Goal: Task Accomplishment & Management: Manage account settings

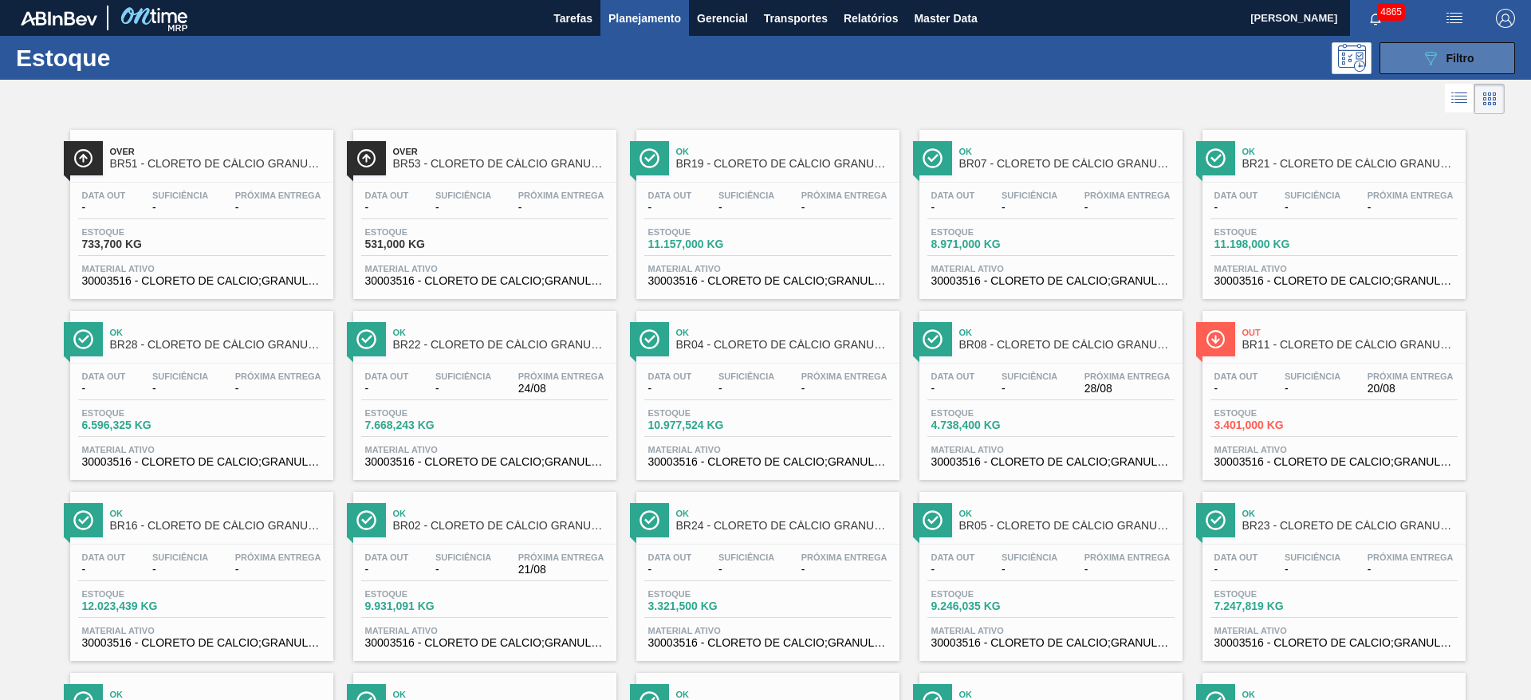
click at [1441, 54] on div "089F7B8B-B2A5-4AFE-B5C0-19BA573D28AC Filtro" at bounding box center [1447, 58] width 53 height 19
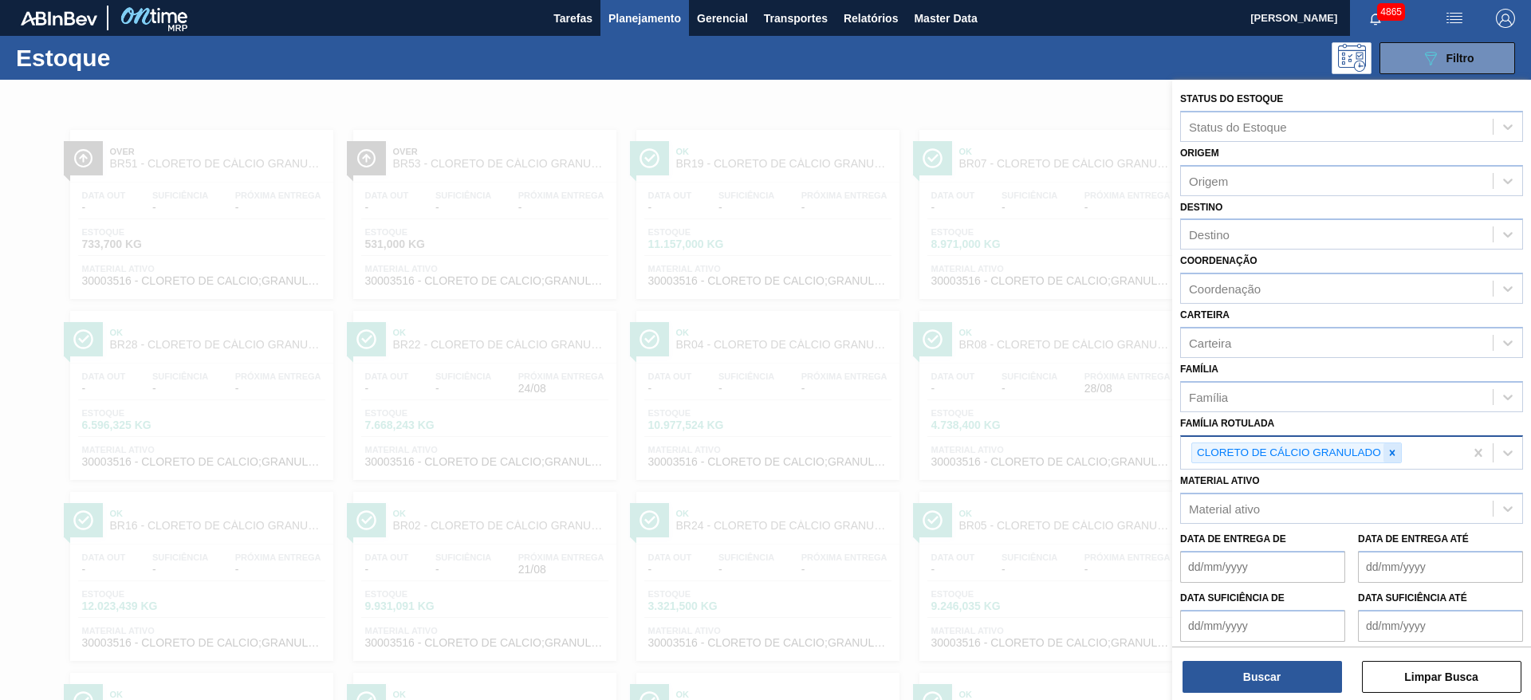
click at [1398, 450] on div at bounding box center [1392, 453] width 18 height 20
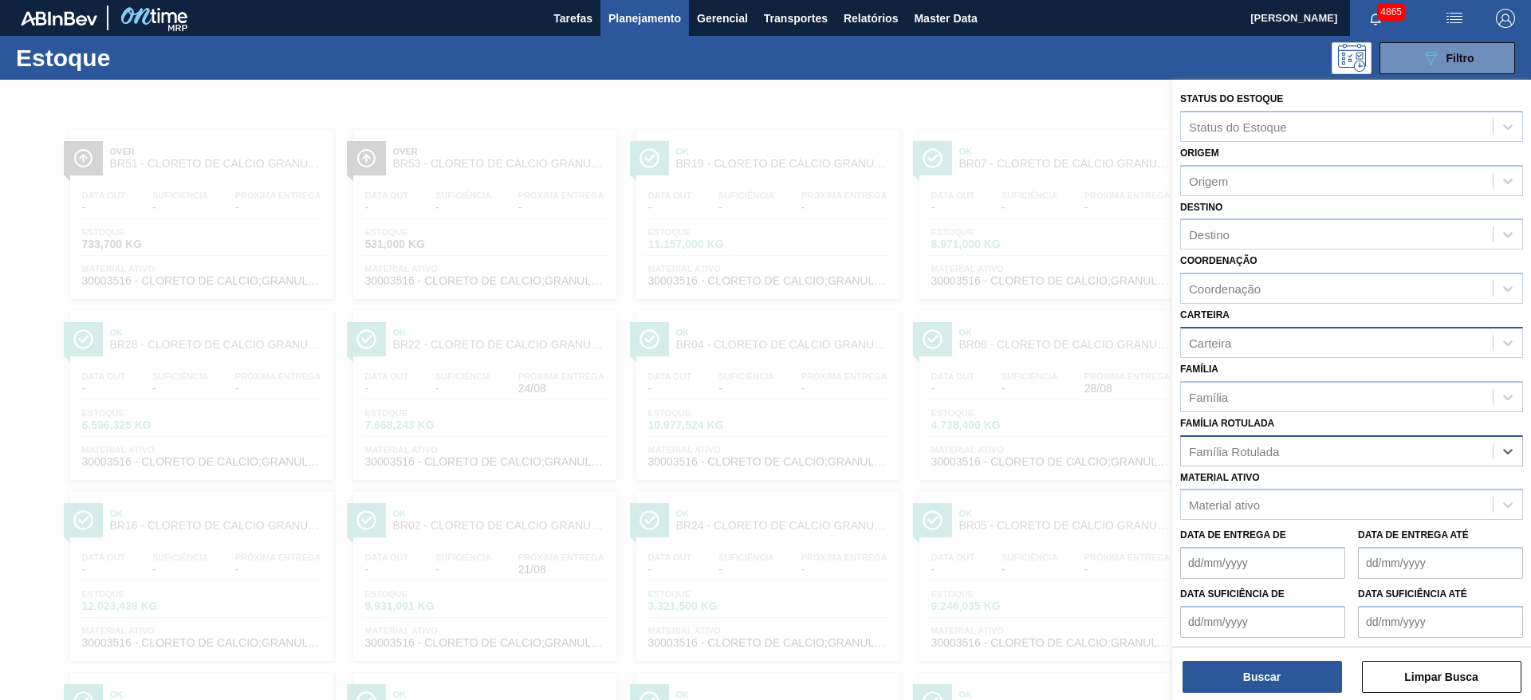
click at [1320, 339] on div "Carteira" at bounding box center [1337, 342] width 312 height 23
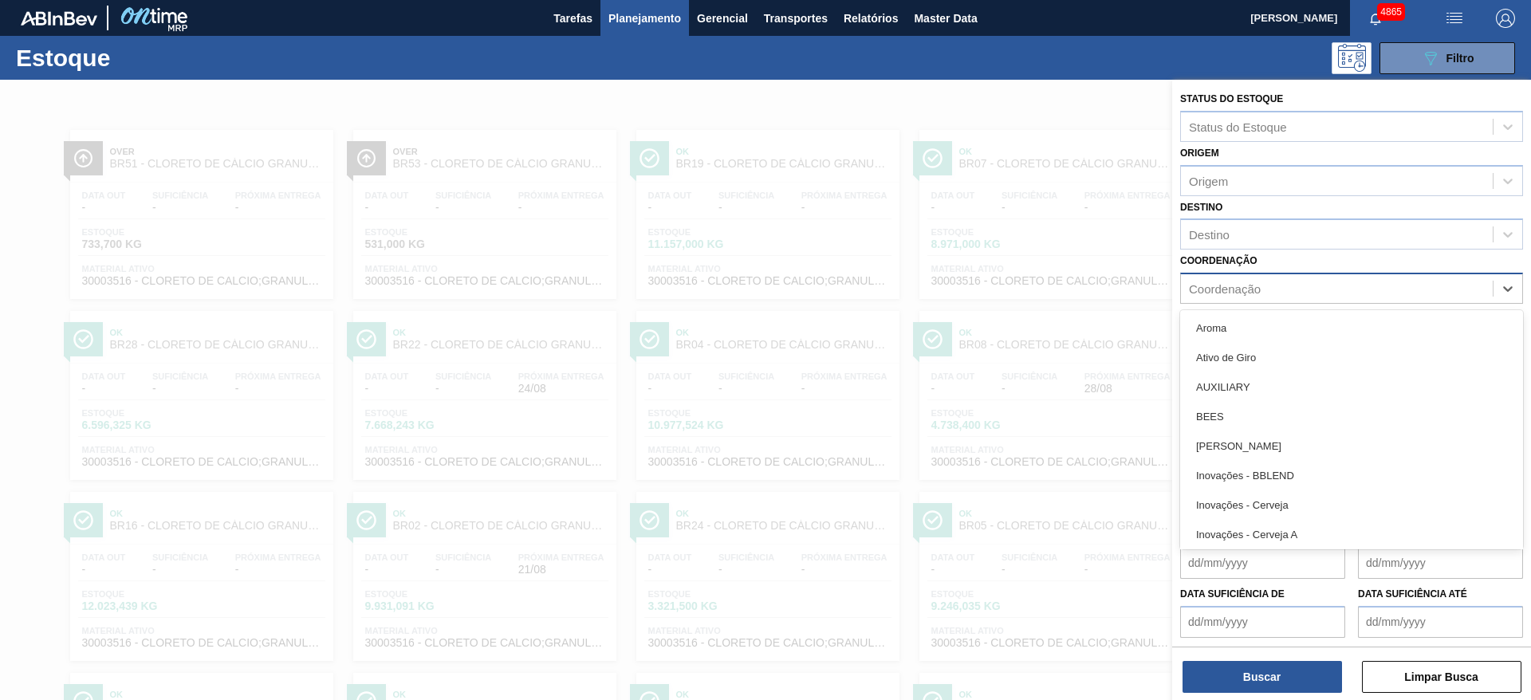
click at [1292, 292] on div "Coordenação" at bounding box center [1337, 288] width 312 height 23
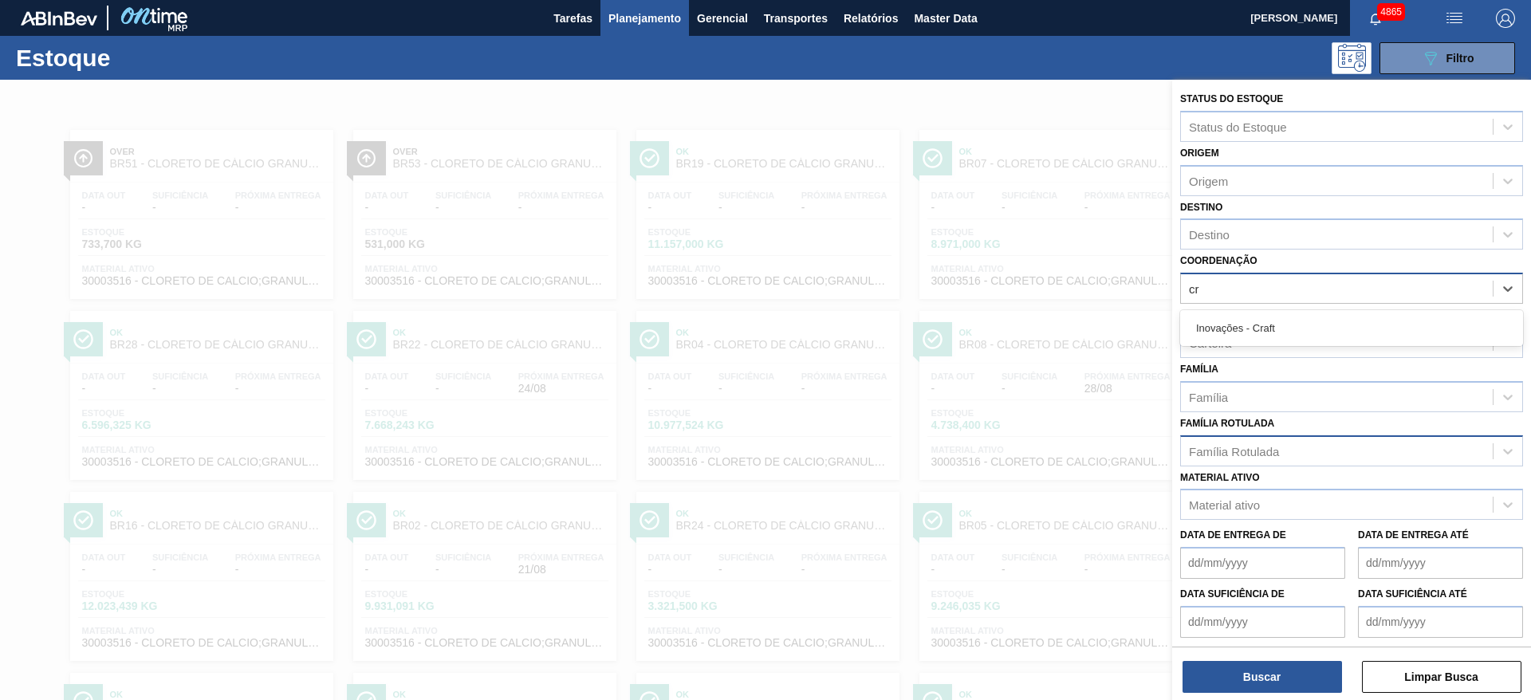
type input "cra"
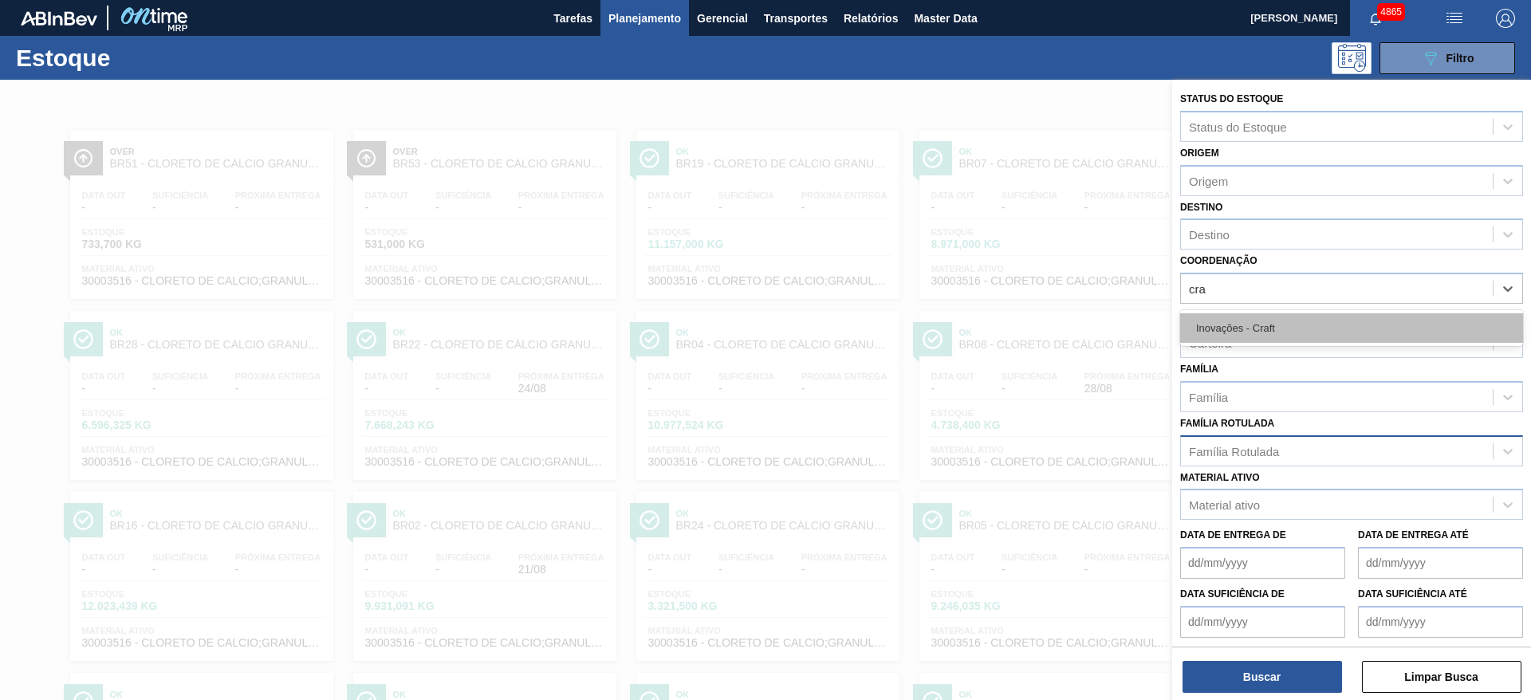
click at [1276, 322] on div "Inovações - Craft" at bounding box center [1351, 328] width 343 height 30
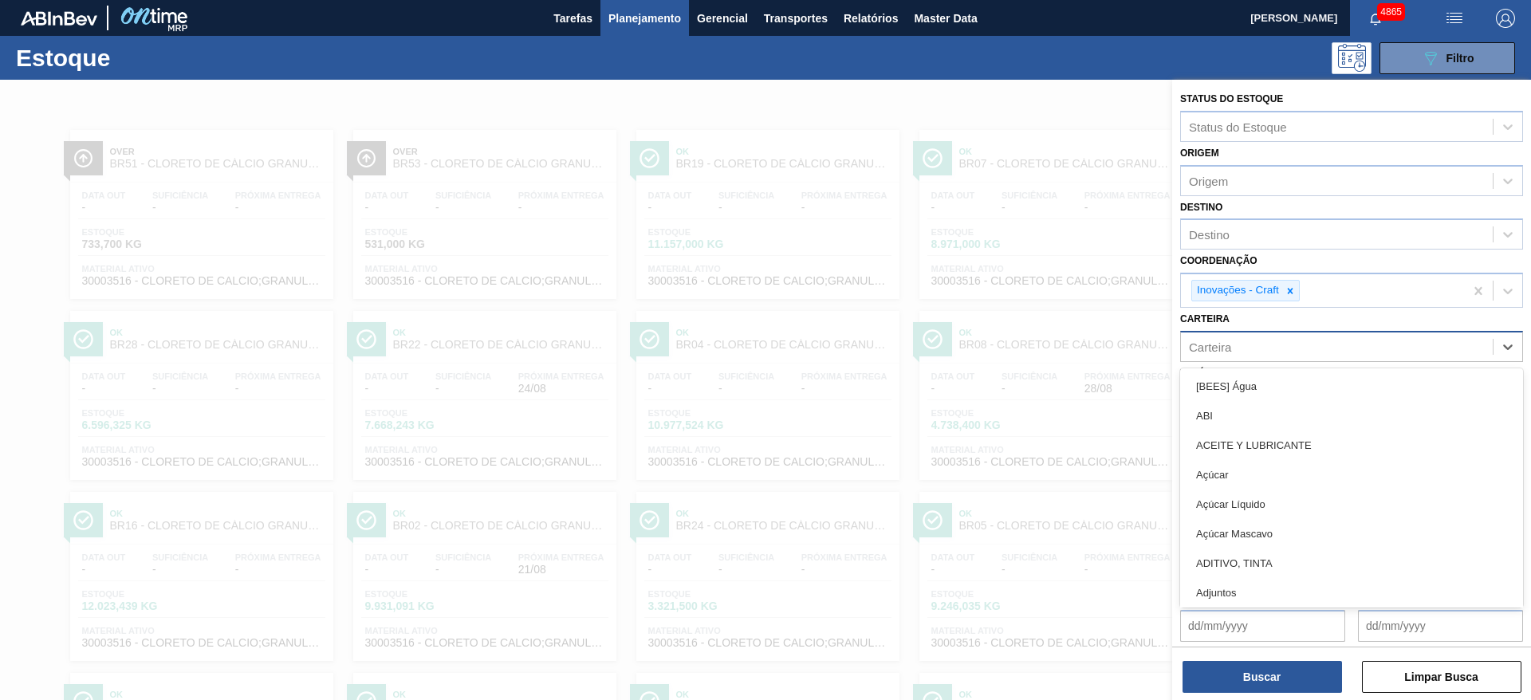
click at [1213, 355] on div "Carteira" at bounding box center [1337, 346] width 312 height 23
type input "mal"
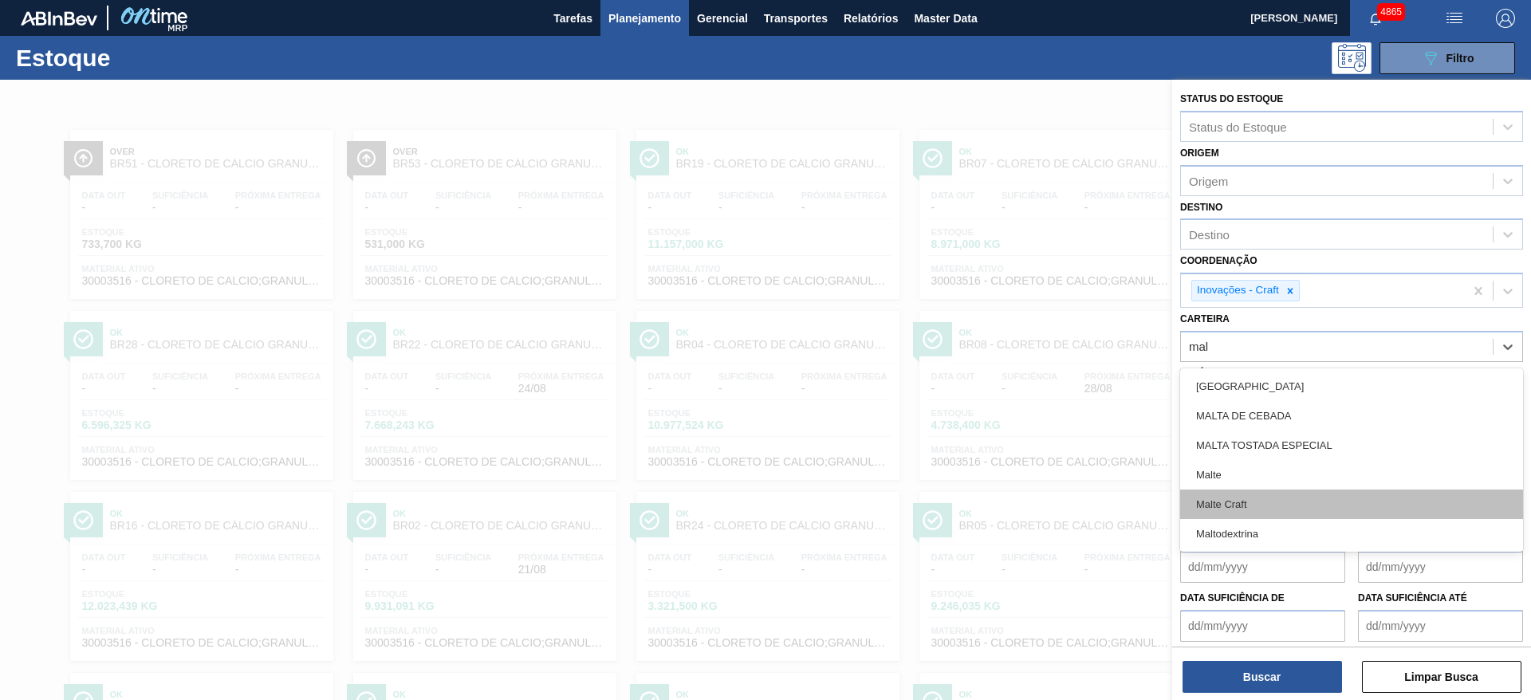
click at [1245, 498] on div "Malte Craft" at bounding box center [1351, 505] width 343 height 30
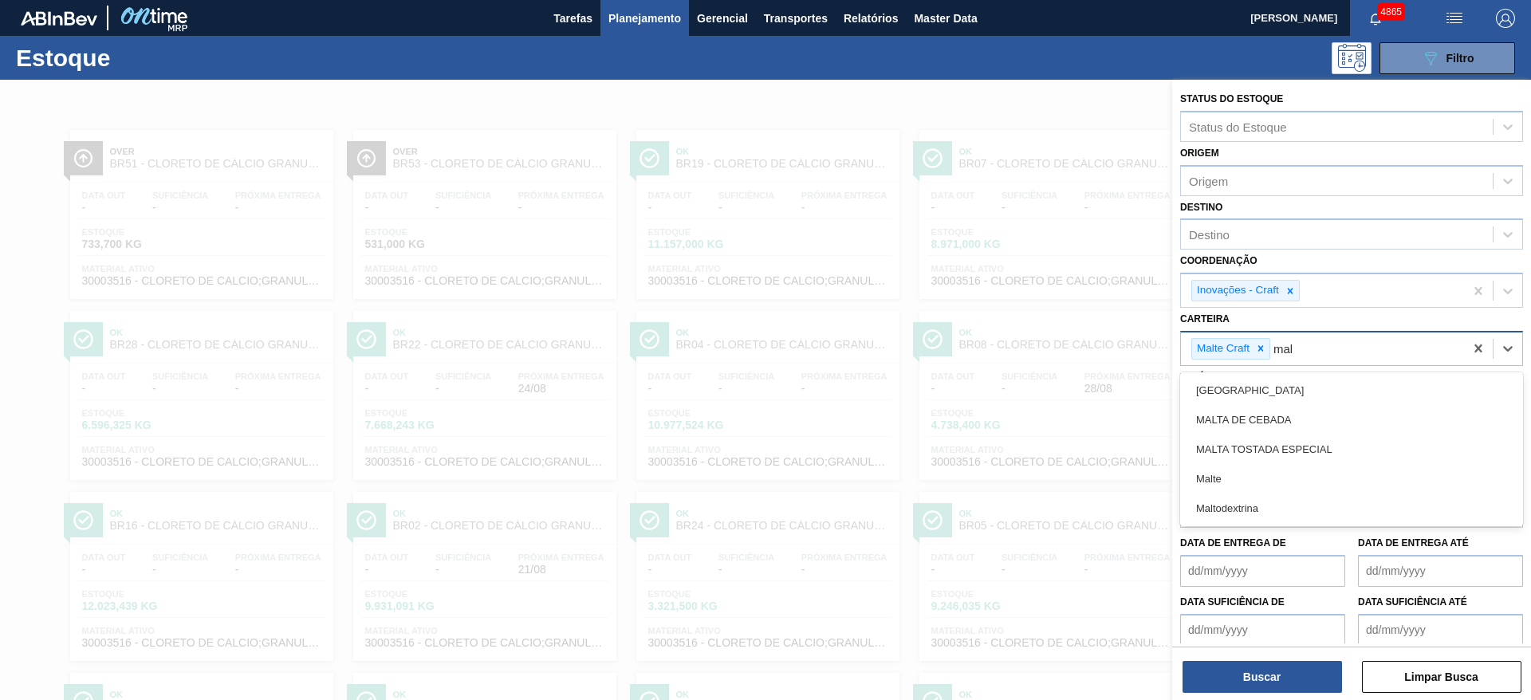
type input "malt"
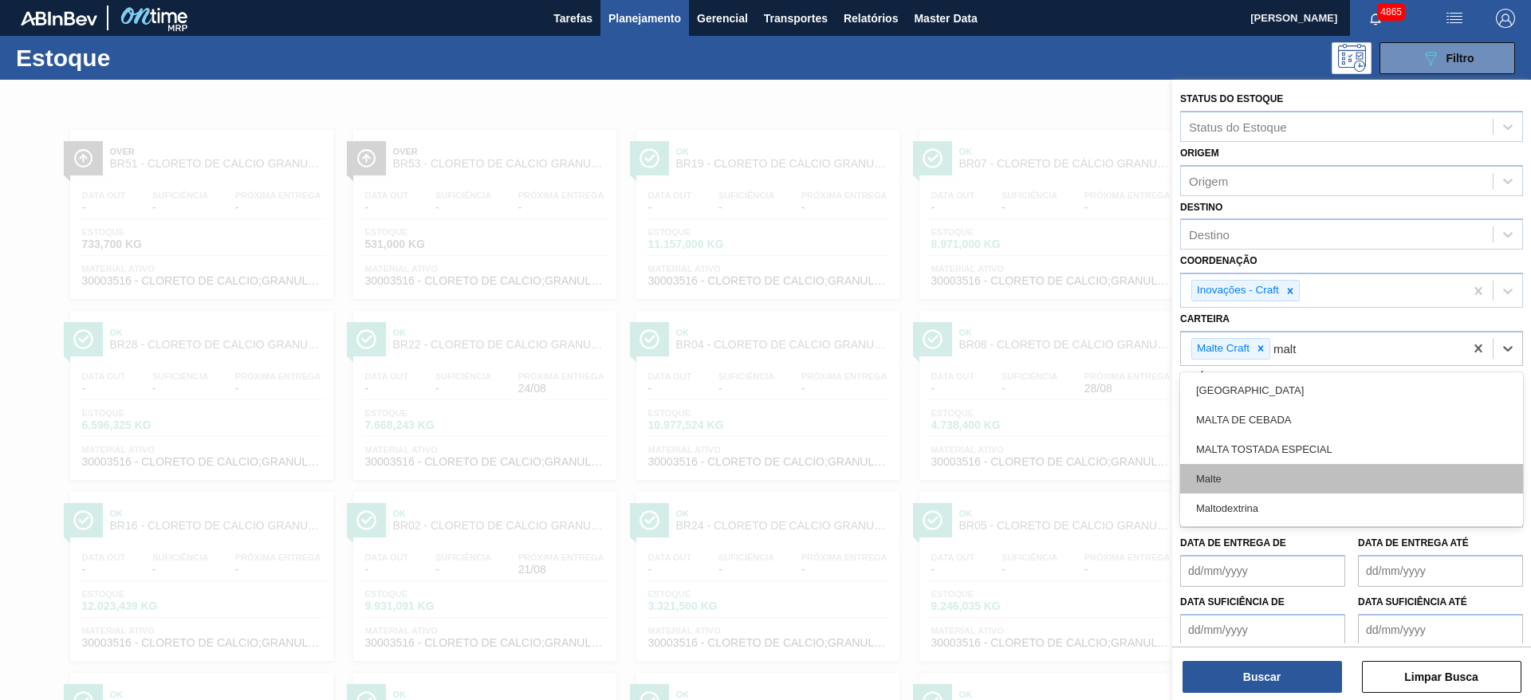
click at [1265, 482] on div "Malte" at bounding box center [1351, 479] width 343 height 30
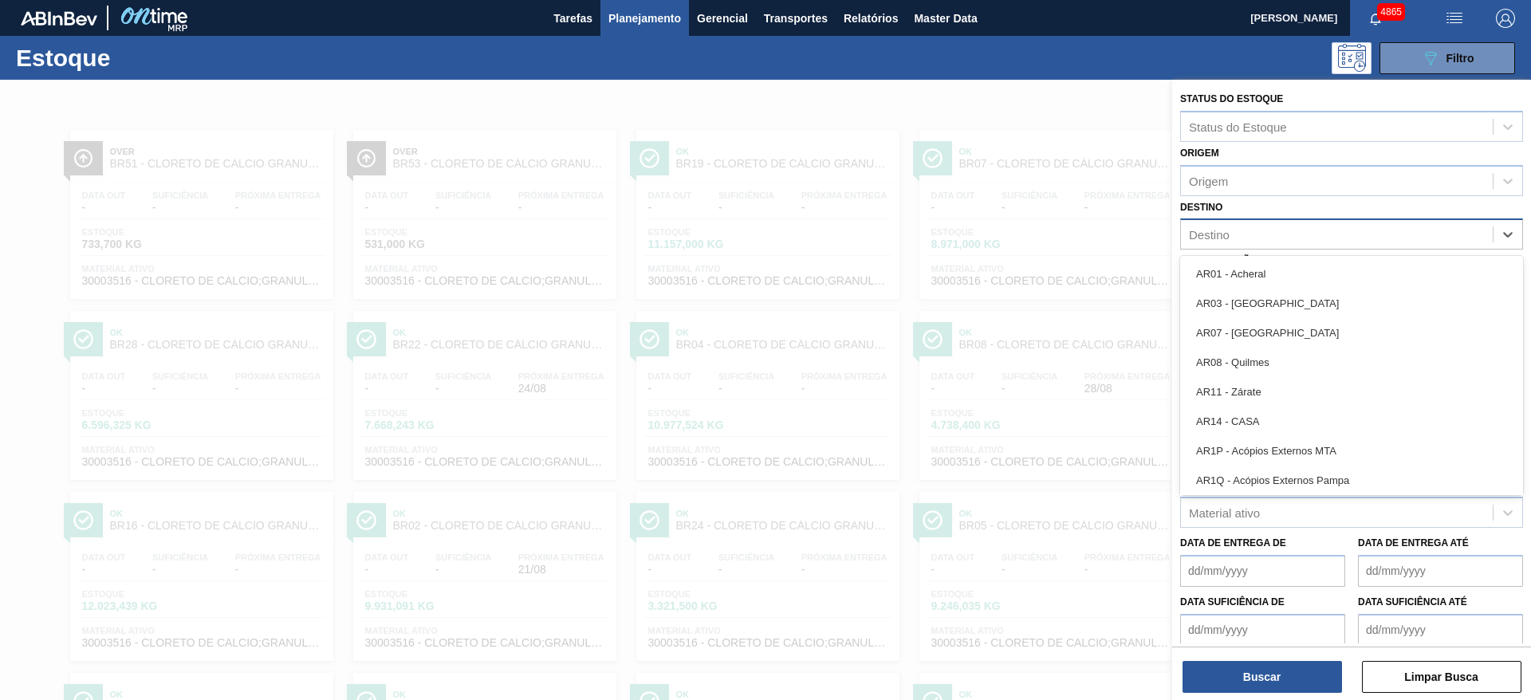
click at [1242, 233] on div "Destino" at bounding box center [1337, 234] width 312 height 23
type input "mac"
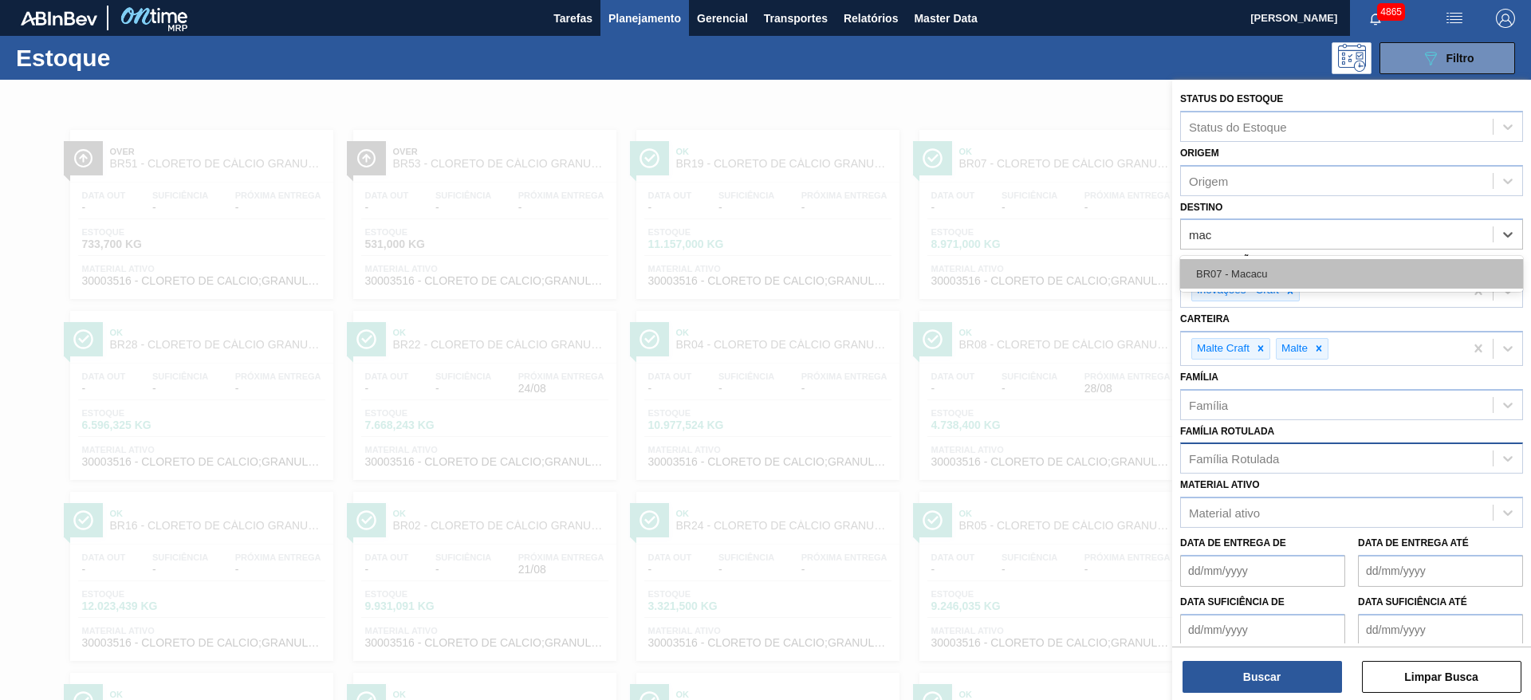
click at [1252, 273] on div "BR07 - Macacu" at bounding box center [1351, 274] width 343 height 30
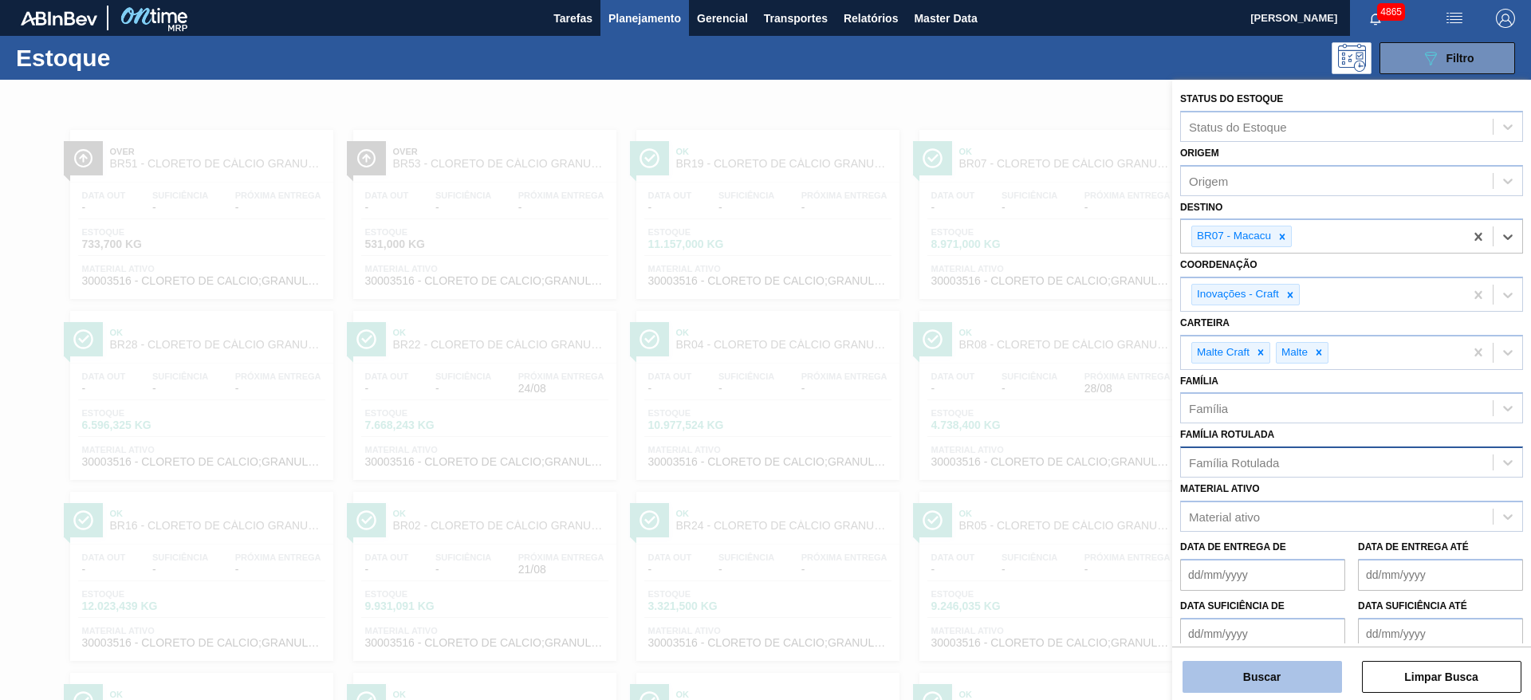
click at [1286, 677] on button "Buscar" at bounding box center [1261, 677] width 159 height 32
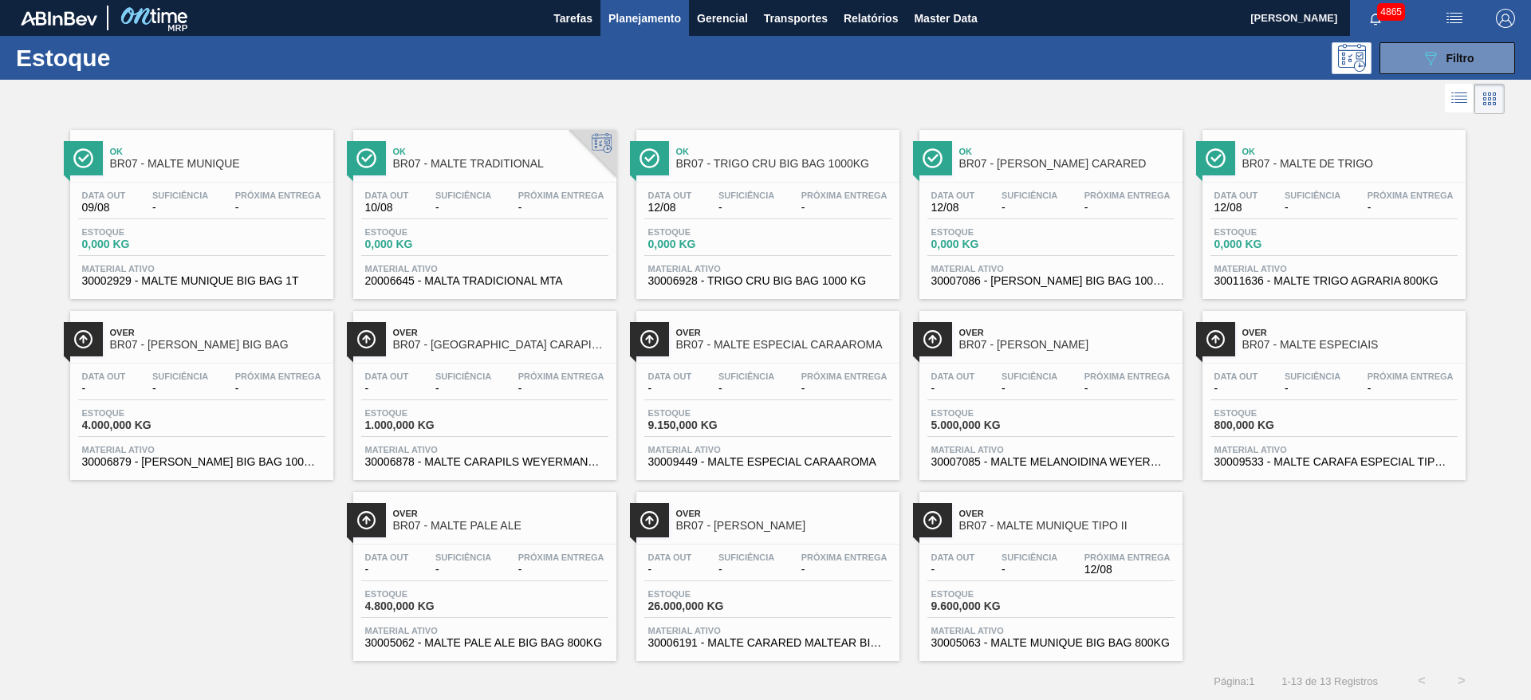
click at [1047, 529] on span "BR07 - MALTE MUNIQUE TIPO II" at bounding box center [1066, 526] width 215 height 12
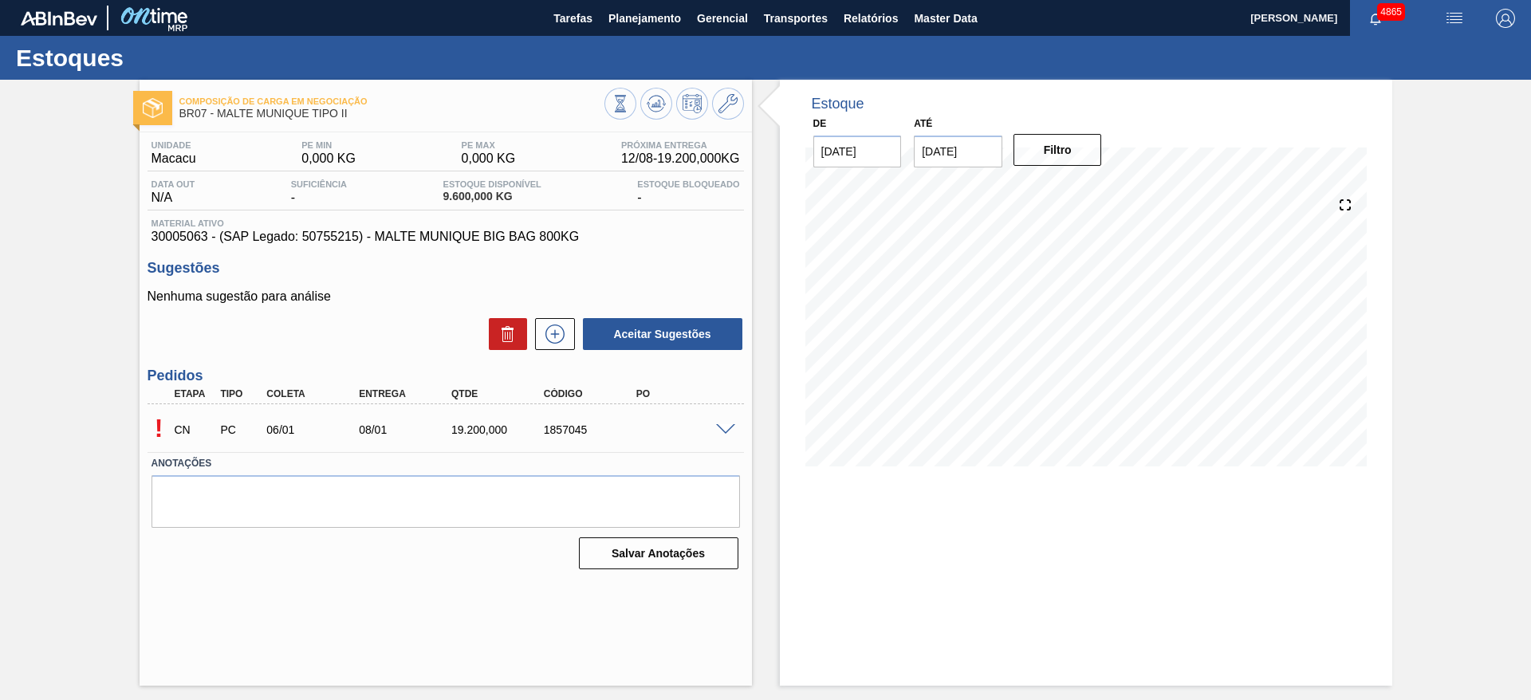
click at [729, 426] on span at bounding box center [725, 430] width 19 height 12
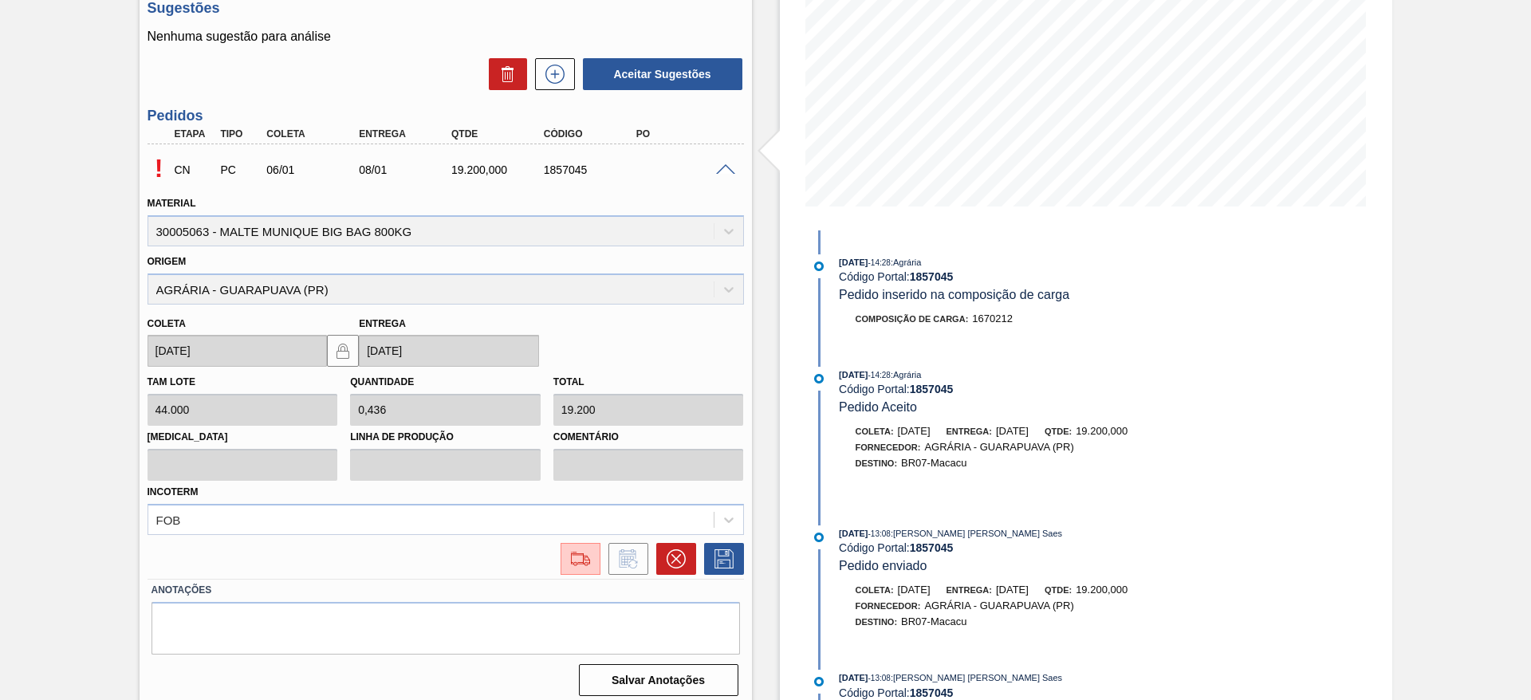
scroll to position [269, 0]
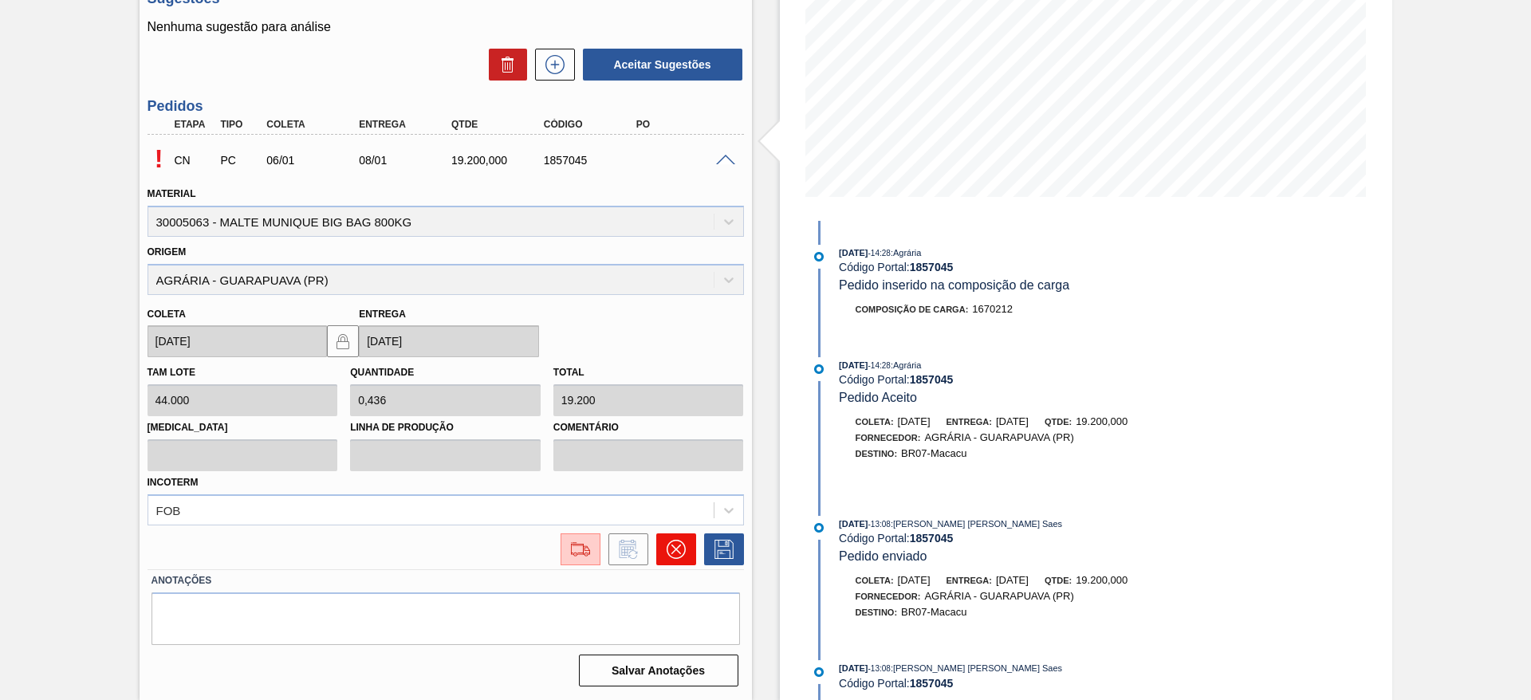
click at [663, 549] on button at bounding box center [676, 549] width 40 height 32
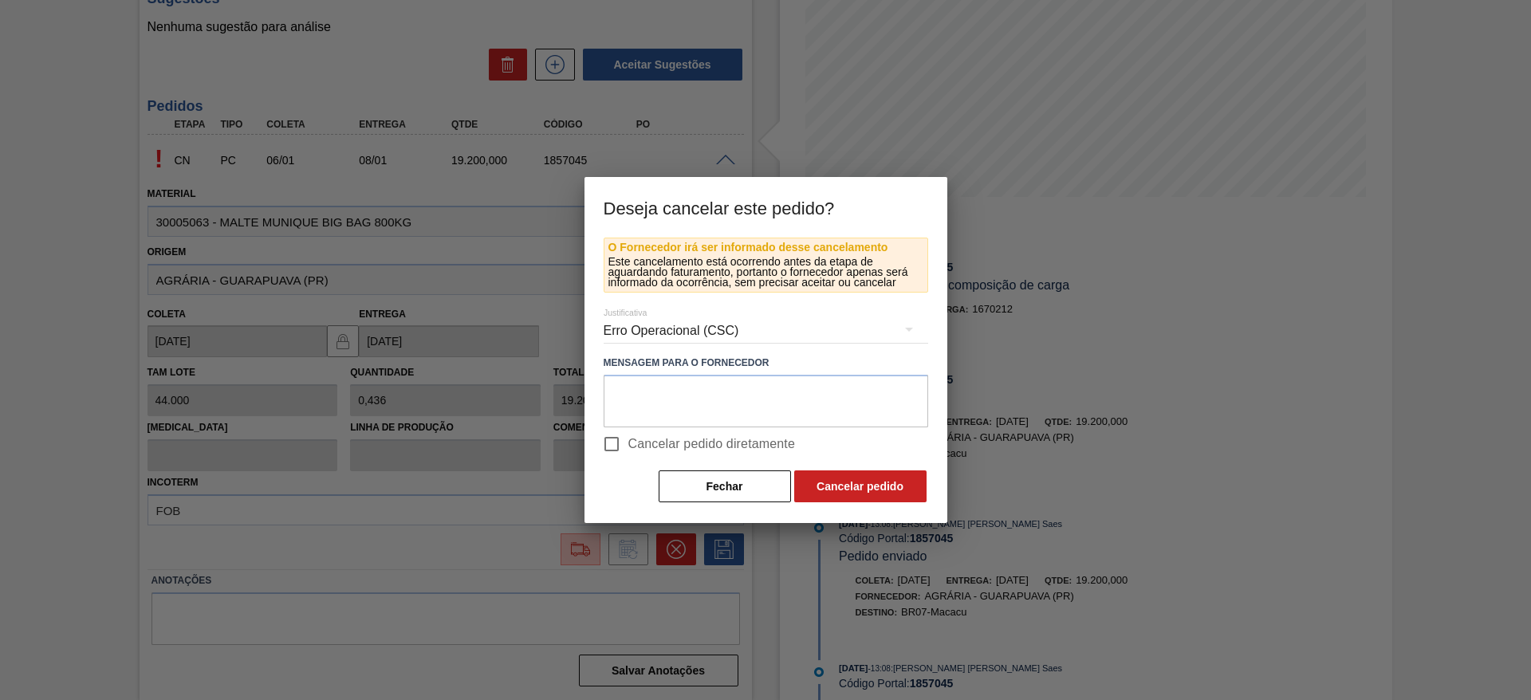
click at [669, 321] on div "Erro Operacional (CSC)" at bounding box center [766, 331] width 325 height 45
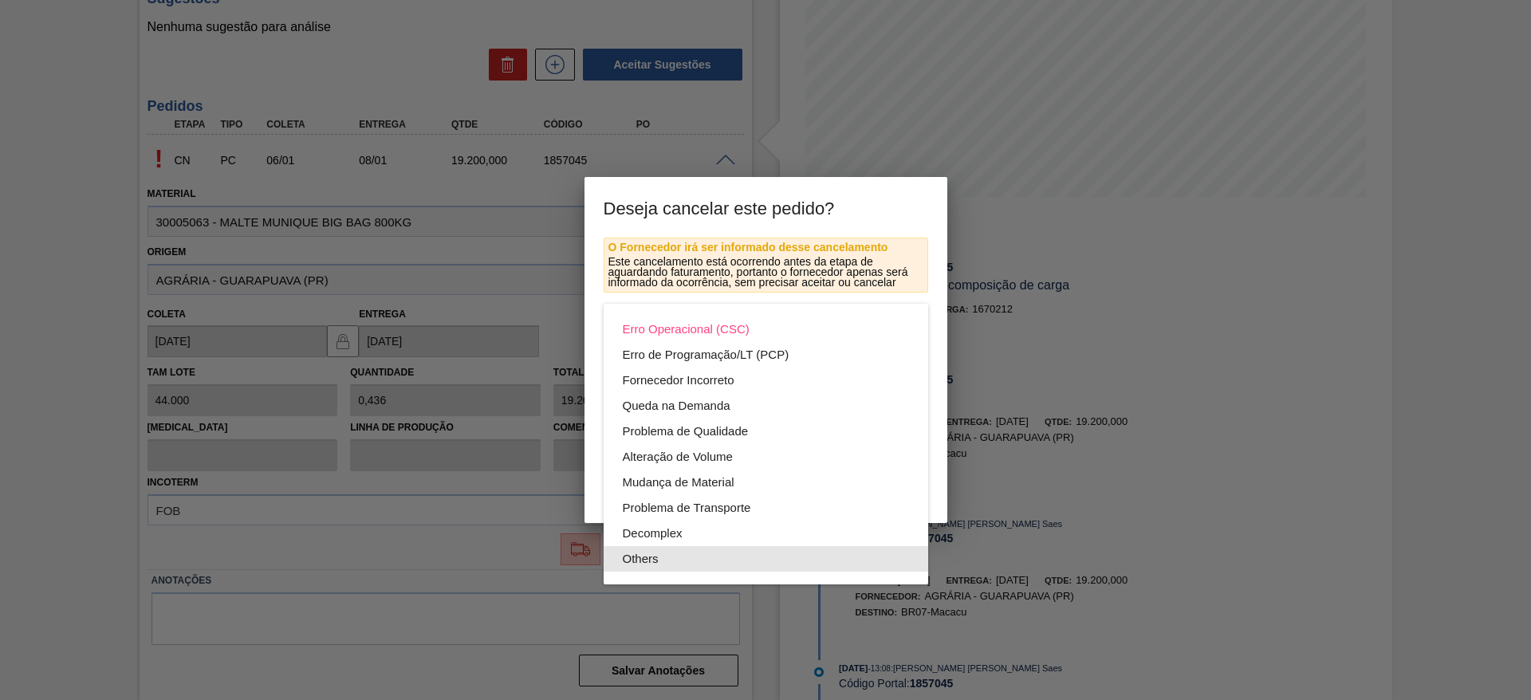
click at [639, 563] on div "Others" at bounding box center [766, 559] width 286 height 26
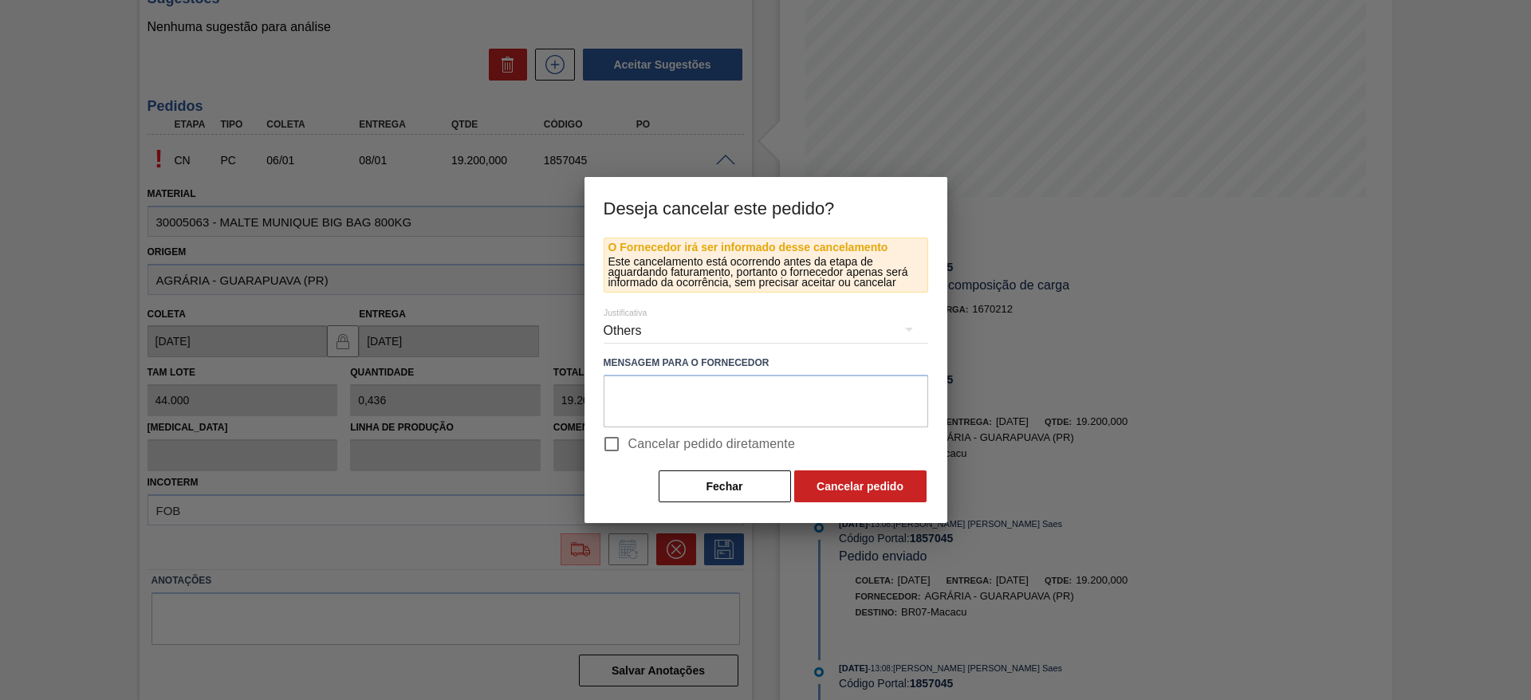
click at [616, 445] on input "Cancelar pedido diretamente" at bounding box center [611, 443] width 33 height 33
checkbox input "true"
click at [843, 494] on button "Cancelar pedido" at bounding box center [860, 486] width 132 height 32
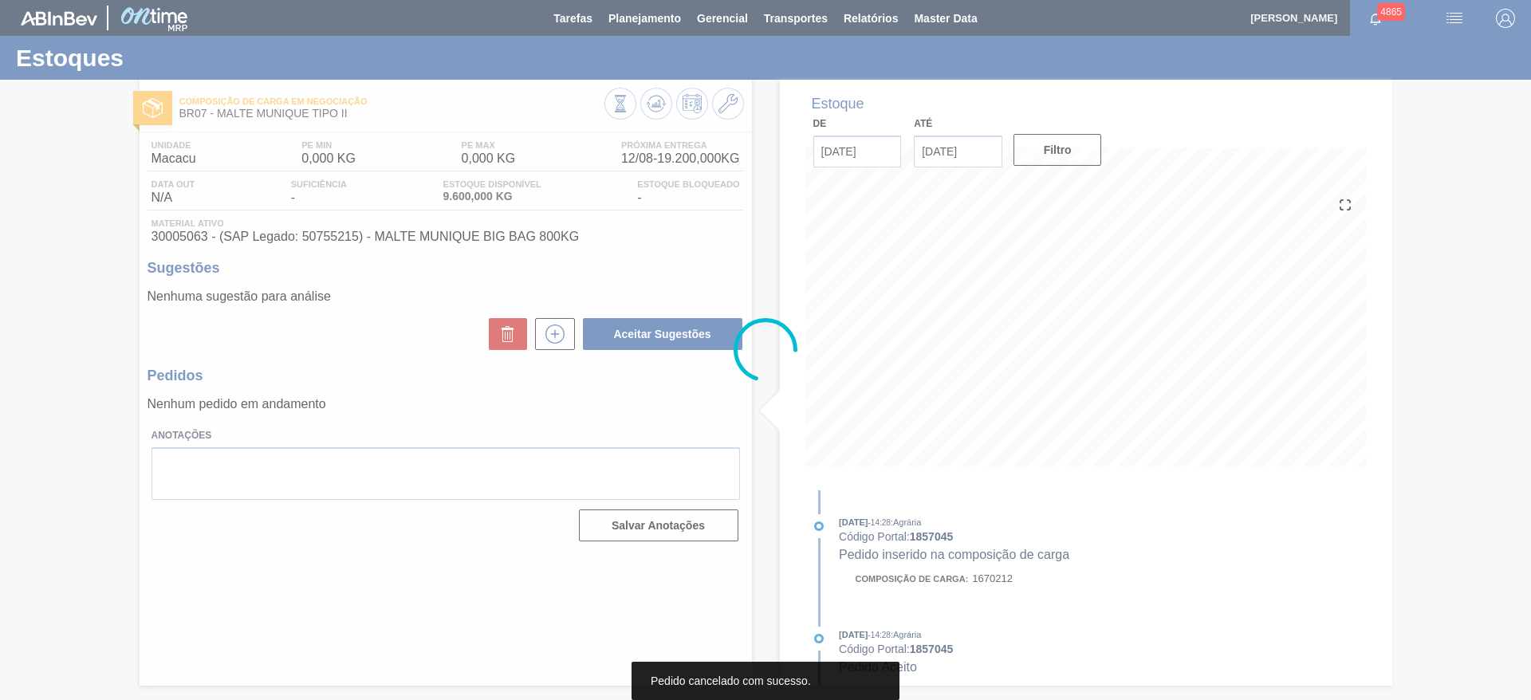
scroll to position [0, 0]
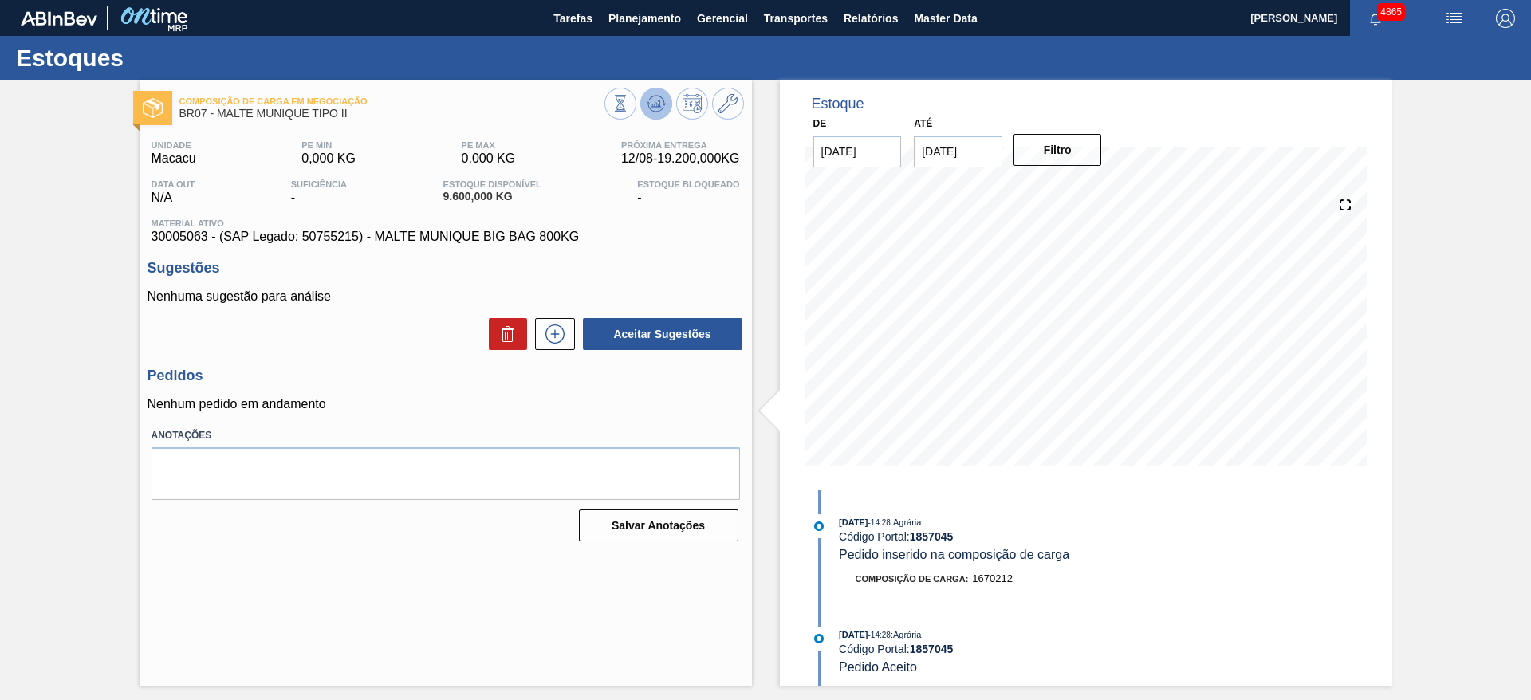
click at [655, 106] on icon at bounding box center [656, 105] width 2 height 4
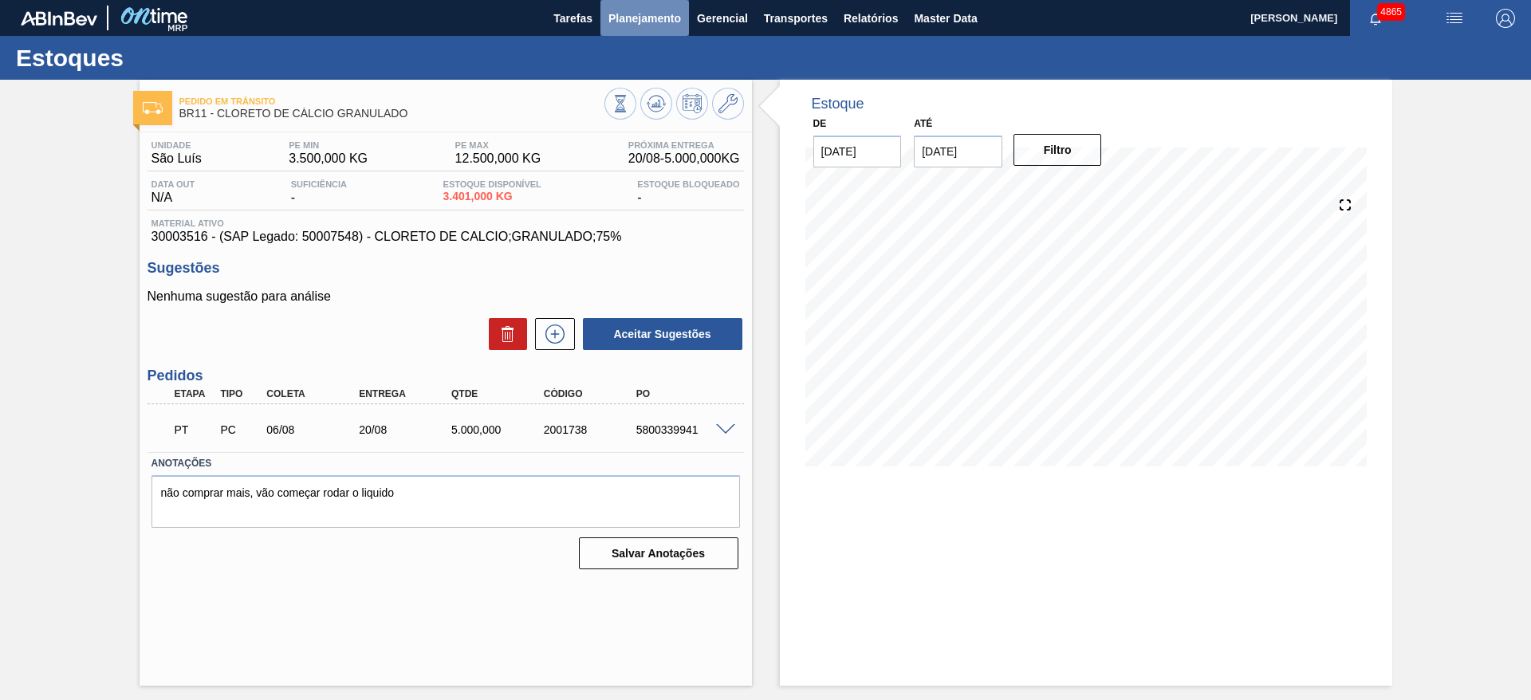
click at [620, 15] on span "Planejamento" at bounding box center [644, 18] width 73 height 19
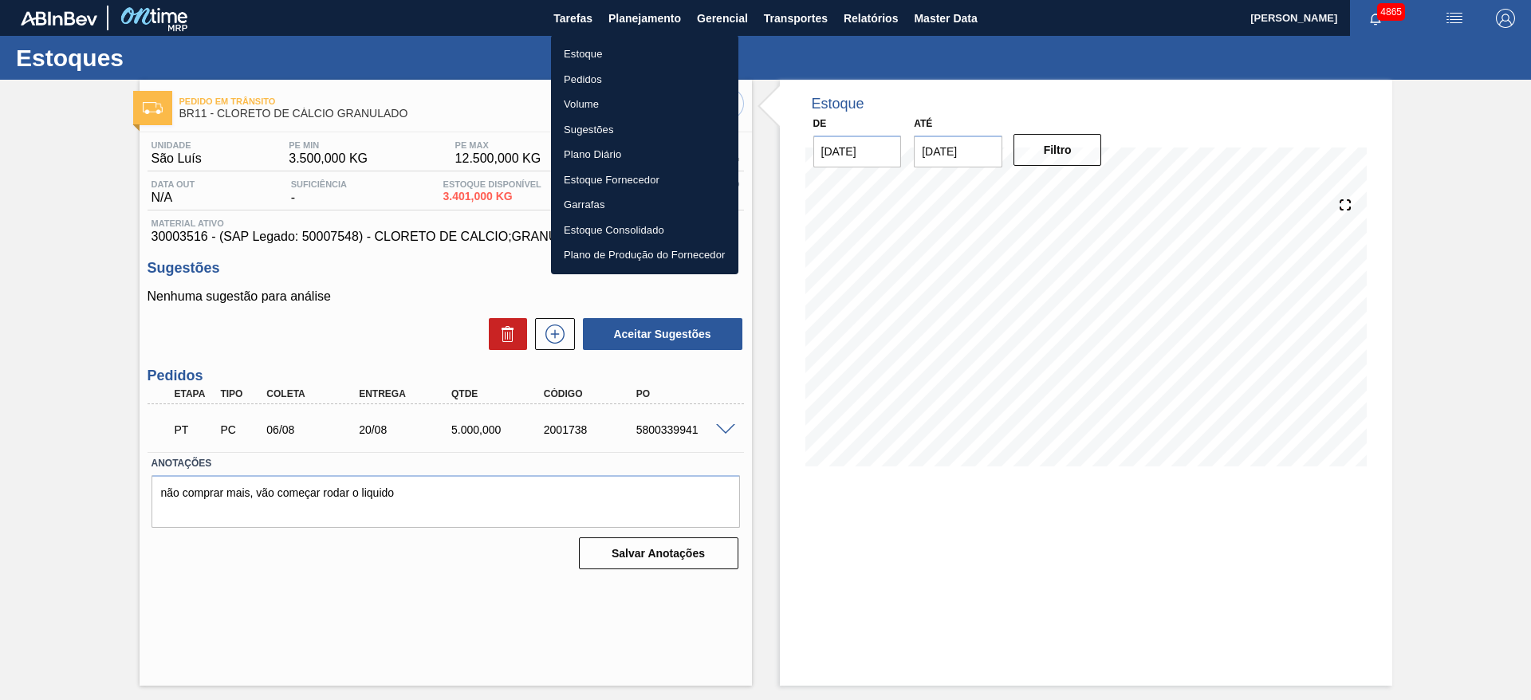
click at [630, 56] on li "Estoque" at bounding box center [644, 54] width 187 height 26
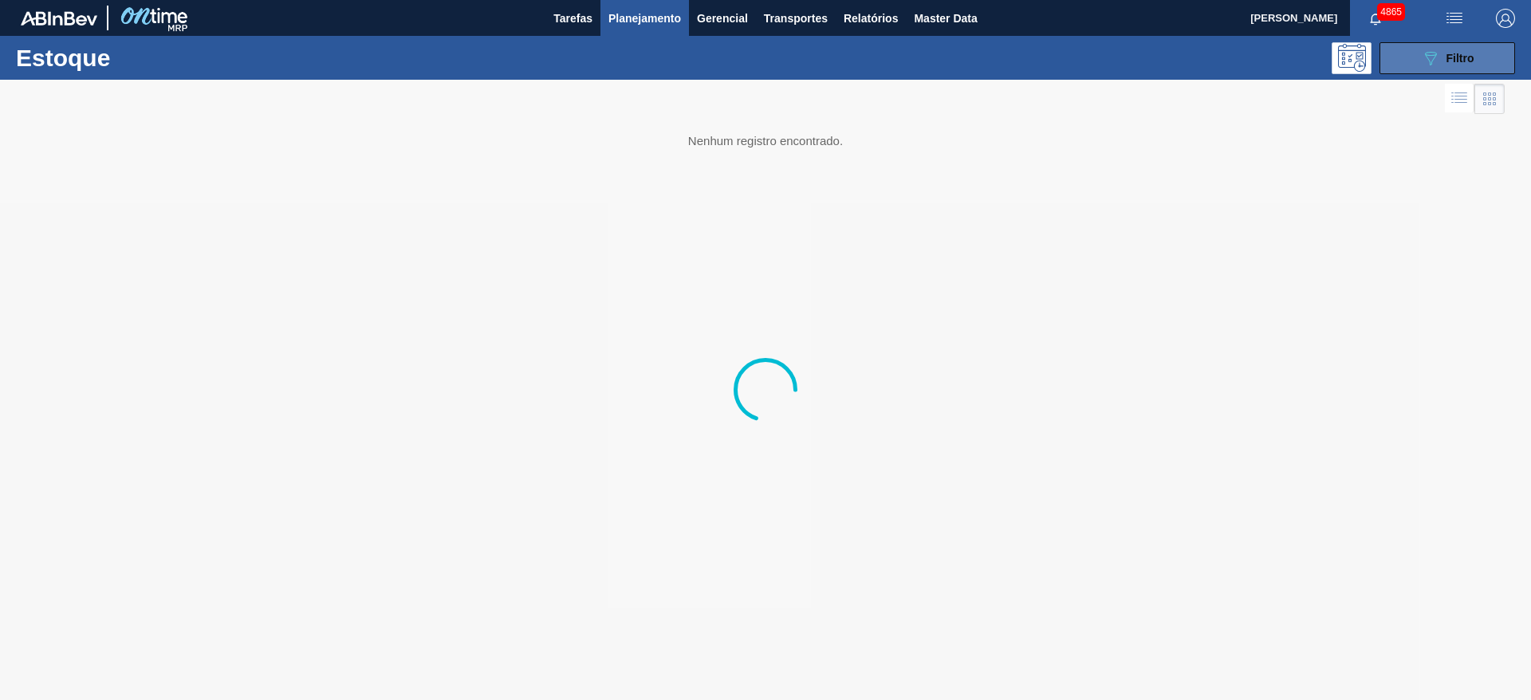
click at [1455, 54] on span "Filtro" at bounding box center [1460, 58] width 28 height 13
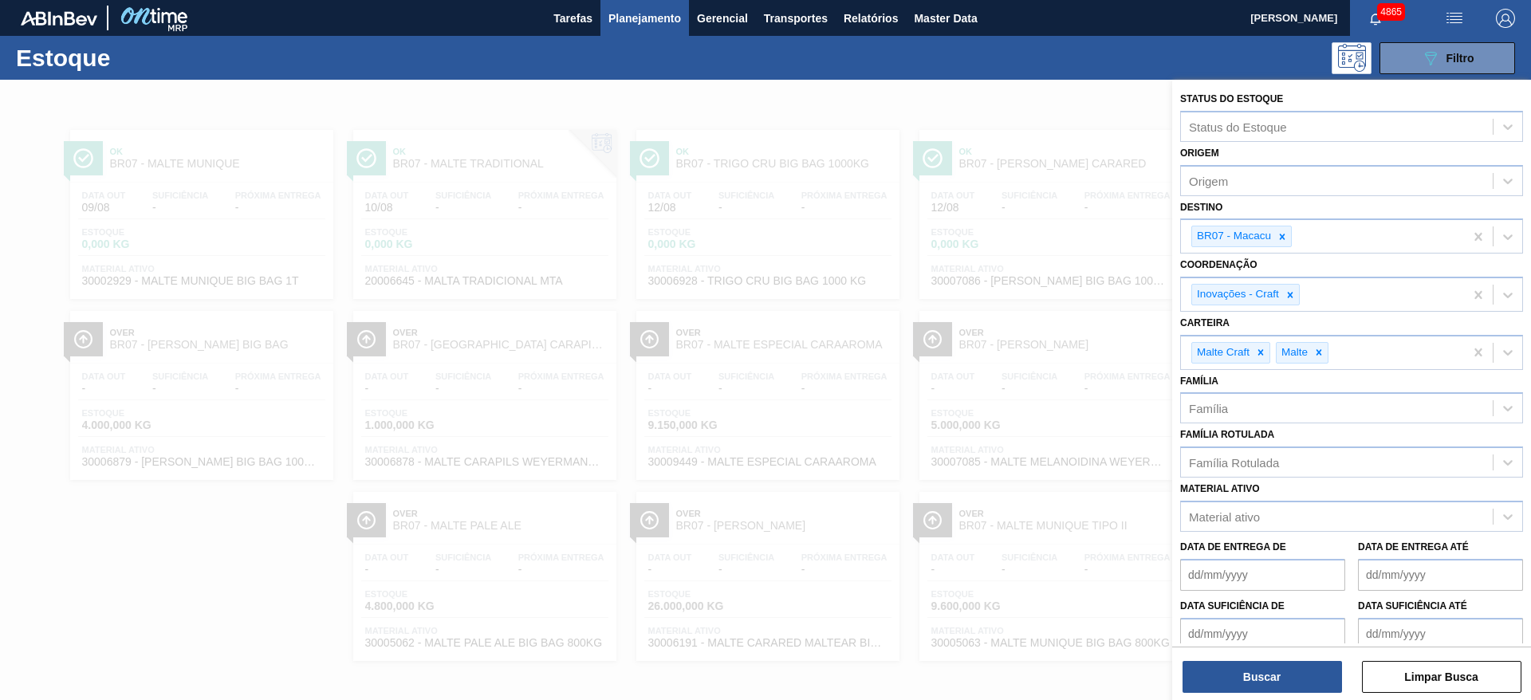
click at [1153, 88] on div at bounding box center [765, 430] width 1531 height 700
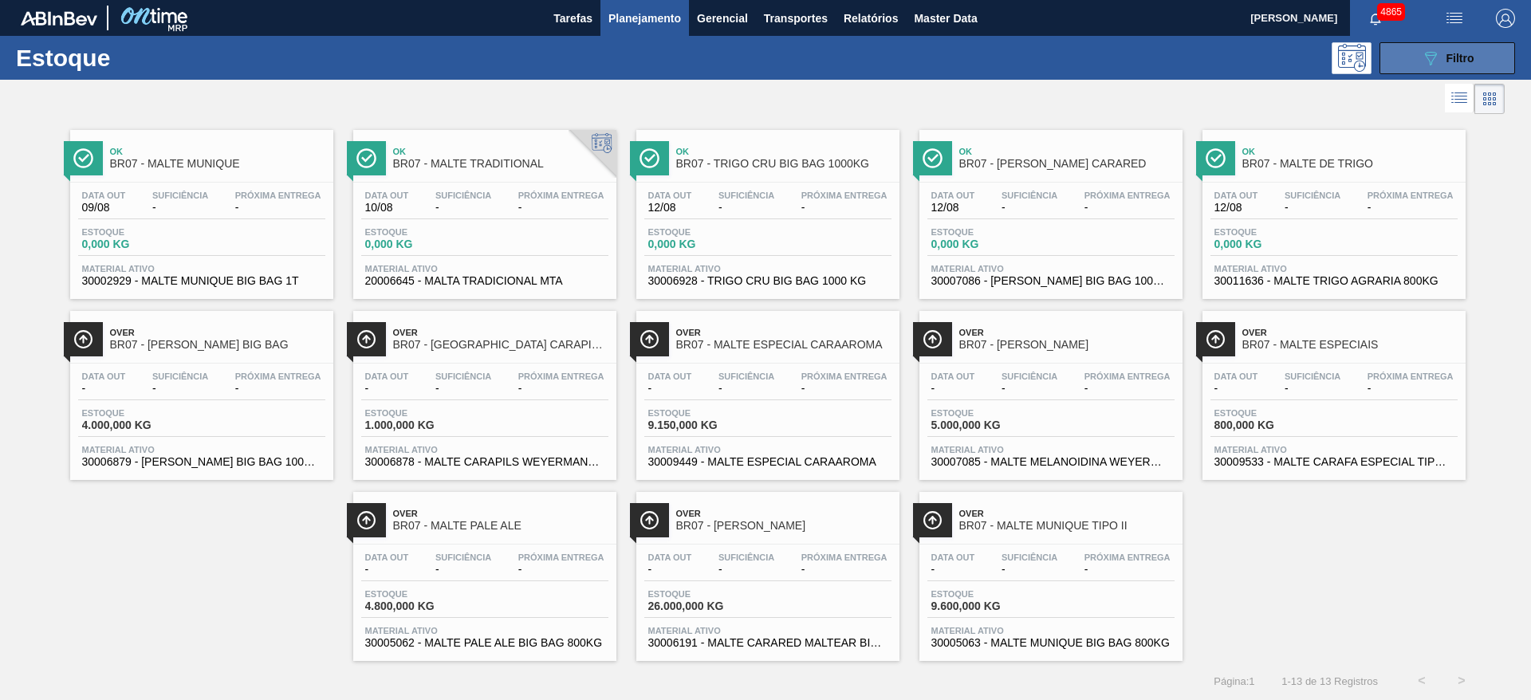
click at [1449, 62] on span "Filtro" at bounding box center [1460, 58] width 28 height 13
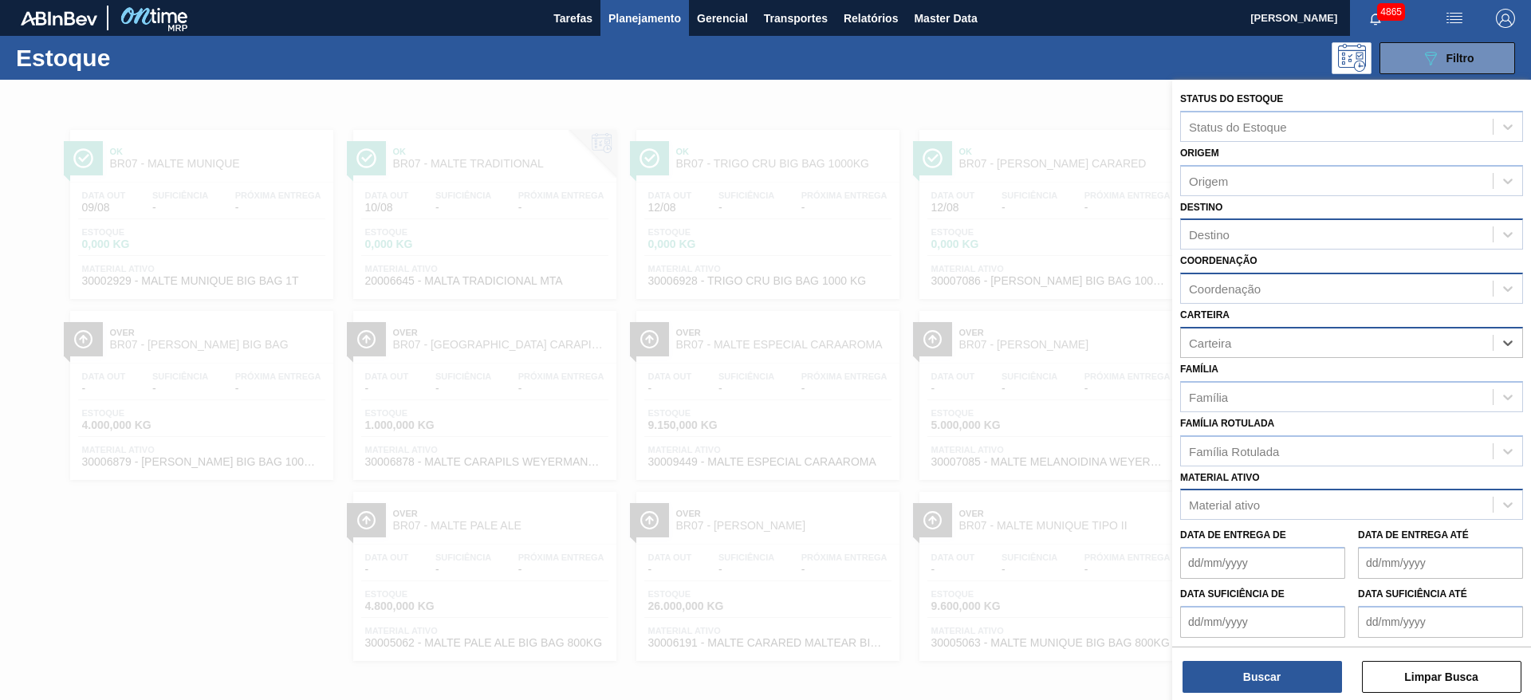
click at [1229, 498] on div "Material ativo" at bounding box center [1224, 505] width 71 height 14
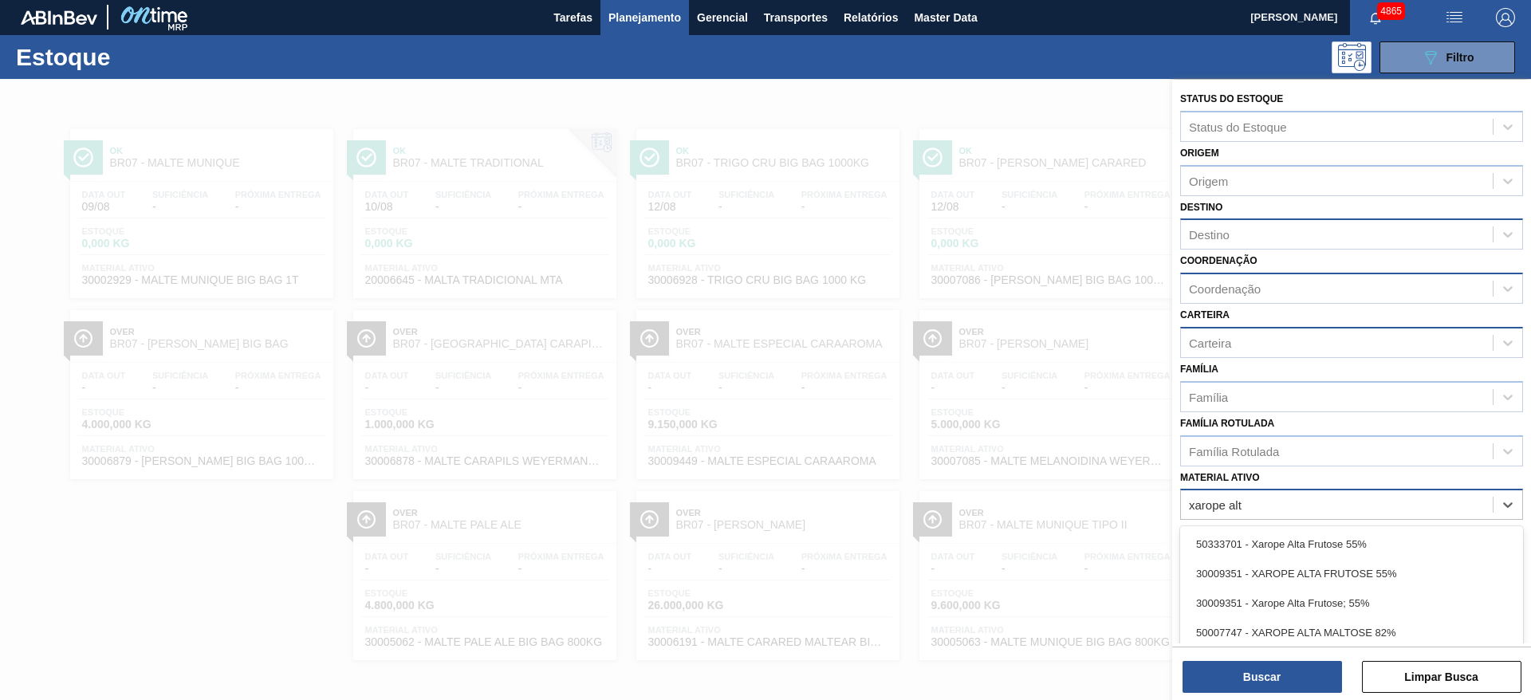
type ativo "xarope alta"
click at [1304, 568] on div "30009351 - XAROPE ALTA FRUTOSE 55%" at bounding box center [1351, 574] width 343 height 30
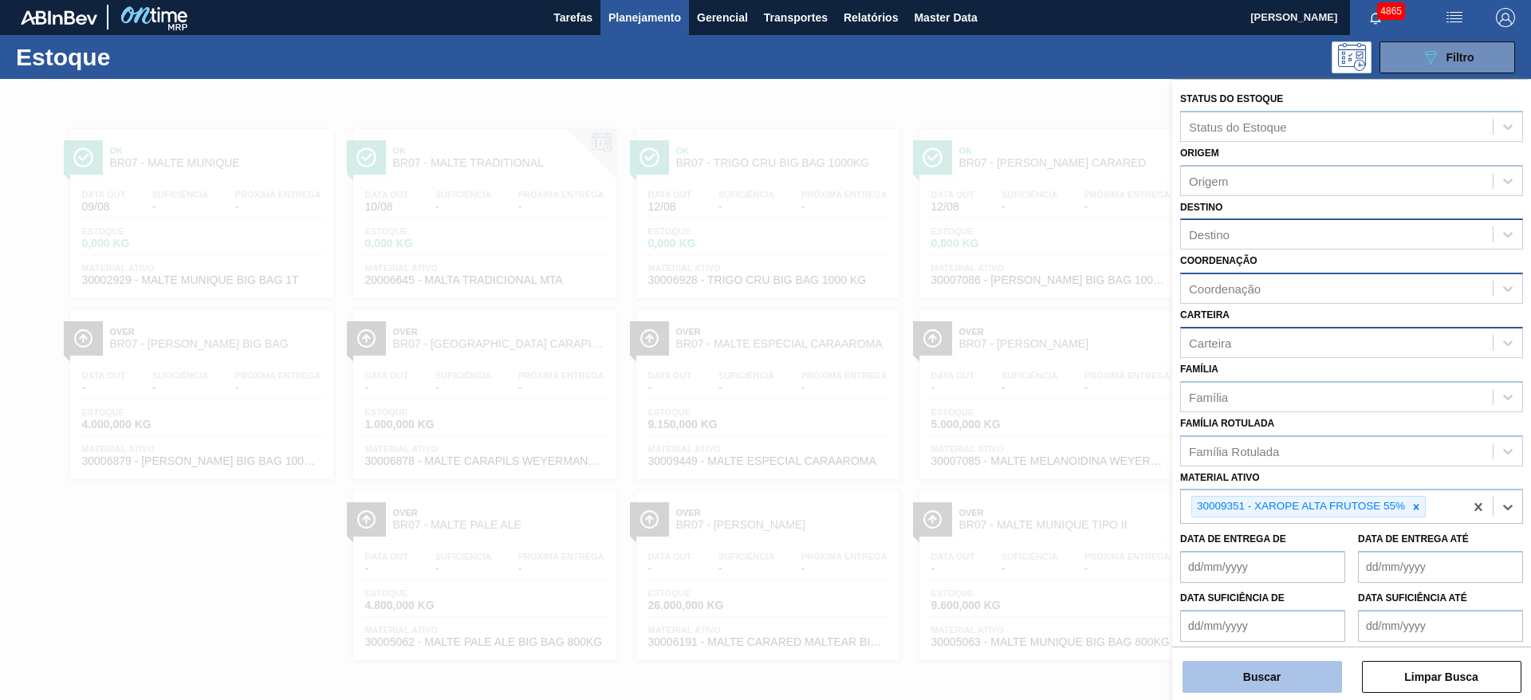
click at [1305, 675] on button "Buscar" at bounding box center [1261, 677] width 159 height 32
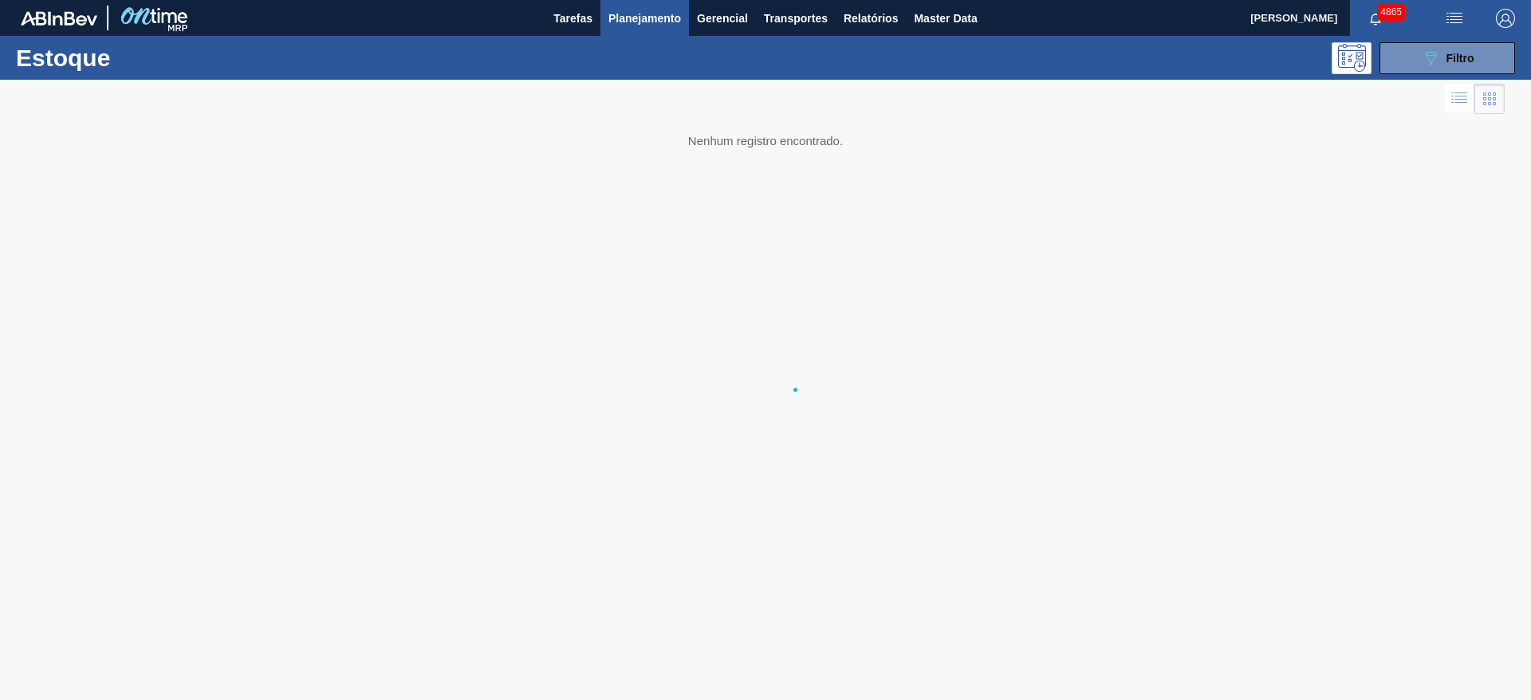
scroll to position [0, 0]
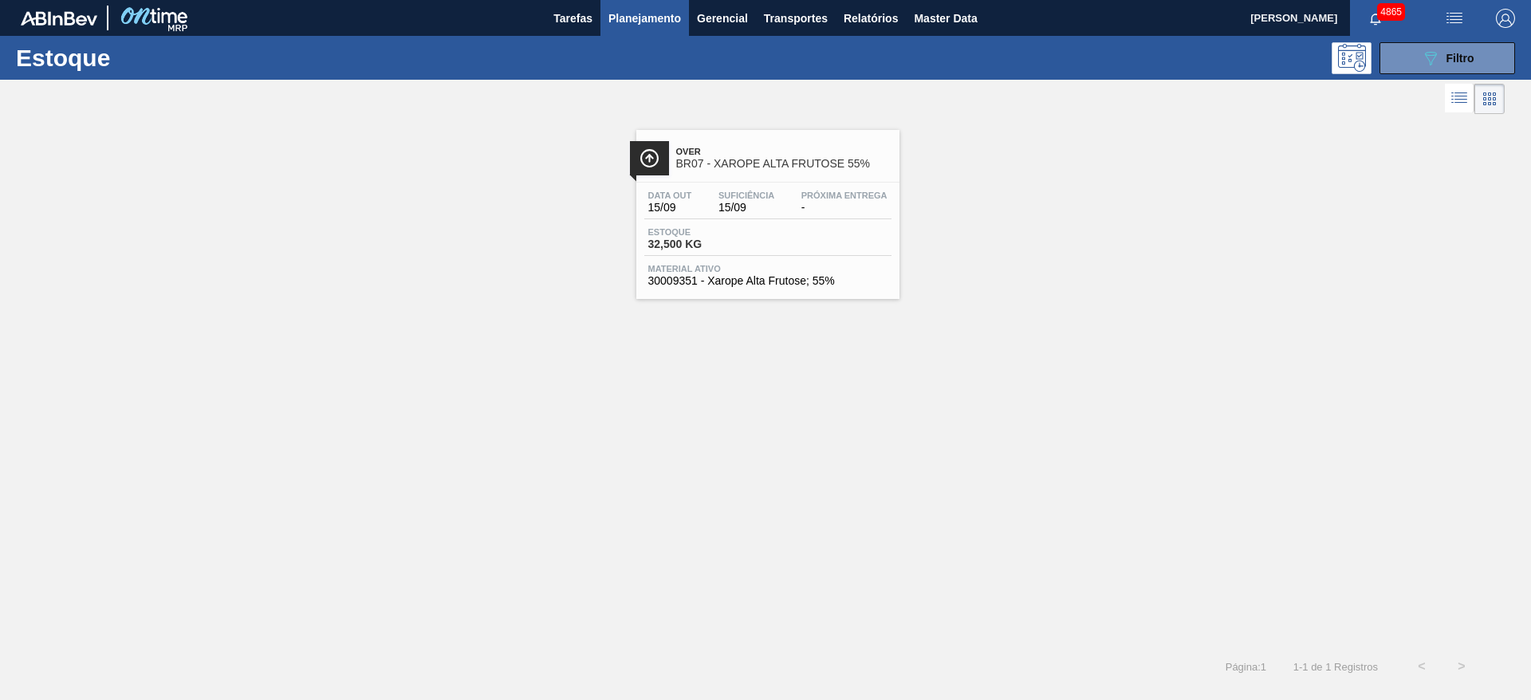
click at [787, 210] on div "Data out 15/09 Suficiência 15/09 Próxima Entrega -" at bounding box center [767, 205] width 247 height 29
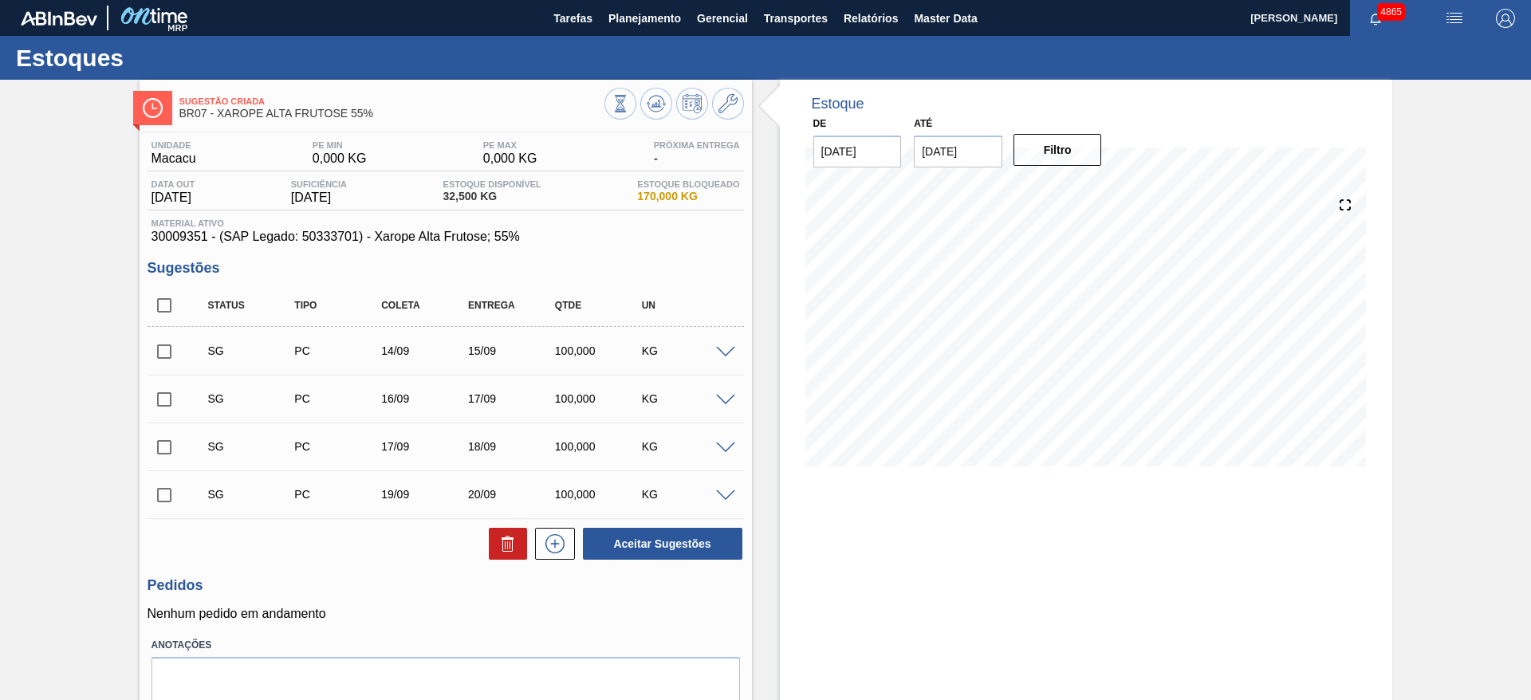
click at [726, 345] on div at bounding box center [728, 351] width 32 height 12
click at [729, 349] on span at bounding box center [725, 353] width 19 height 12
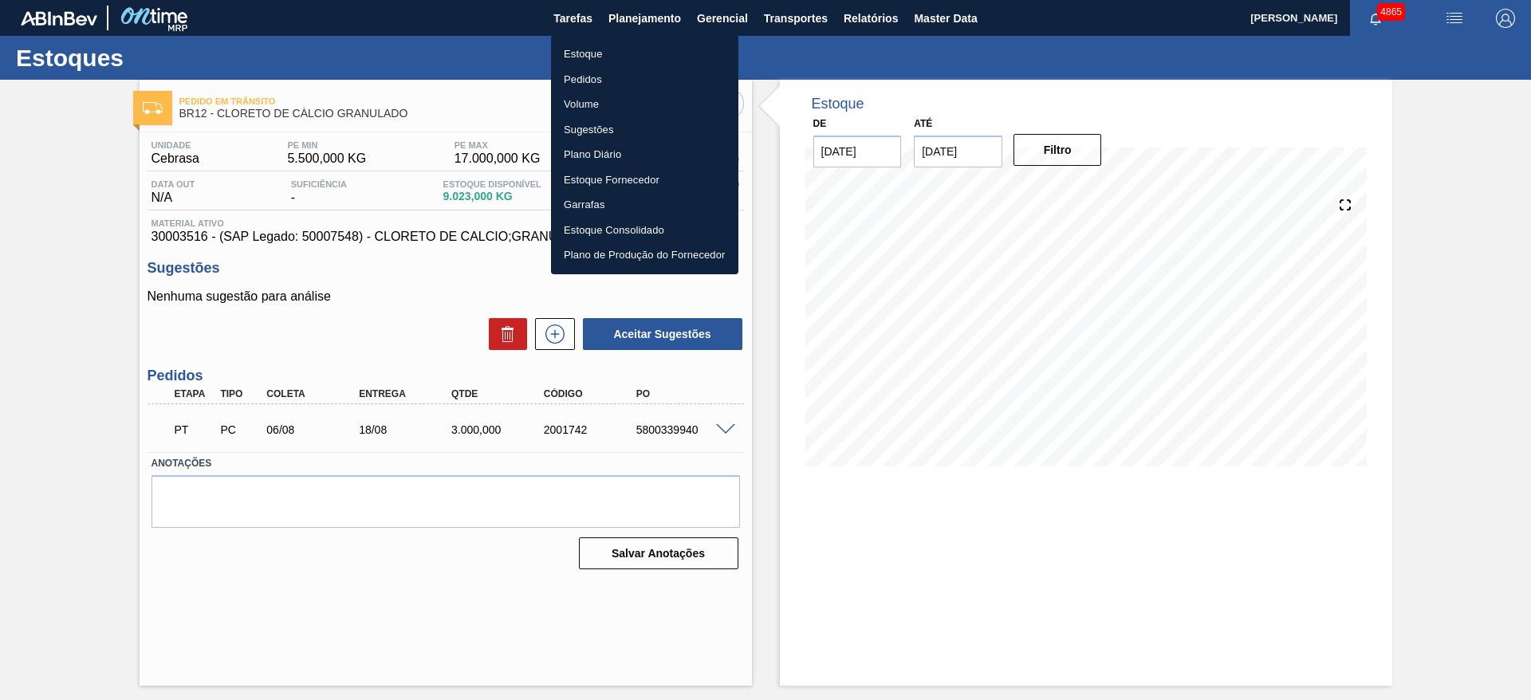
click at [621, 49] on li "Estoque" at bounding box center [644, 54] width 187 height 26
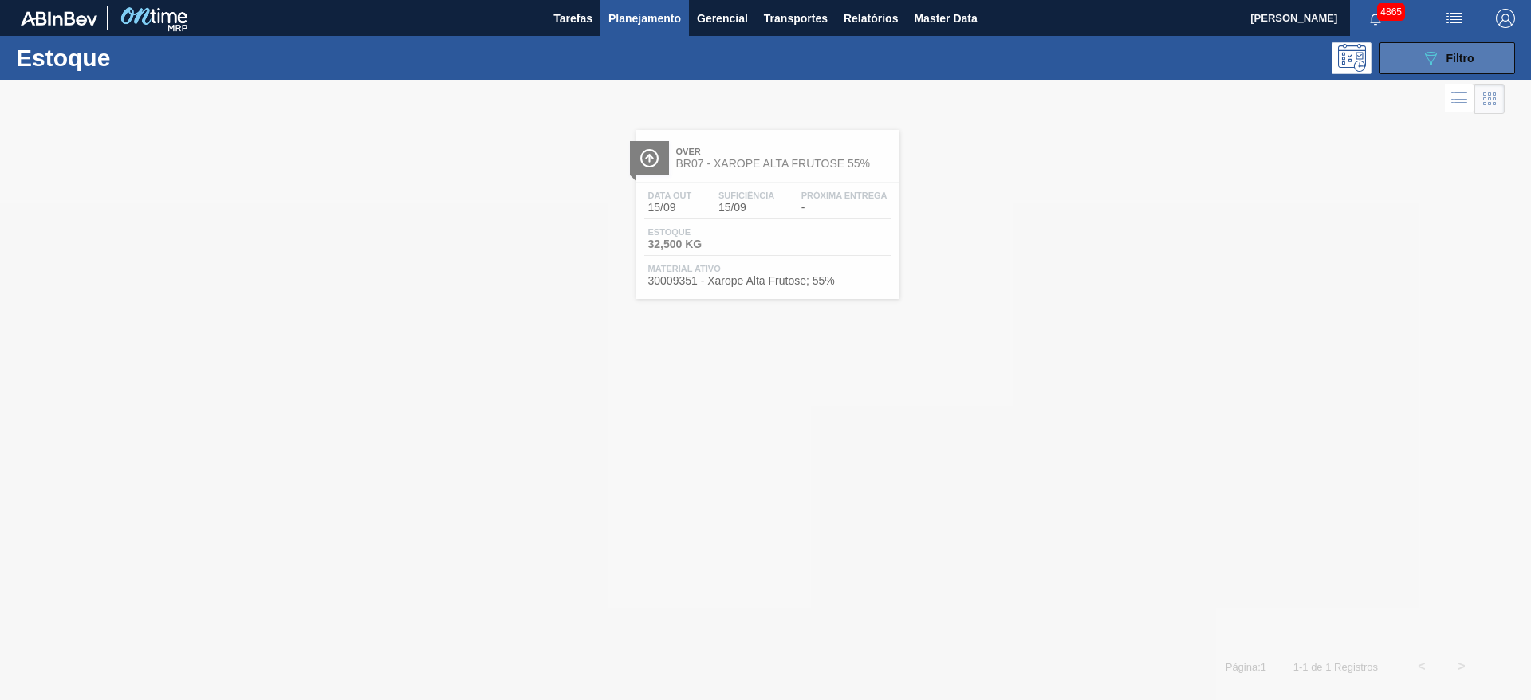
click at [1400, 48] on button "089F7B8B-B2A5-4AFE-B5C0-19BA573D28AC Filtro" at bounding box center [1447, 58] width 136 height 32
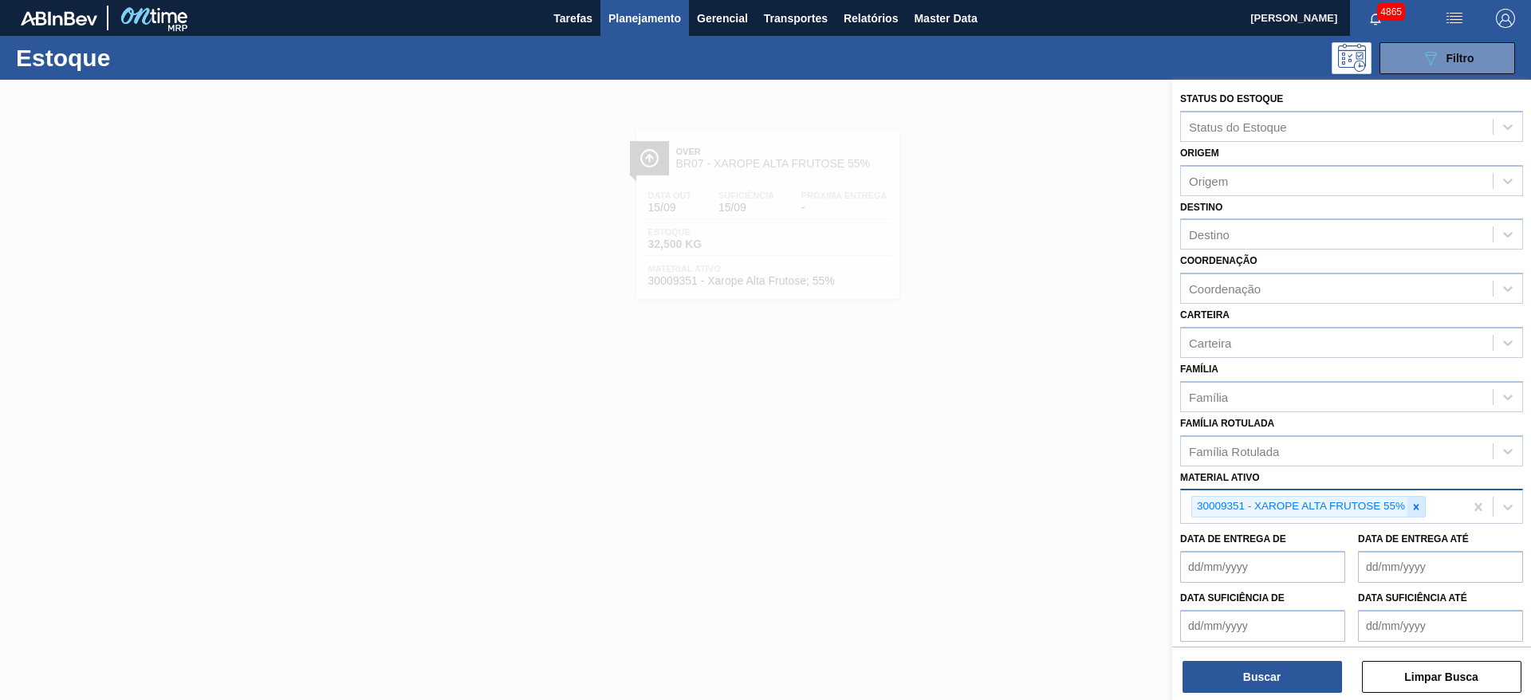
click at [1420, 505] on icon at bounding box center [1415, 507] width 11 height 11
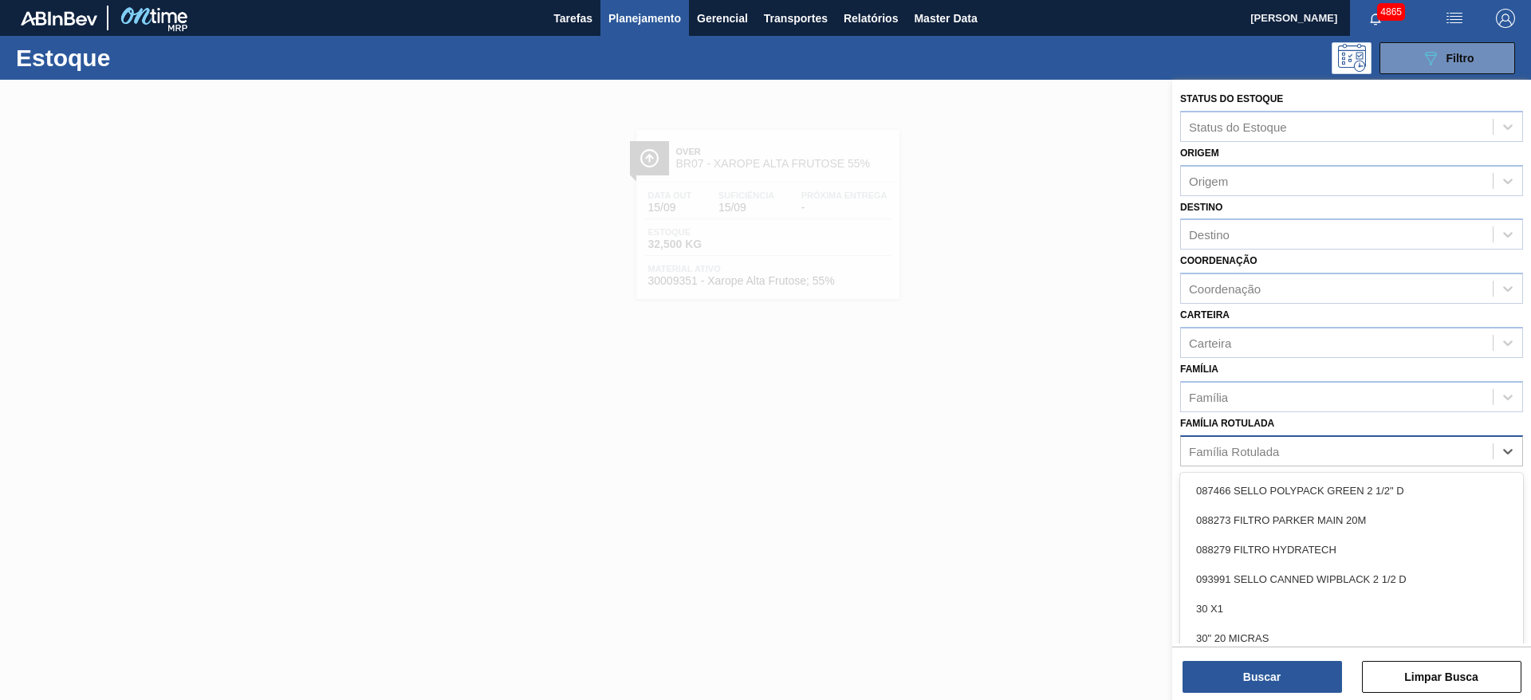
click at [1239, 441] on div "Família Rotulada" at bounding box center [1337, 450] width 312 height 23
type Rotulada "cloret"
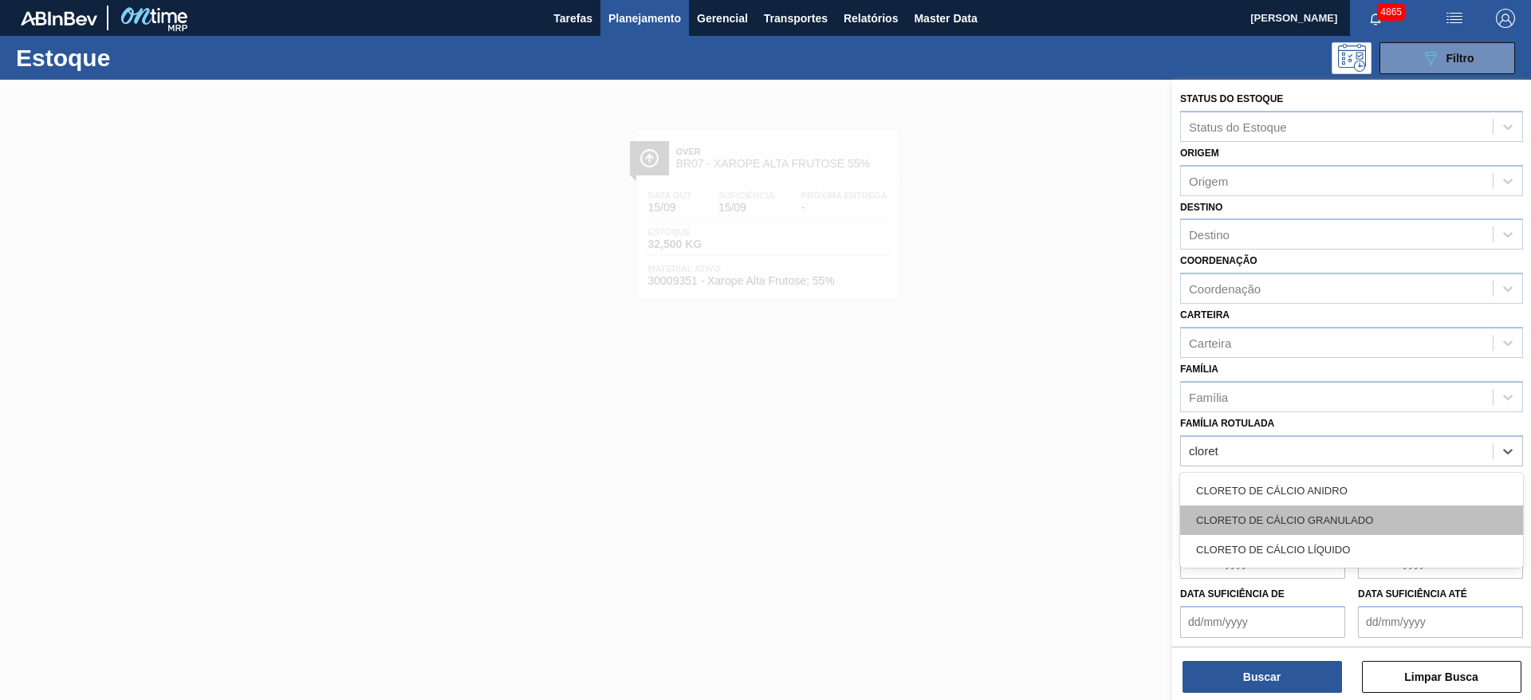
click at [1246, 526] on div "CLORETO DE CÁLCIO GRANULADO" at bounding box center [1351, 520] width 343 height 30
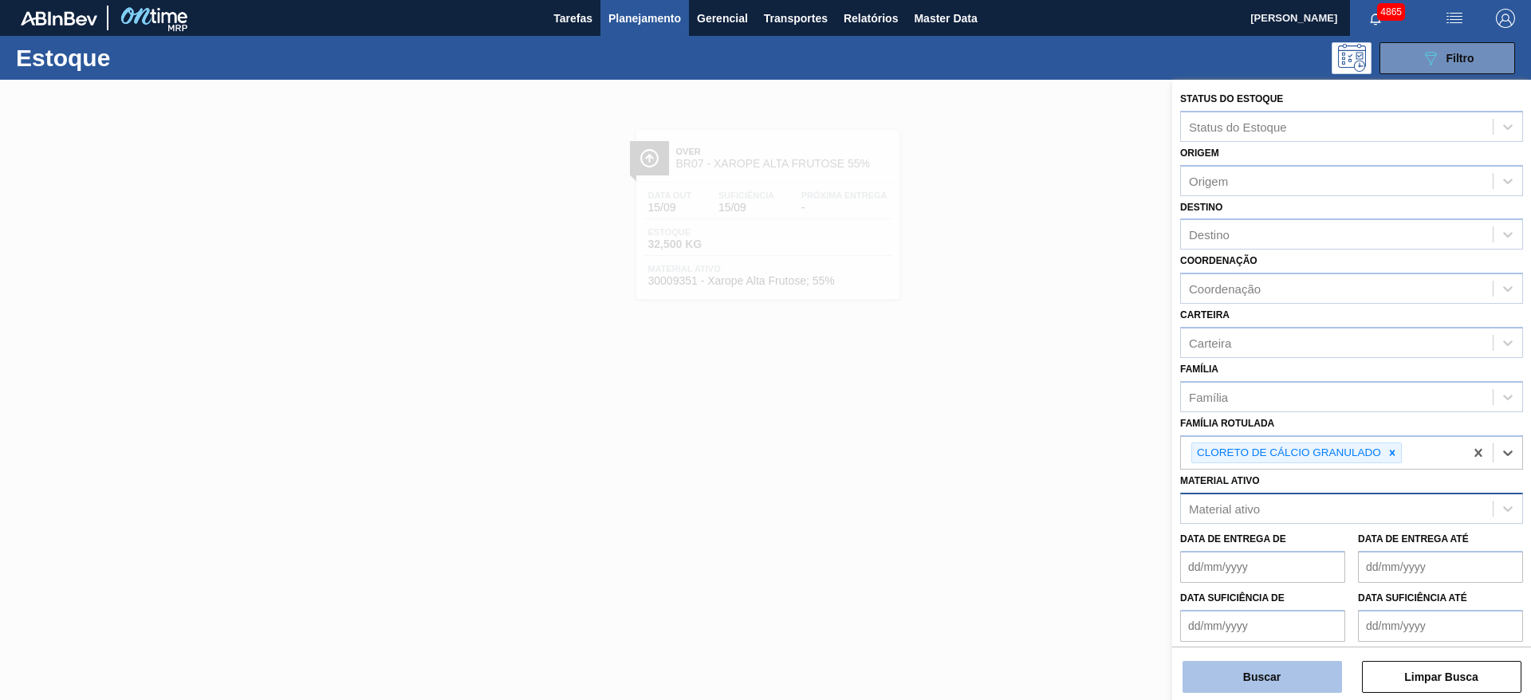
click at [1265, 683] on button "Buscar" at bounding box center [1261, 677] width 159 height 32
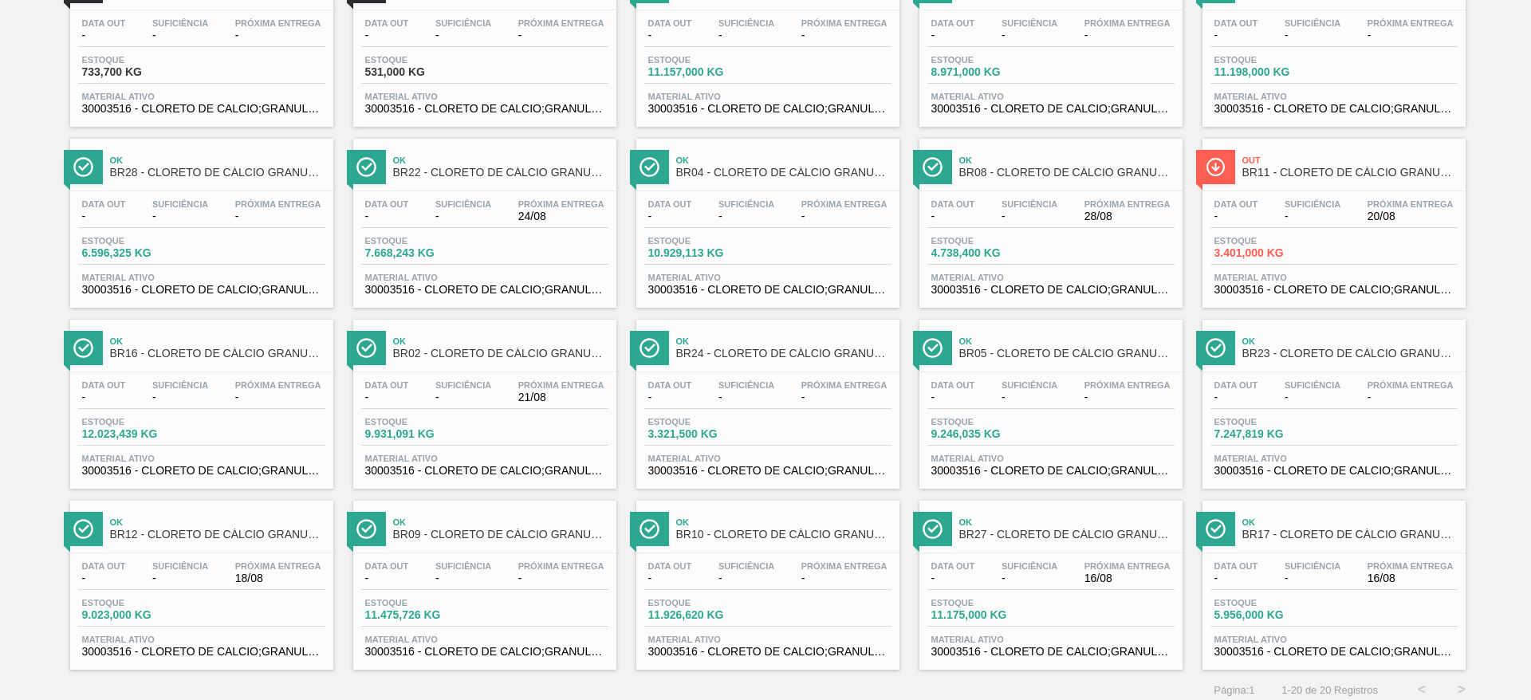
scroll to position [182, 0]
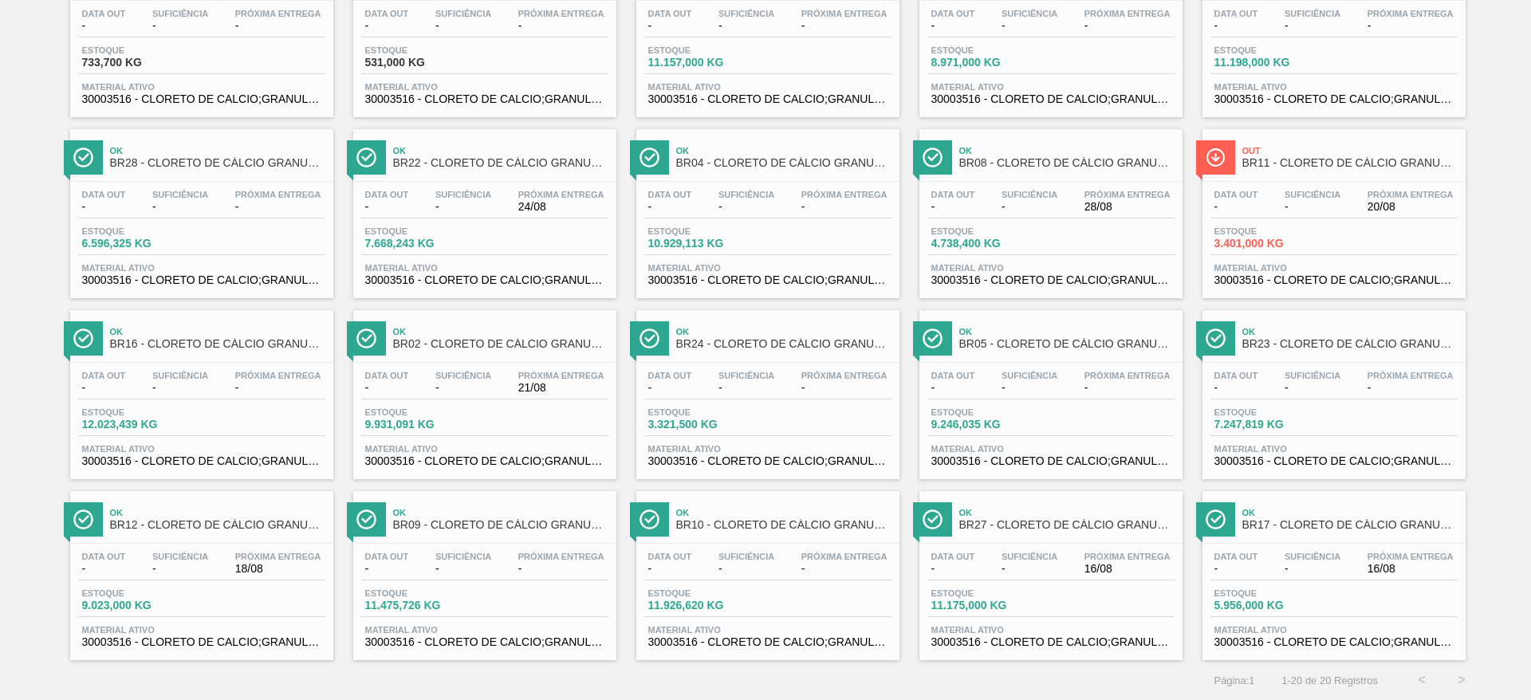
click at [1257, 568] on div "Data out -" at bounding box center [1236, 563] width 52 height 23
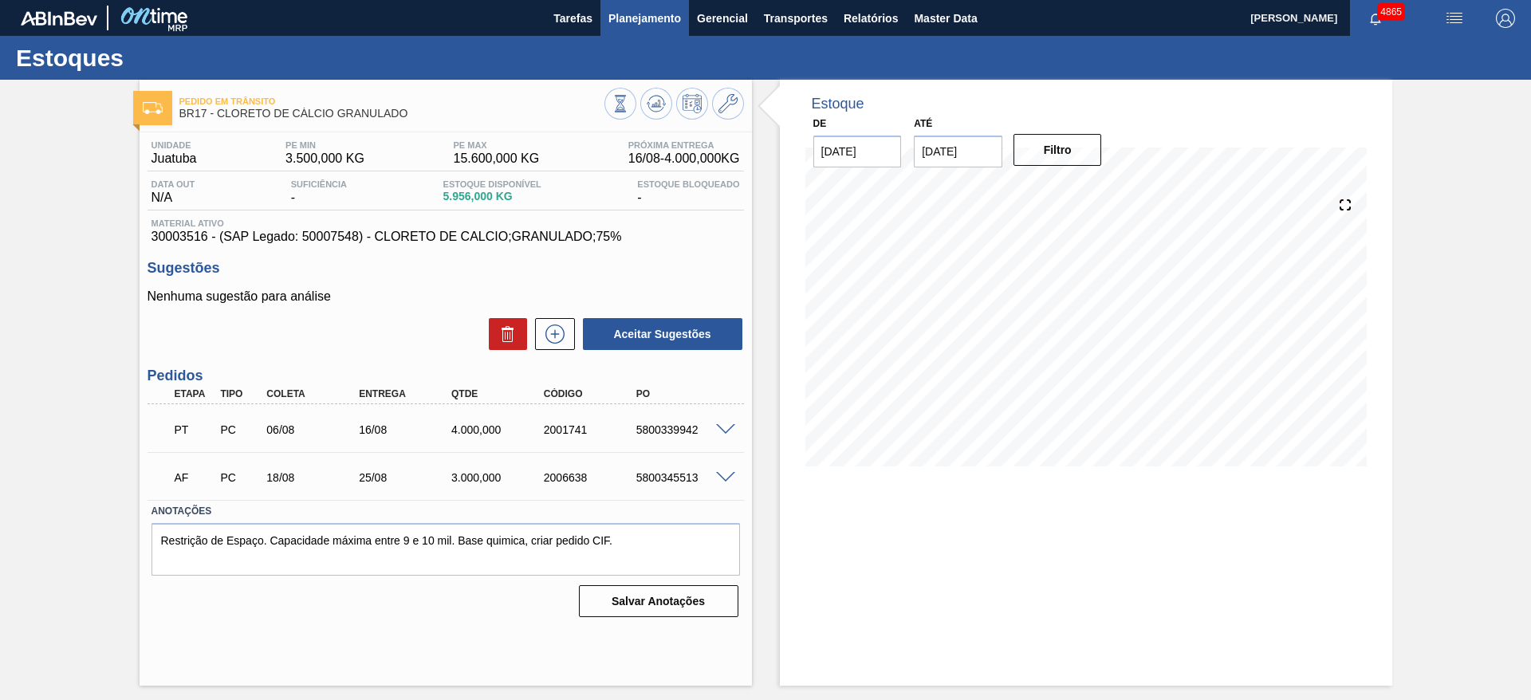
click at [635, 18] on span "Planejamento" at bounding box center [644, 18] width 73 height 19
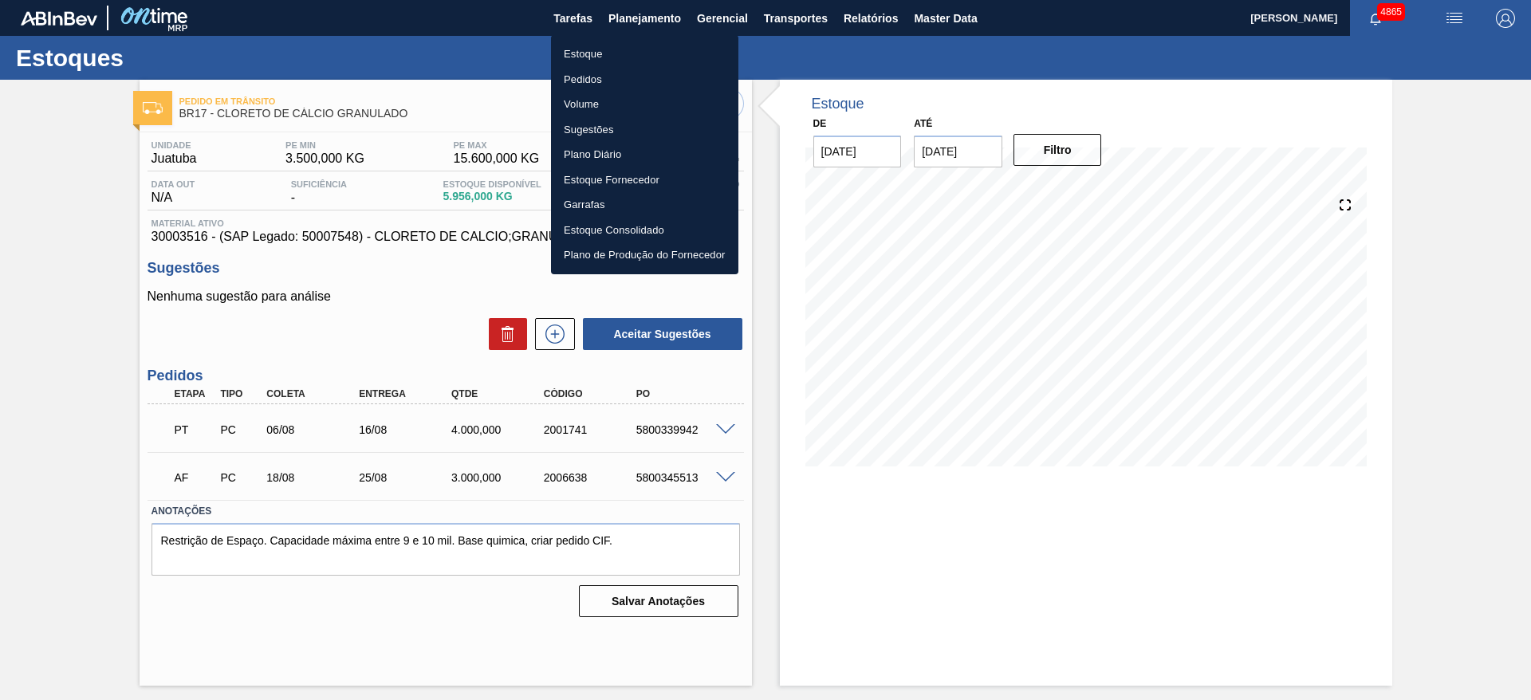
drag, startPoint x: 659, startPoint y: 38, endPoint x: 659, endPoint y: 47, distance: 8.8
click at [659, 39] on ul "Estoque Pedidos Volume Sugestões Plano Diário Estoque Fornecedor Garrafas Estoq…" at bounding box center [644, 154] width 187 height 239
click at [661, 49] on li "Estoque" at bounding box center [644, 54] width 187 height 26
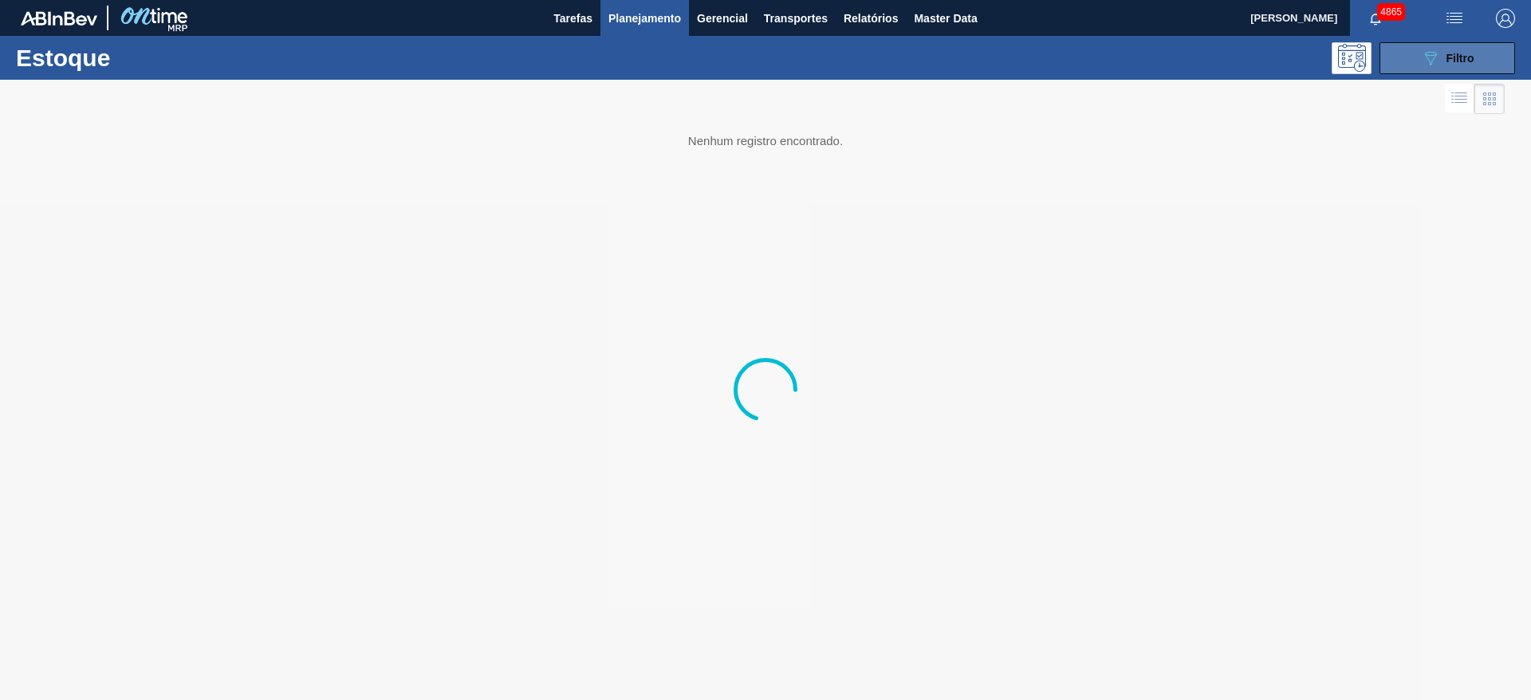
click at [1418, 64] on button "089F7B8B-B2A5-4AFE-B5C0-19BA573D28AC Filtro" at bounding box center [1447, 58] width 136 height 32
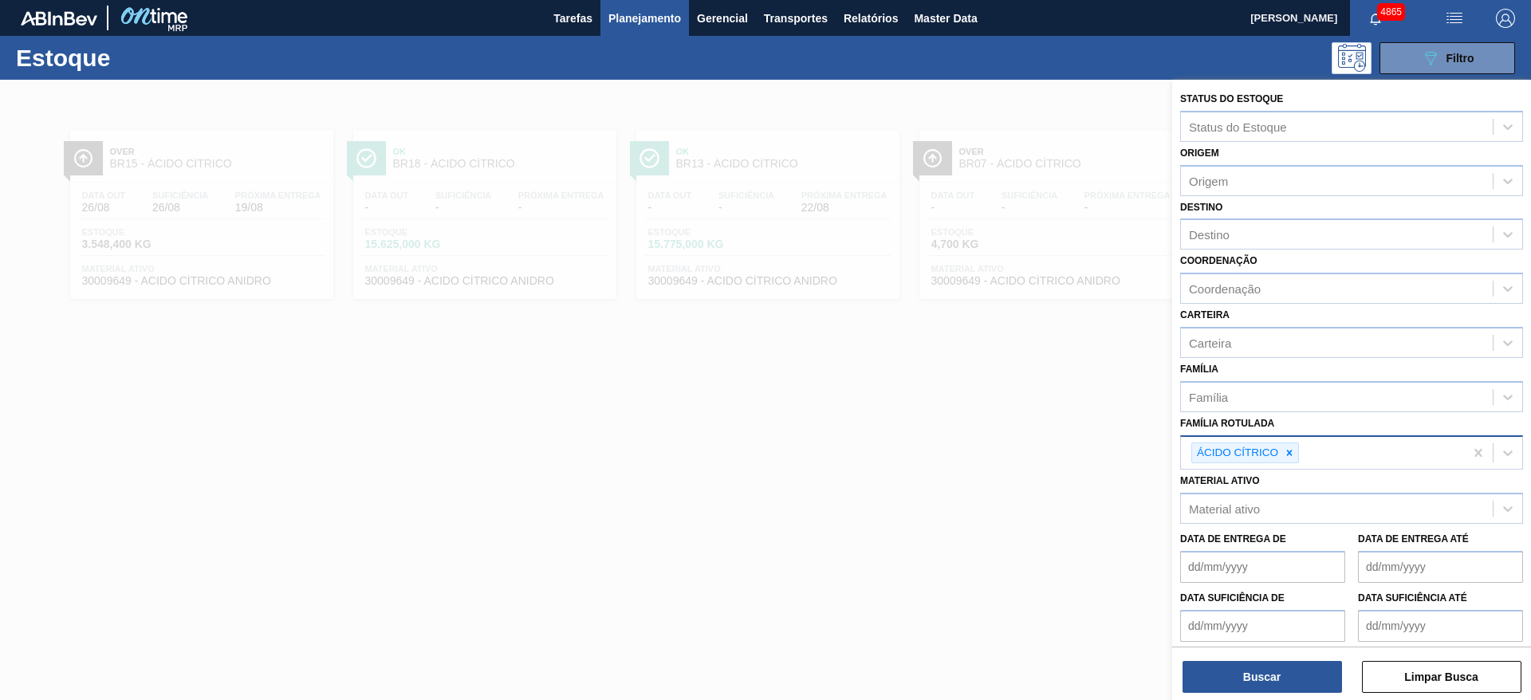
click at [1292, 457] on icon at bounding box center [1289, 452] width 11 height 11
click at [1253, 507] on div "Material ativo" at bounding box center [1224, 505] width 71 height 14
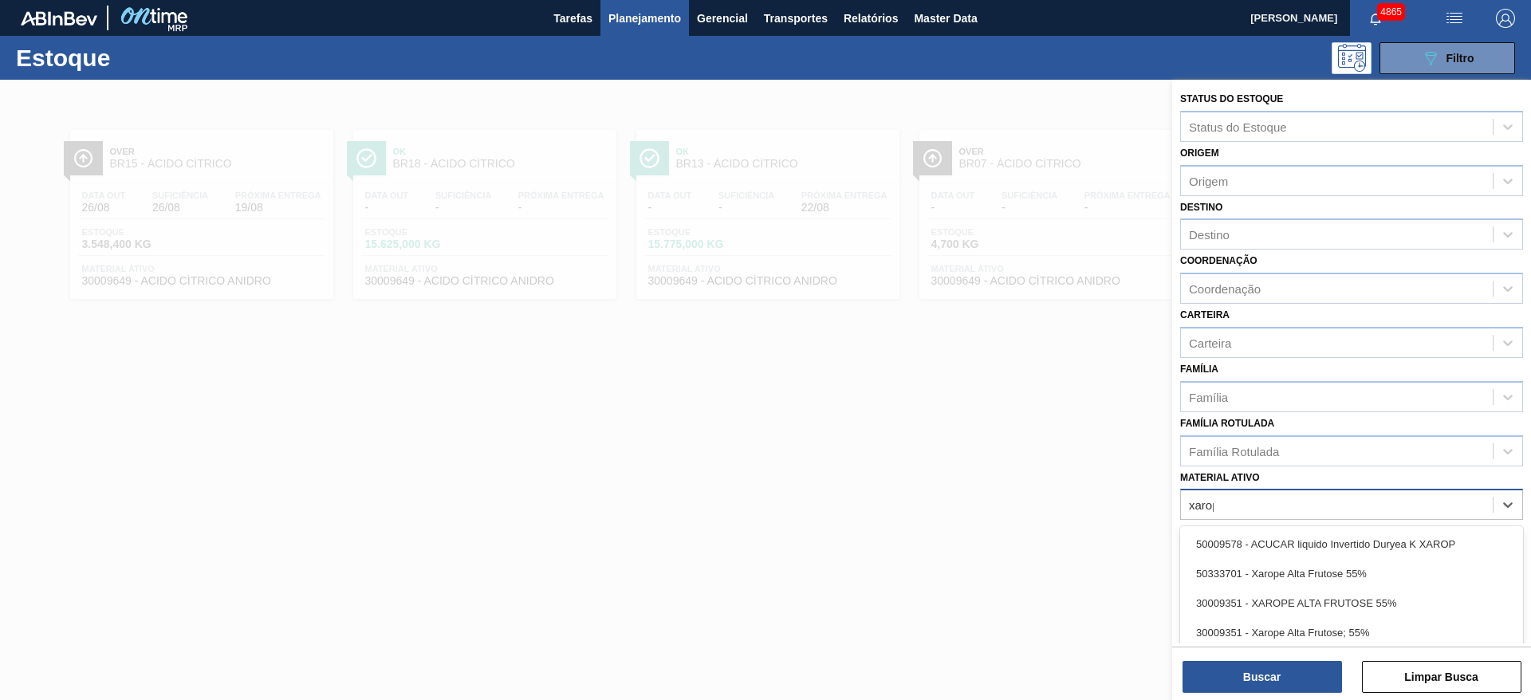
type ativo "xarope"
click at [1365, 581] on div "30009351 - XAROPE ALTA FRUTOSE 55%" at bounding box center [1351, 574] width 343 height 30
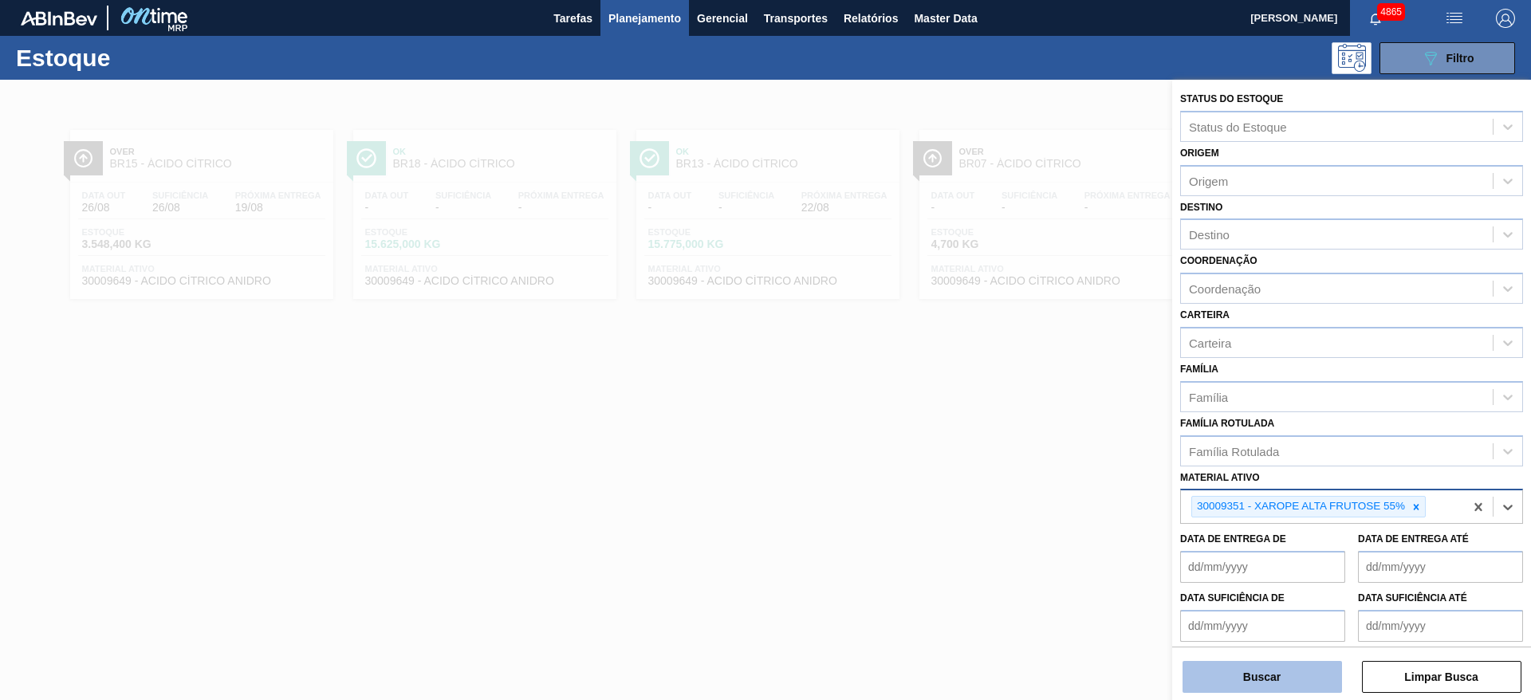
click at [1303, 677] on button "Buscar" at bounding box center [1261, 677] width 159 height 32
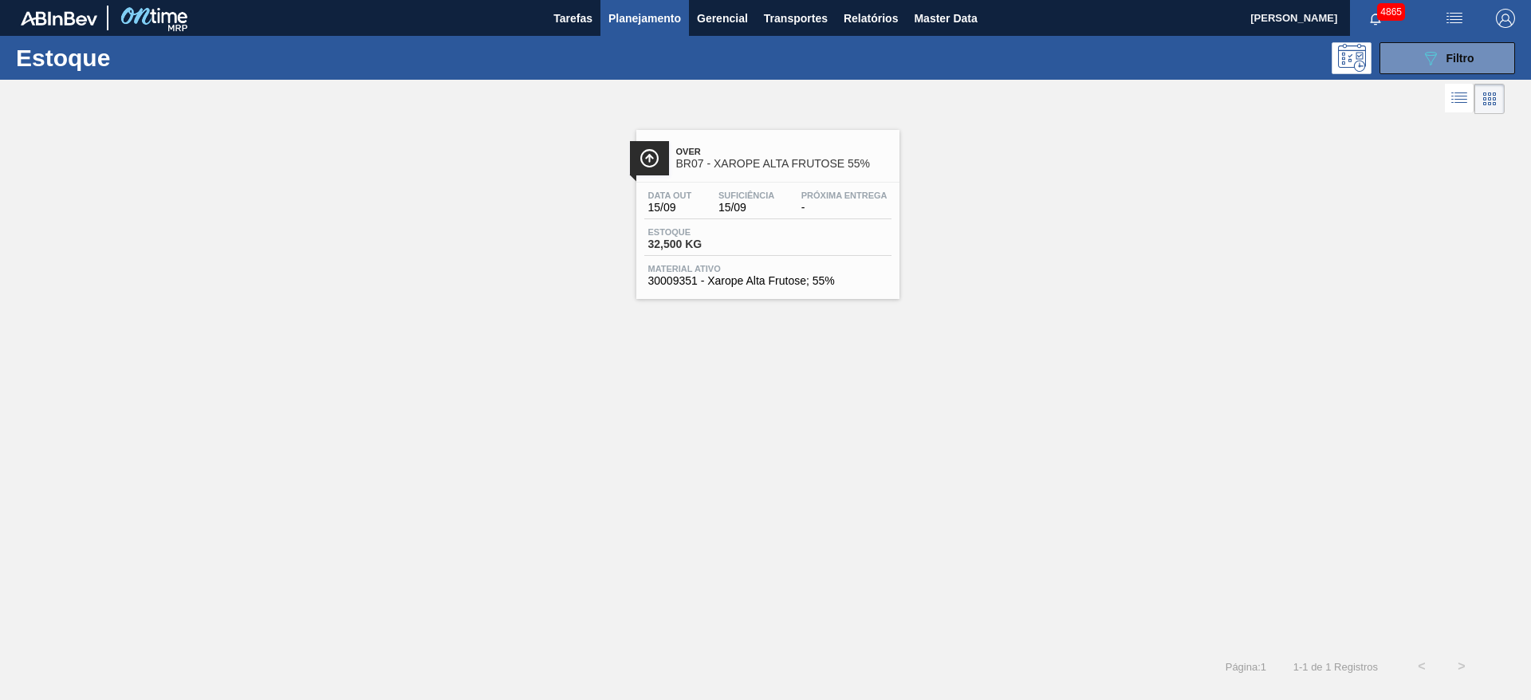
click at [785, 222] on div "Data out 15/09 Suficiência 15/09 Próxima Entrega - Estoque 32,500 KG Material a…" at bounding box center [767, 237] width 263 height 108
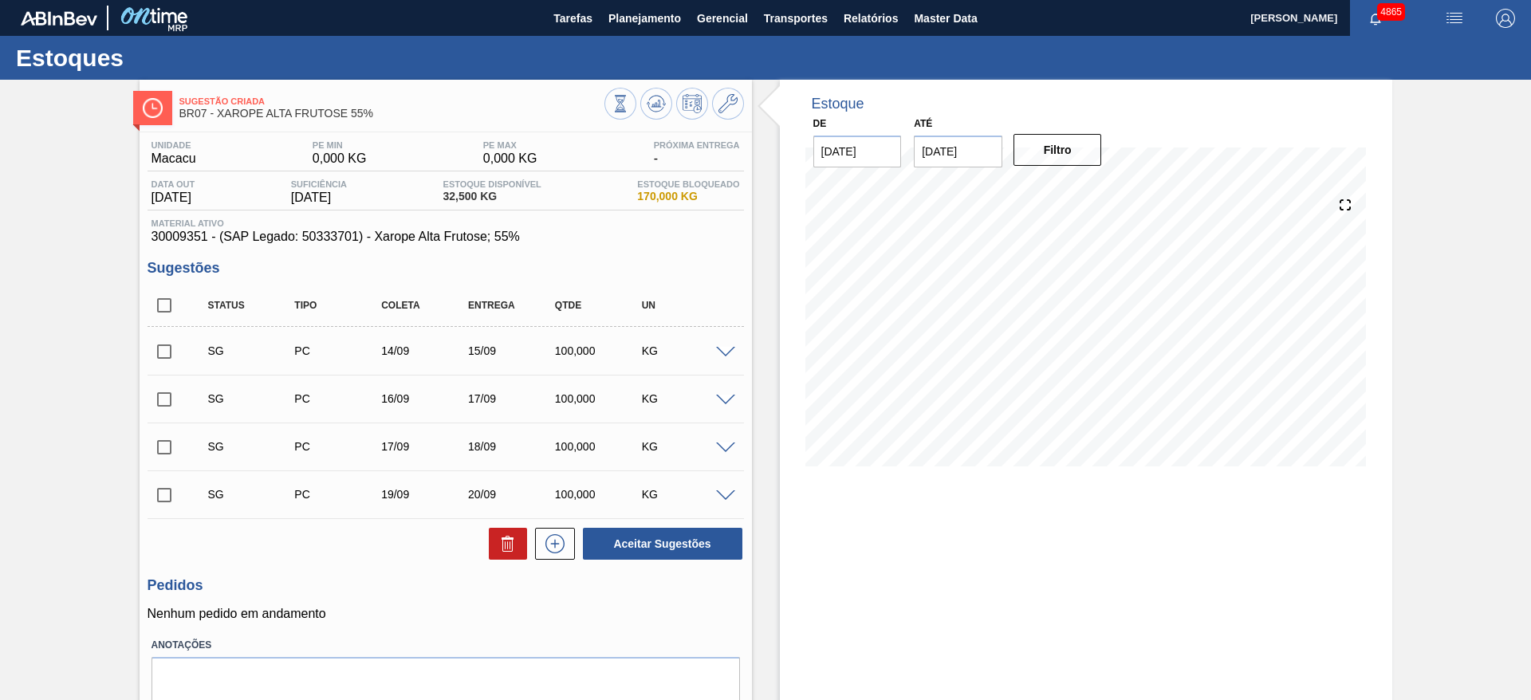
click at [727, 348] on span at bounding box center [725, 353] width 19 height 12
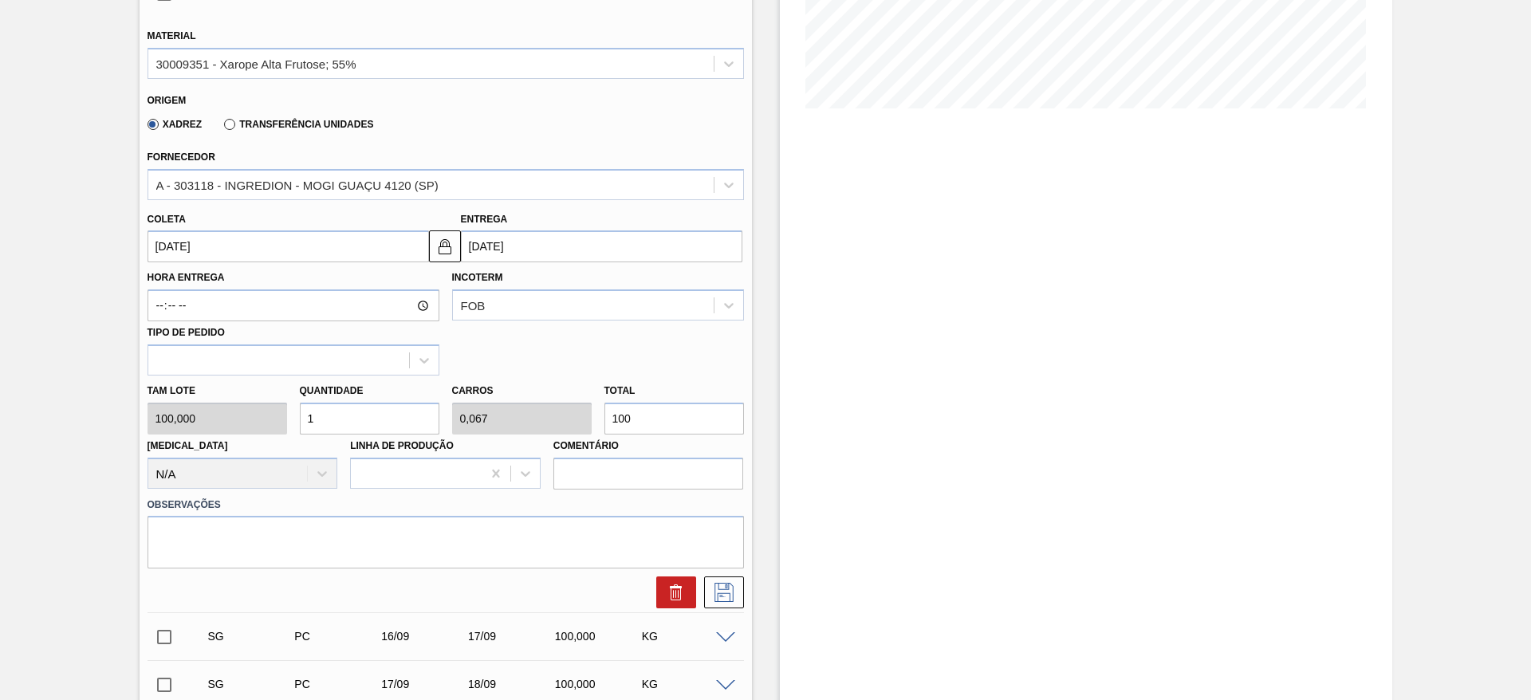
scroll to position [359, 0]
drag, startPoint x: 646, startPoint y: 427, endPoint x: 584, endPoint y: 442, distance: 63.8
click at [584, 442] on div "Tam lote 100,000 Quantidade 1 Carros 0,067 Total 100 Doca N/A Linha de Produção…" at bounding box center [445, 432] width 609 height 114
type input "0,04"
type input "0,003"
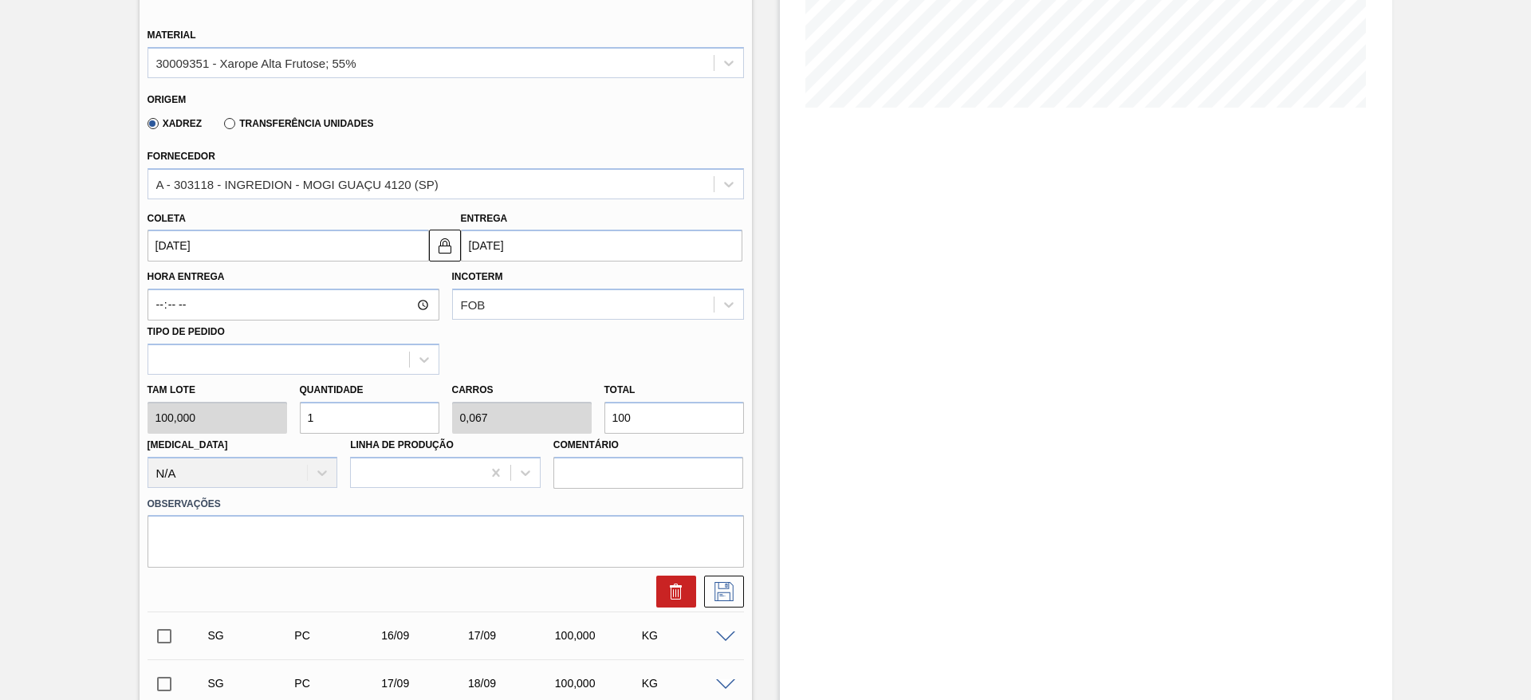
type input "4"
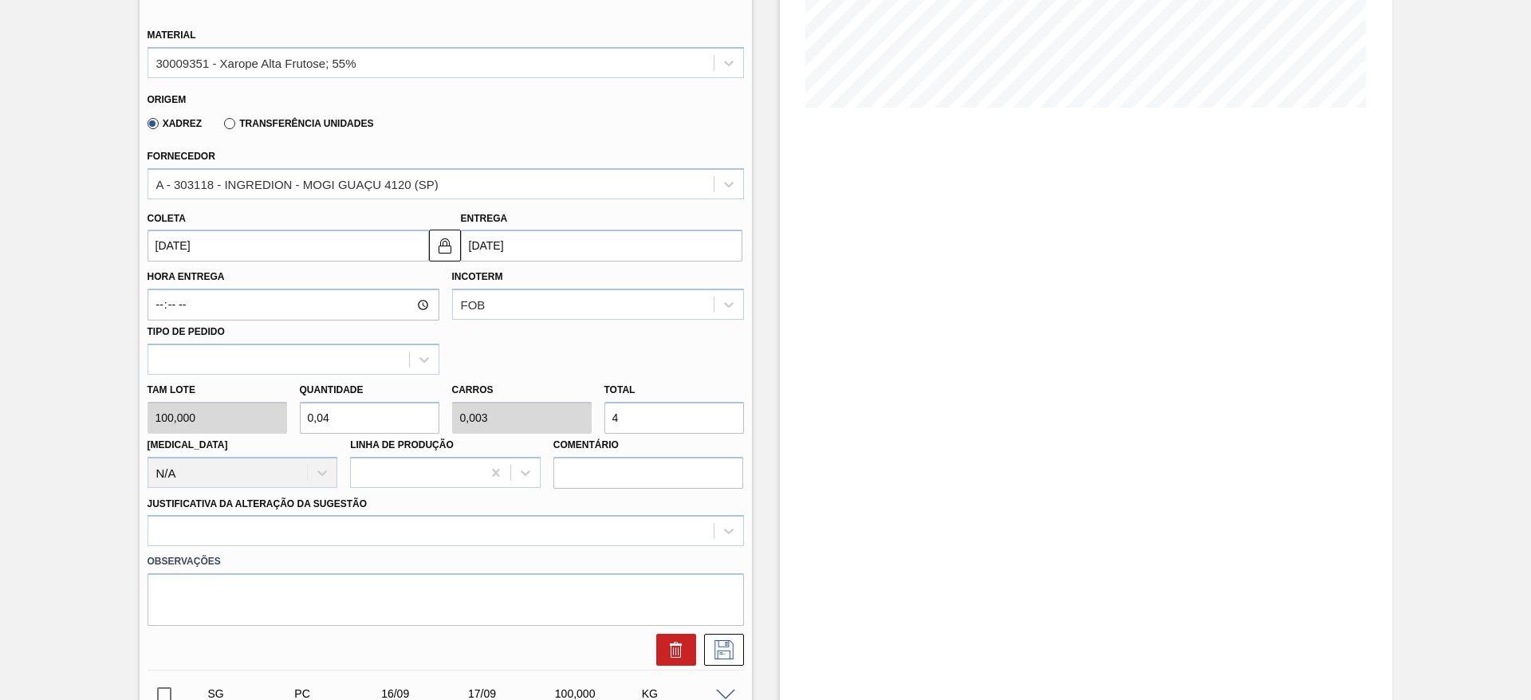
type input "0,4"
type input "0,027"
type input "40"
type input "4"
type input "0,267"
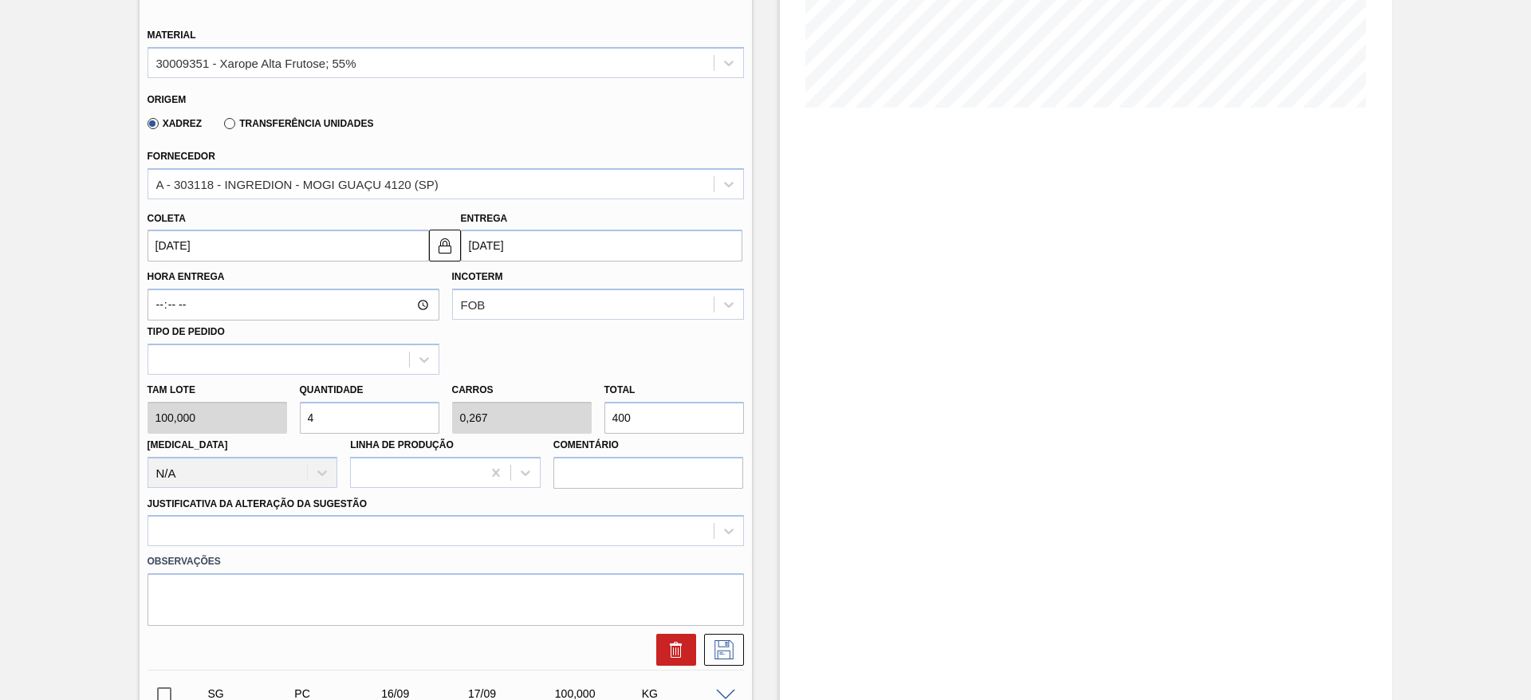
type input "400"
click at [1074, 473] on div "Estoque De 12/08/2025 Até 26/08/2025 Filtro" at bounding box center [1086, 390] width 612 height 1339
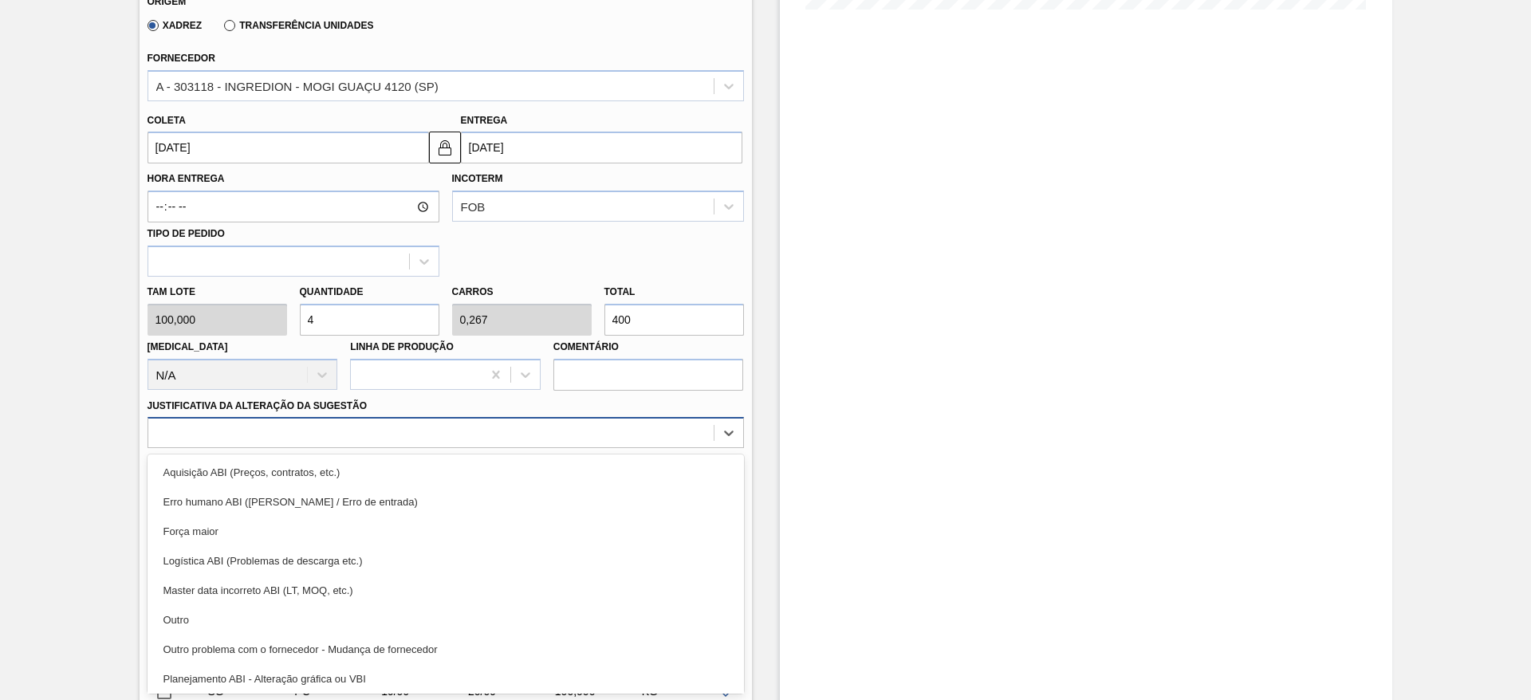
click at [581, 448] on div "option Força maior focused, 3 of 18. 18 results available. Use Up and Down to c…" at bounding box center [446, 432] width 596 height 31
drag, startPoint x: 551, startPoint y: 613, endPoint x: 523, endPoint y: 562, distance: 58.2
click at [552, 614] on div "Outro" at bounding box center [446, 620] width 596 height 30
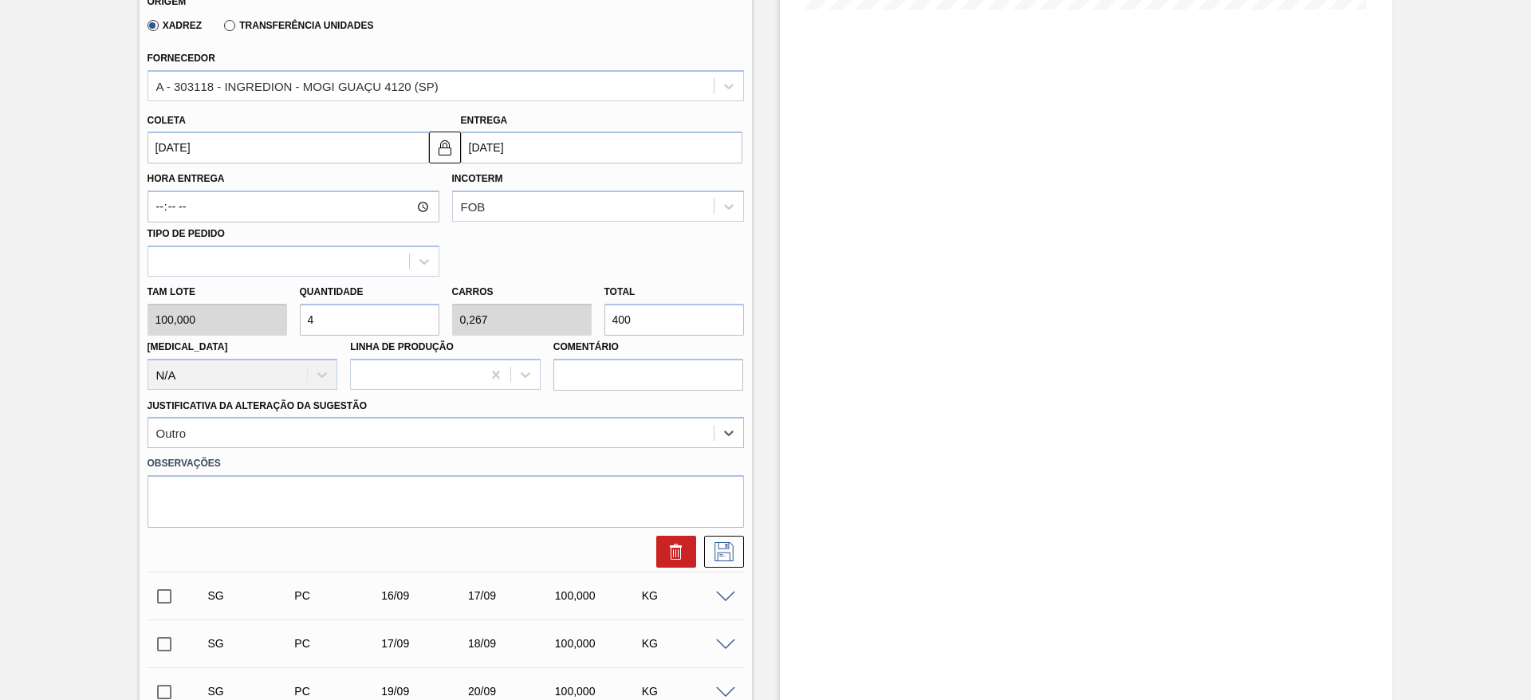
click at [234, 149] on input "14/09/2025" at bounding box center [288, 148] width 281 height 32
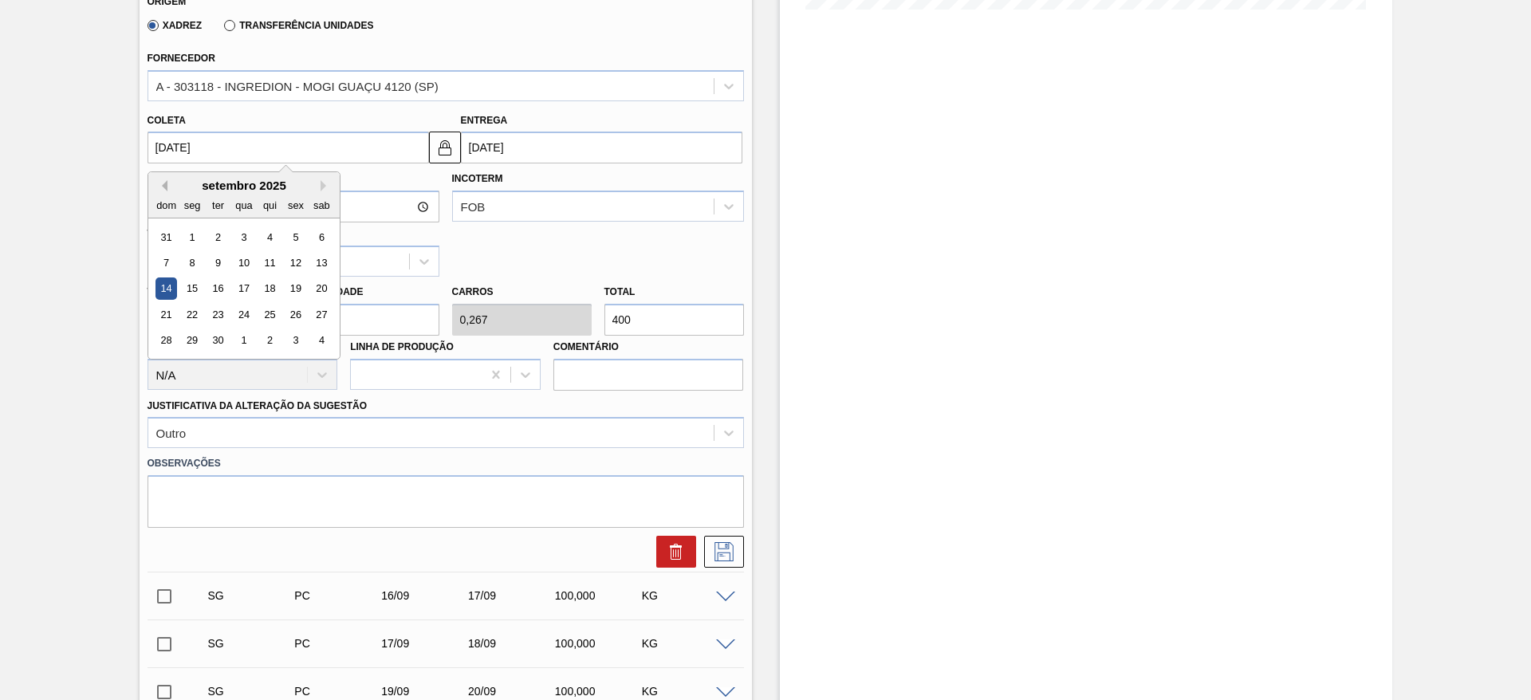
click at [160, 185] on button "Previous Month" at bounding box center [161, 185] width 11 height 11
click at [277, 285] on div "14" at bounding box center [269, 289] width 22 height 22
type input "14/08/2025"
type input "15/08/2025"
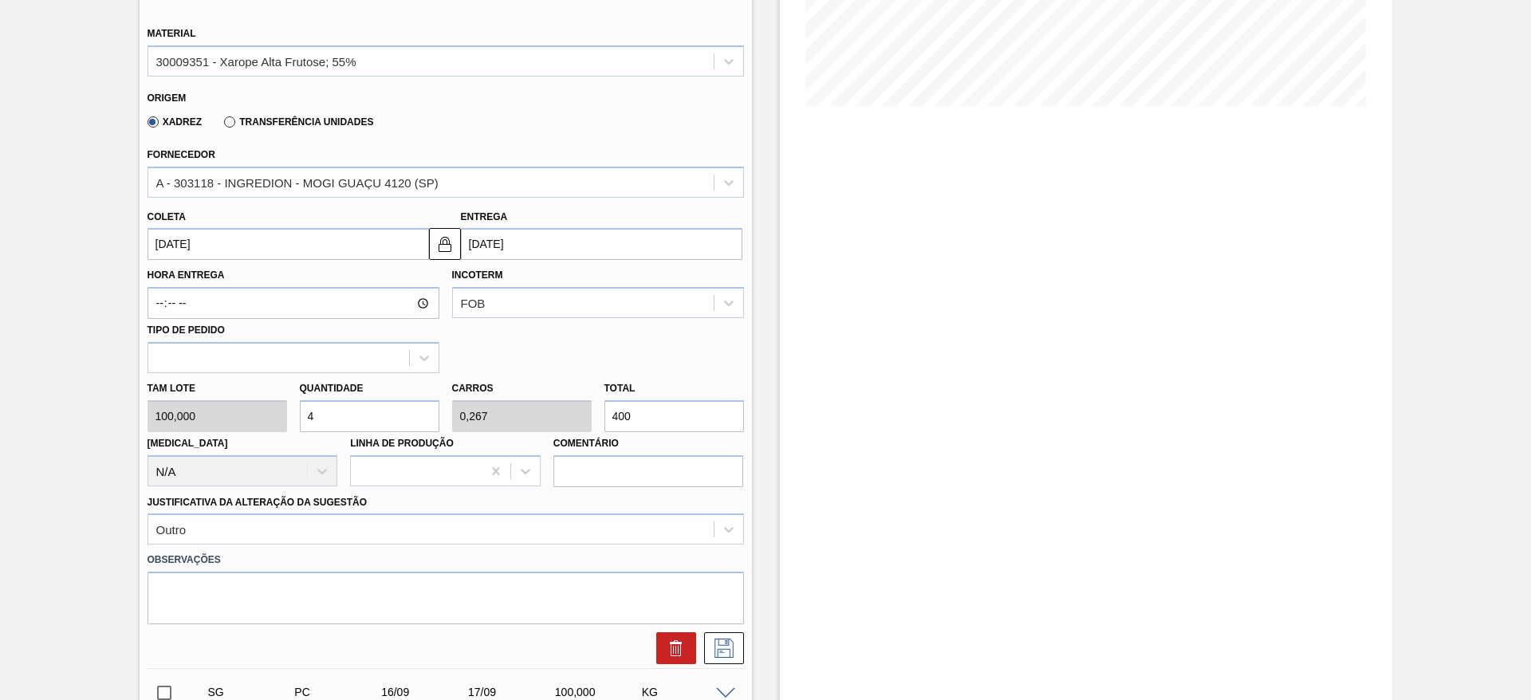
scroll to position [696, 0]
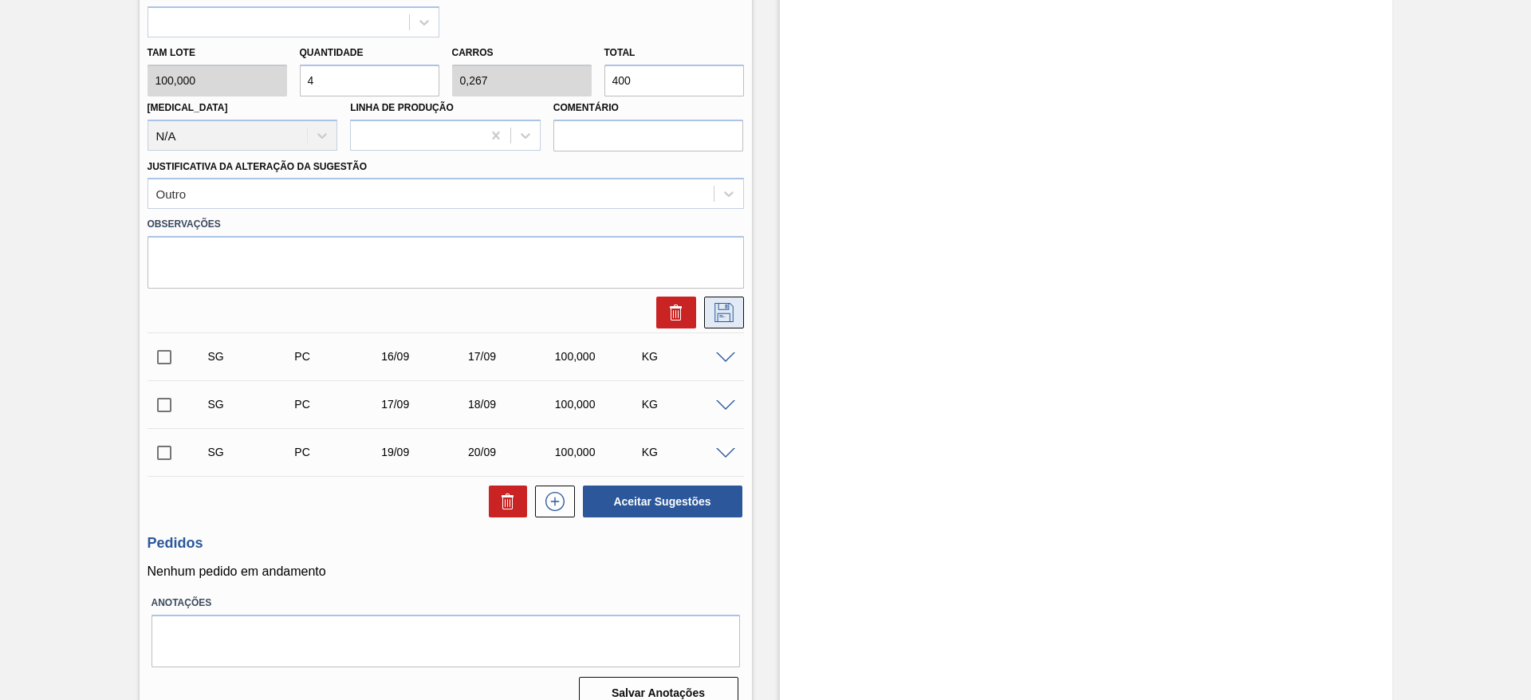
click at [722, 306] on icon at bounding box center [724, 312] width 26 height 19
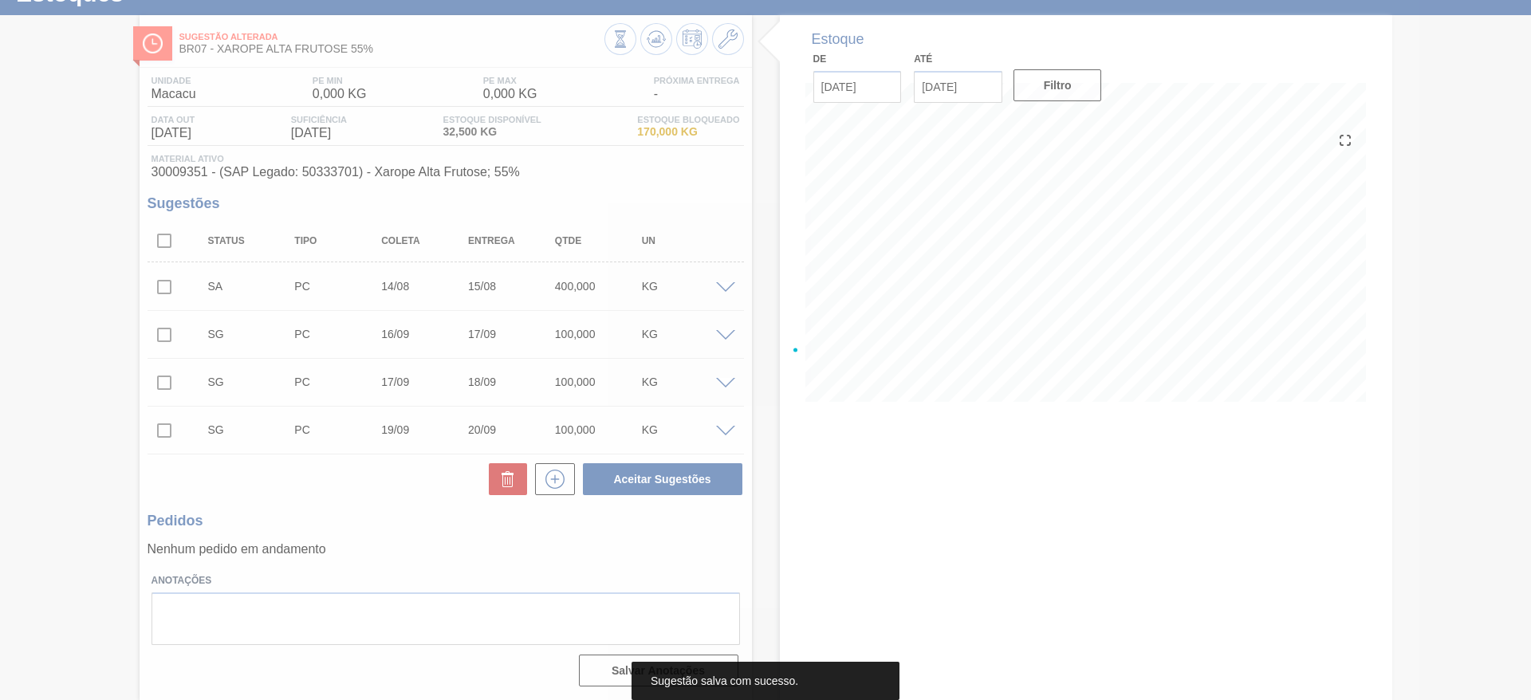
scroll to position [65, 0]
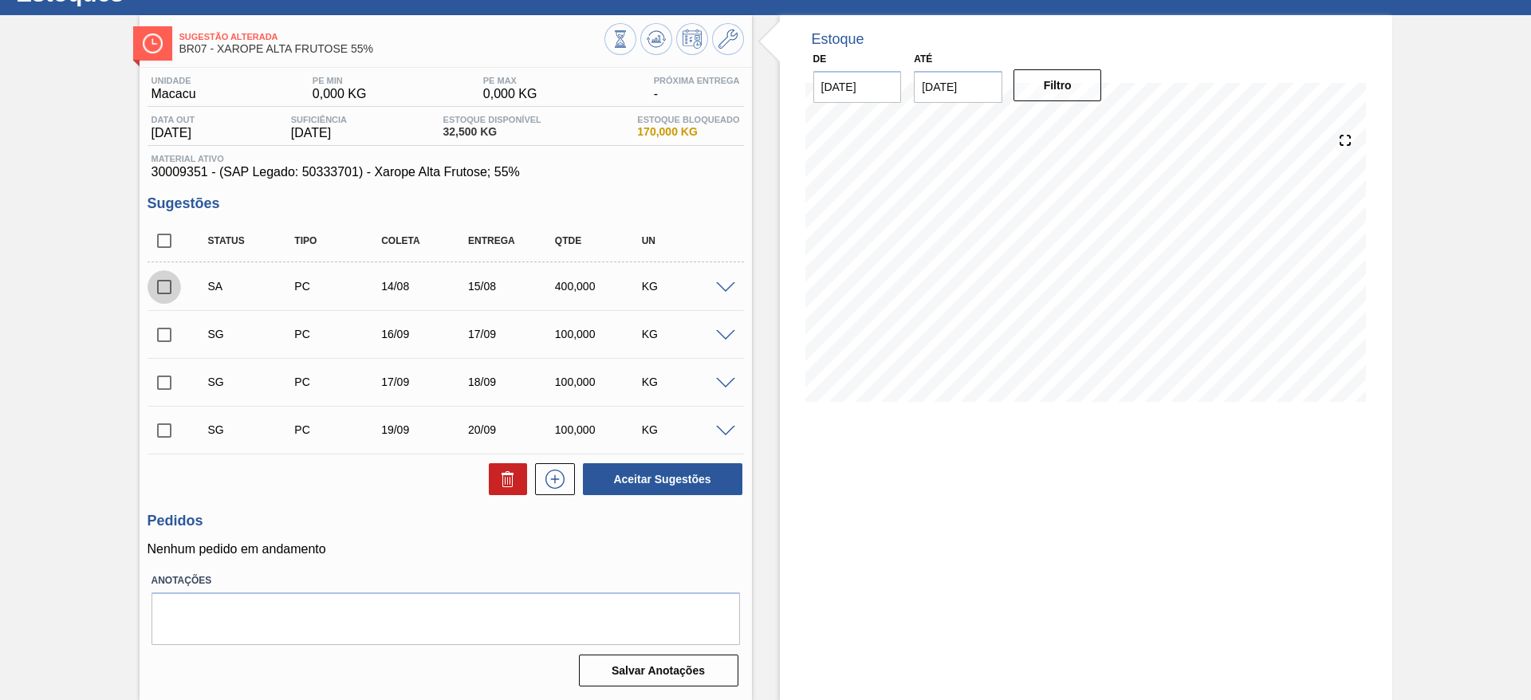
drag, startPoint x: 154, startPoint y: 285, endPoint x: 212, endPoint y: 277, distance: 58.6
click at [155, 285] on input "checkbox" at bounding box center [164, 286] width 33 height 33
click at [686, 485] on button "Aceitar Sugestões" at bounding box center [662, 479] width 159 height 32
checkbox input "false"
click at [726, 44] on icon at bounding box center [727, 39] width 19 height 19
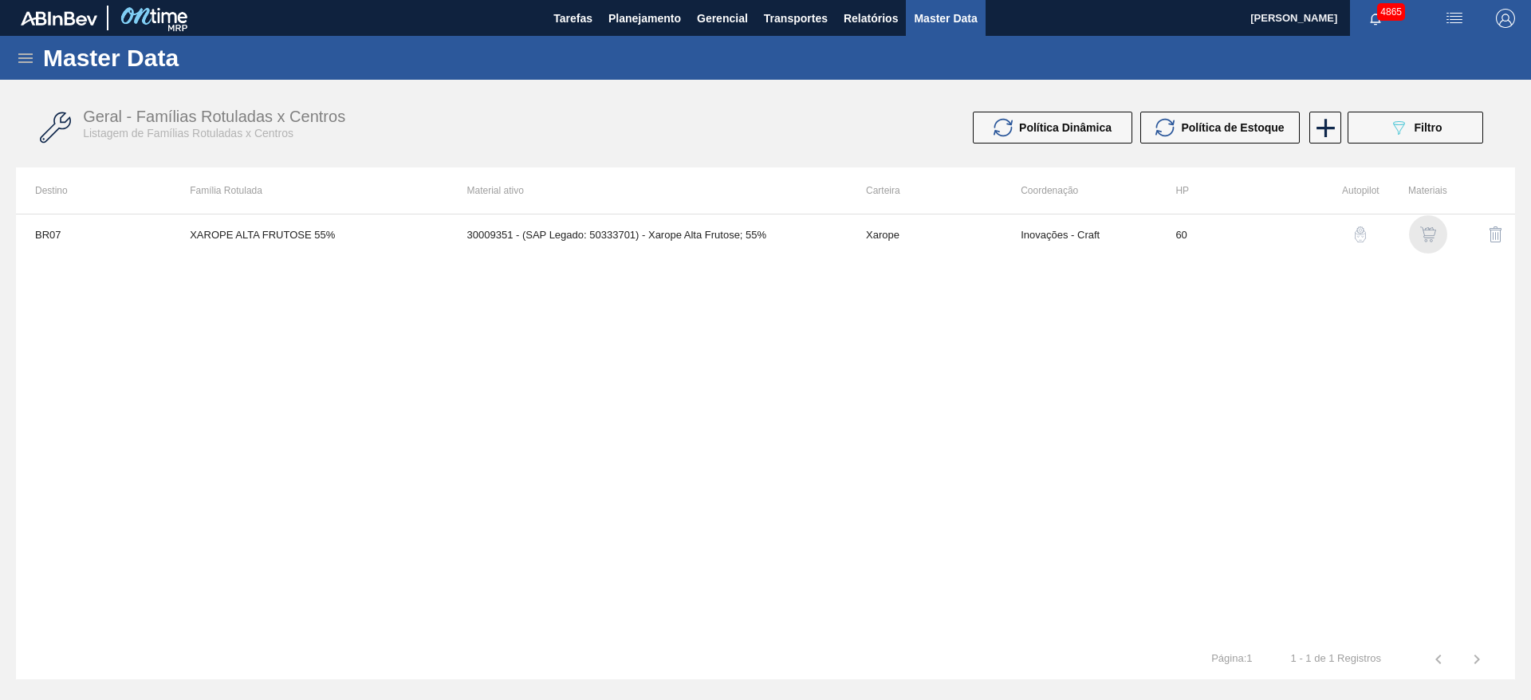
click at [1428, 237] on img "button" at bounding box center [1428, 234] width 16 height 16
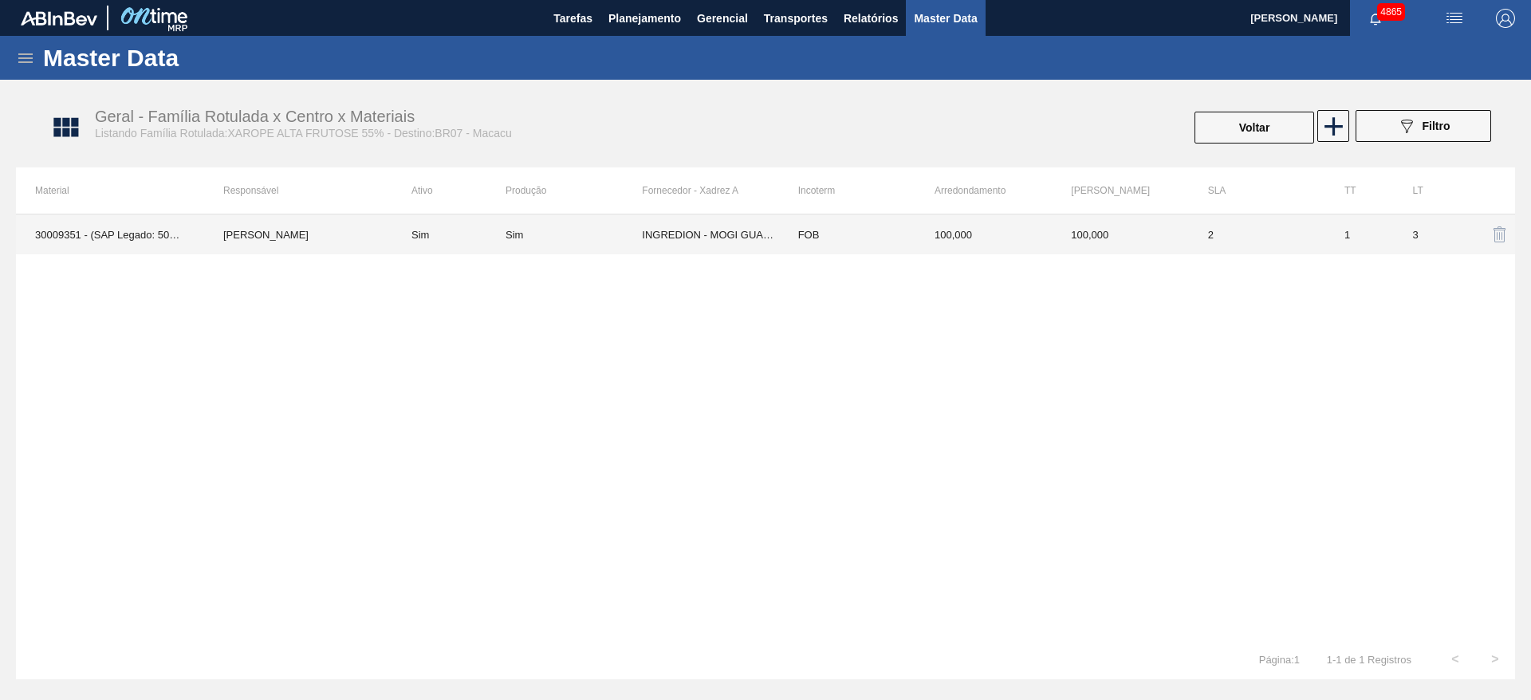
click at [1076, 235] on td "100,000" at bounding box center [1120, 234] width 136 height 40
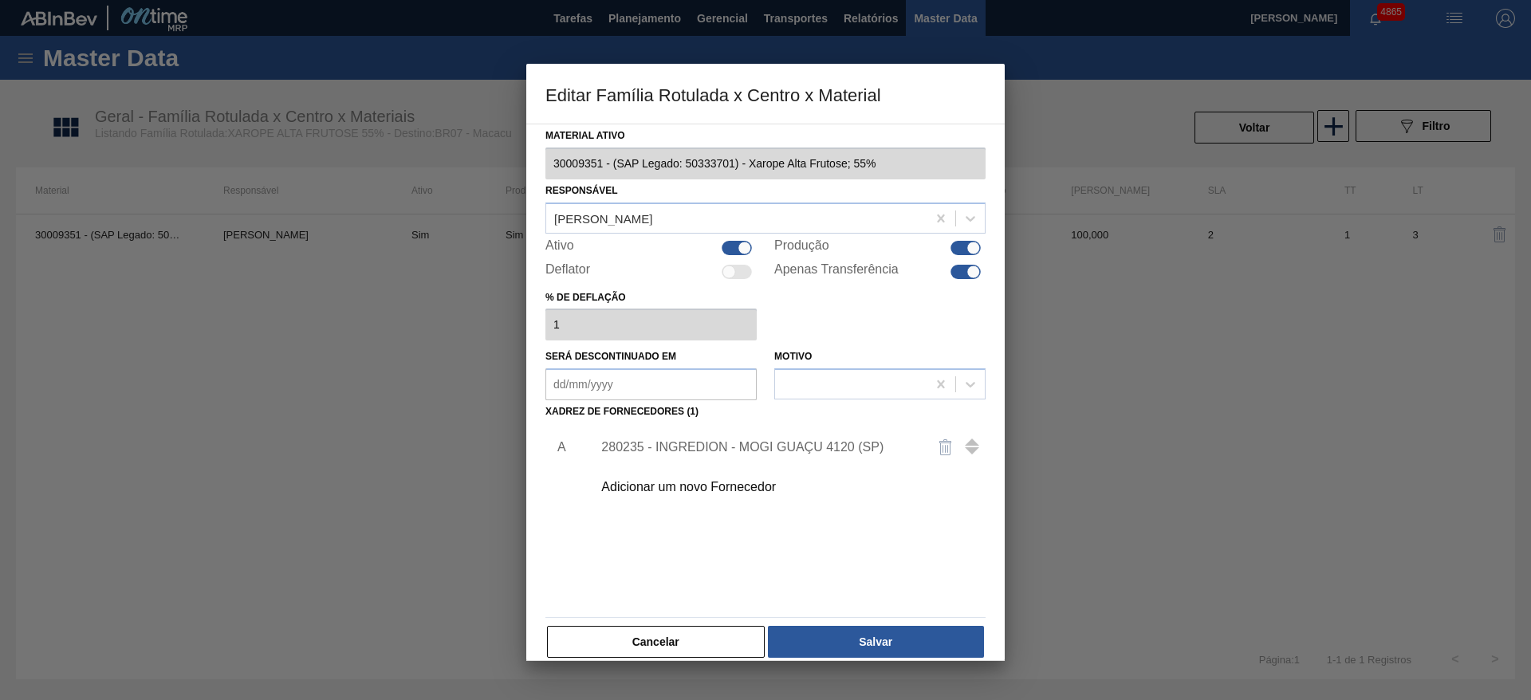
click at [967, 275] on div at bounding box center [974, 272] width 14 height 14
checkbox input "false"
click at [949, 642] on button "Salvar" at bounding box center [876, 642] width 216 height 32
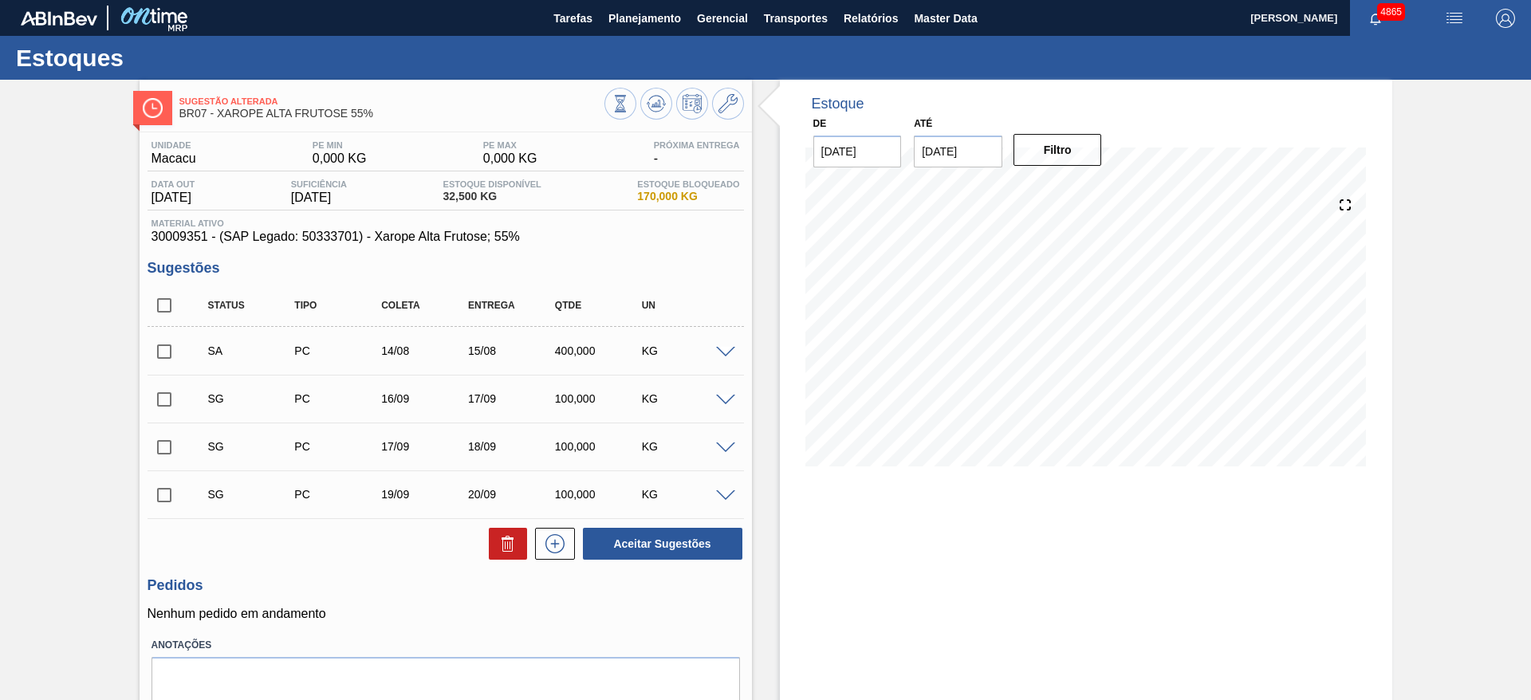
click at [167, 346] on input "checkbox" at bounding box center [164, 351] width 33 height 33
click at [677, 545] on button "Aceitar Sugestões" at bounding box center [662, 544] width 159 height 32
checkbox input "false"
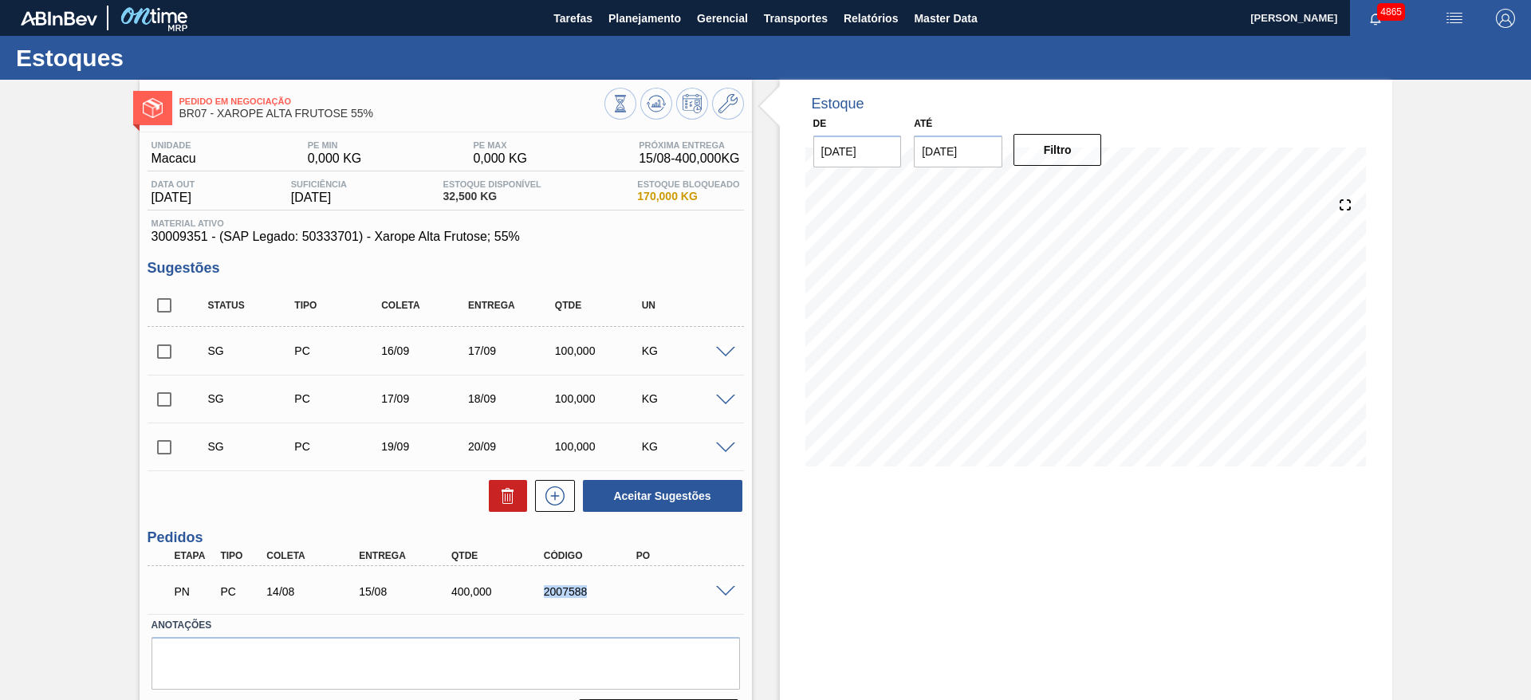
drag, startPoint x: 529, startPoint y: 587, endPoint x: 600, endPoint y: 584, distance: 70.2
click at [600, 584] on div "PN PC 14/08 15/08 400,000 2007588" at bounding box center [441, 590] width 554 height 32
copy div "2007588"
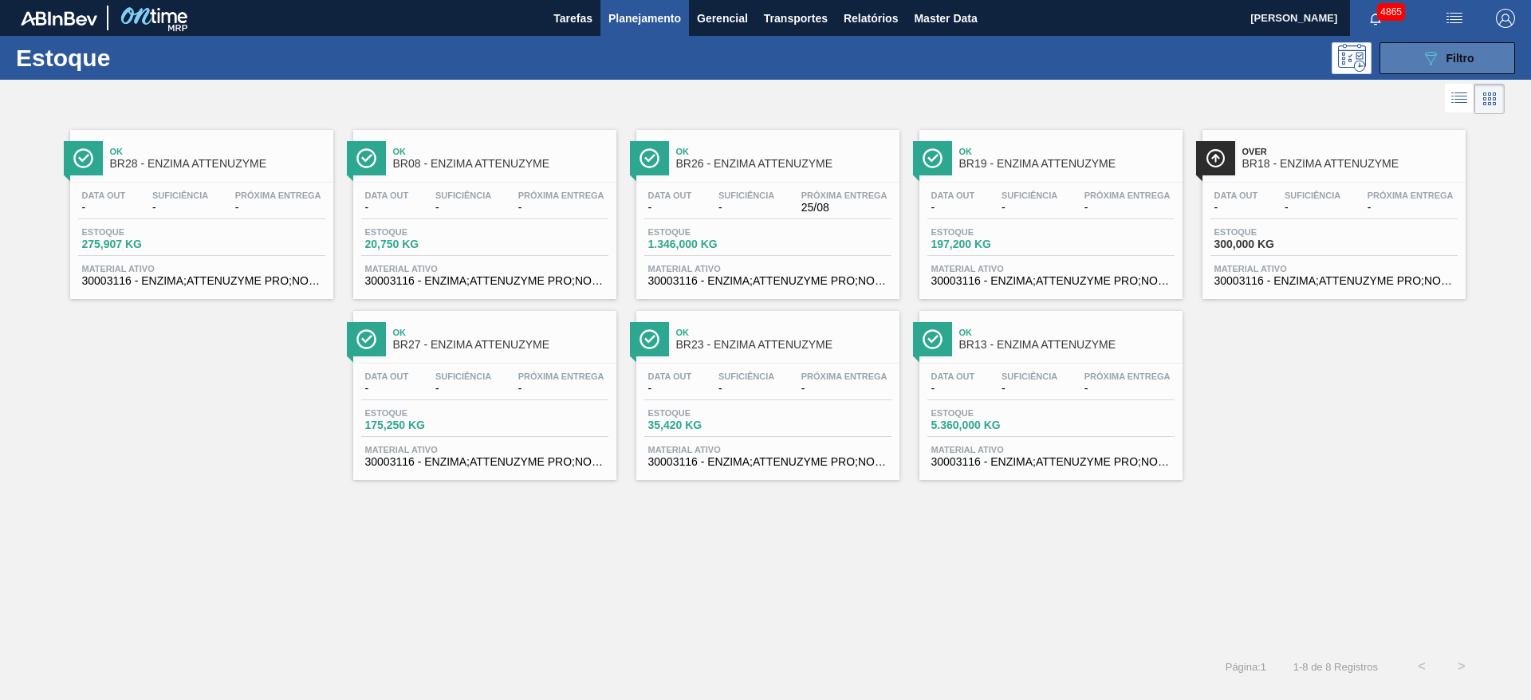
click at [1461, 59] on span "Filtro" at bounding box center [1460, 58] width 28 height 13
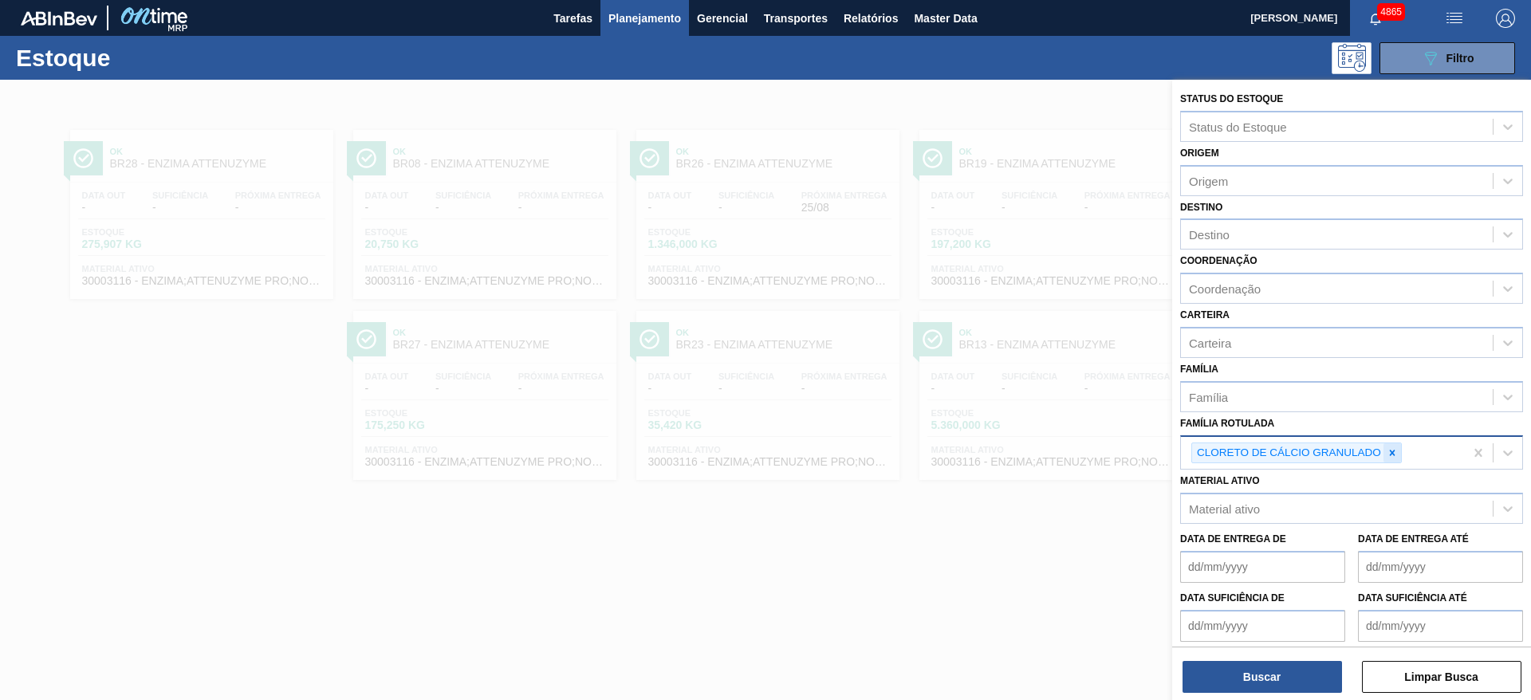
click at [1393, 455] on icon at bounding box center [1392, 452] width 11 height 11
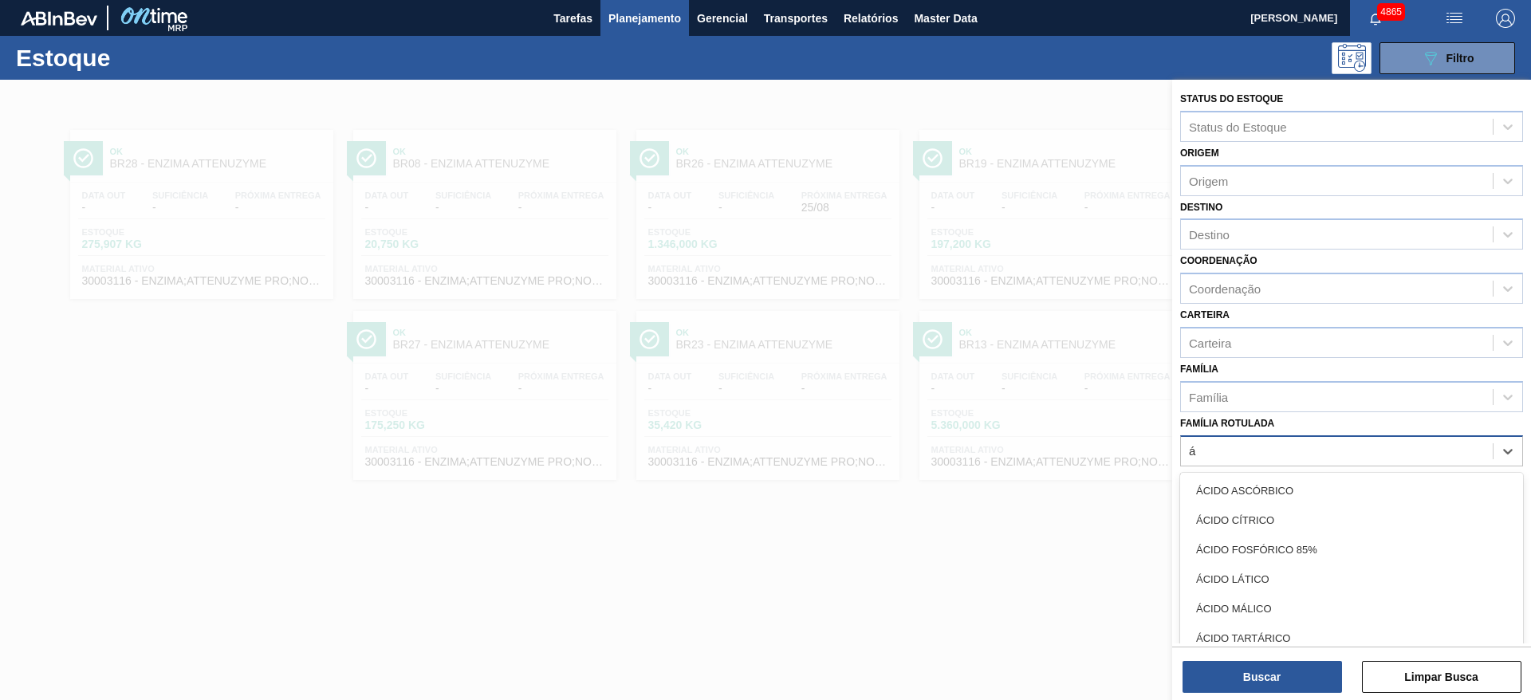
type Rotulada "ác"
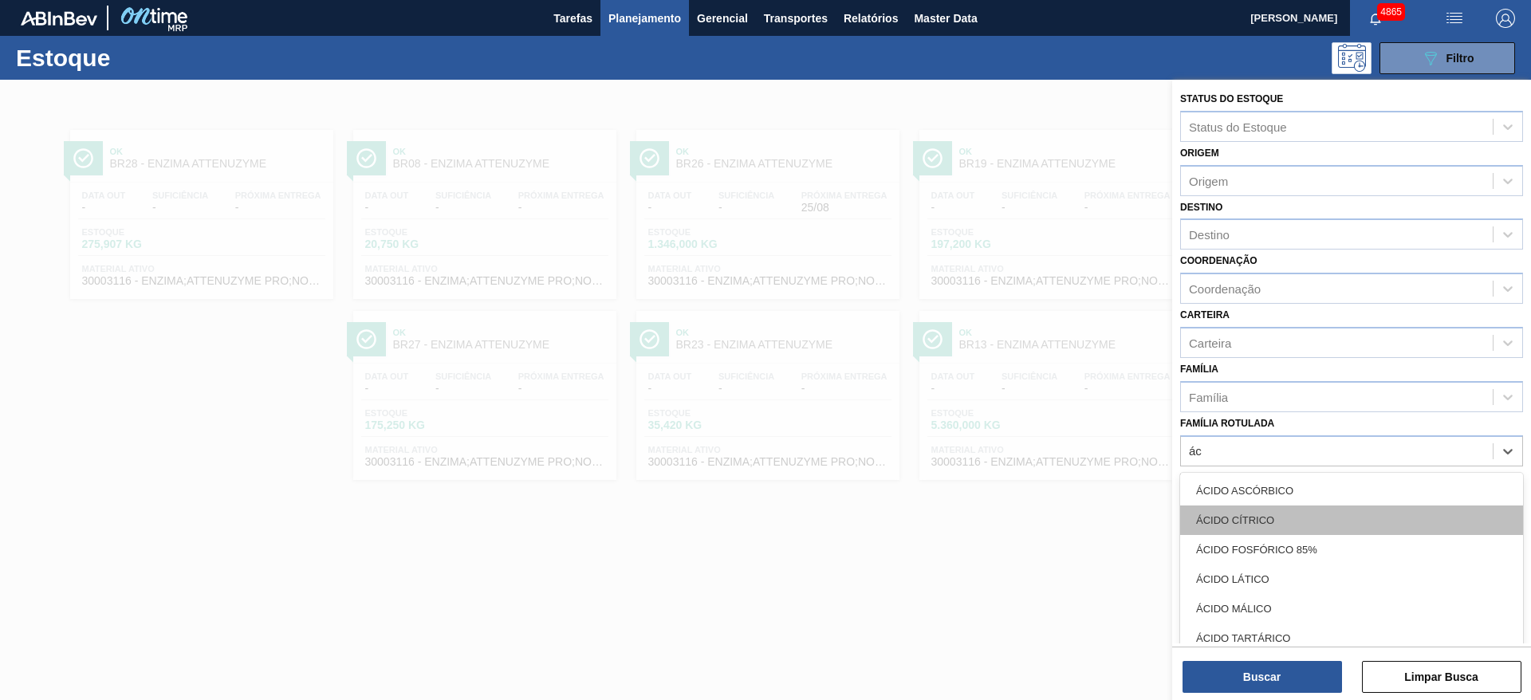
click at [1284, 523] on div "ÁCIDO CÍTRICO" at bounding box center [1351, 520] width 343 height 30
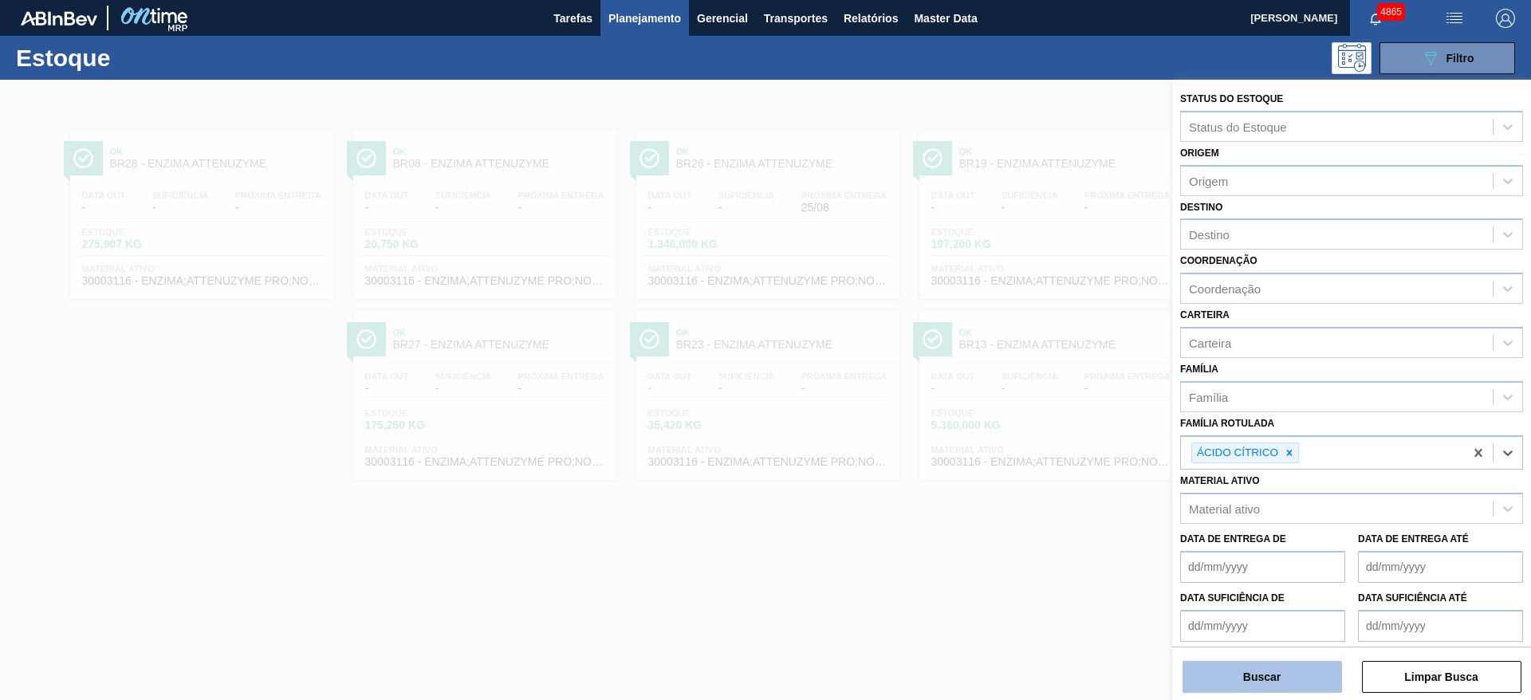
click at [1329, 687] on button "Buscar" at bounding box center [1261, 677] width 159 height 32
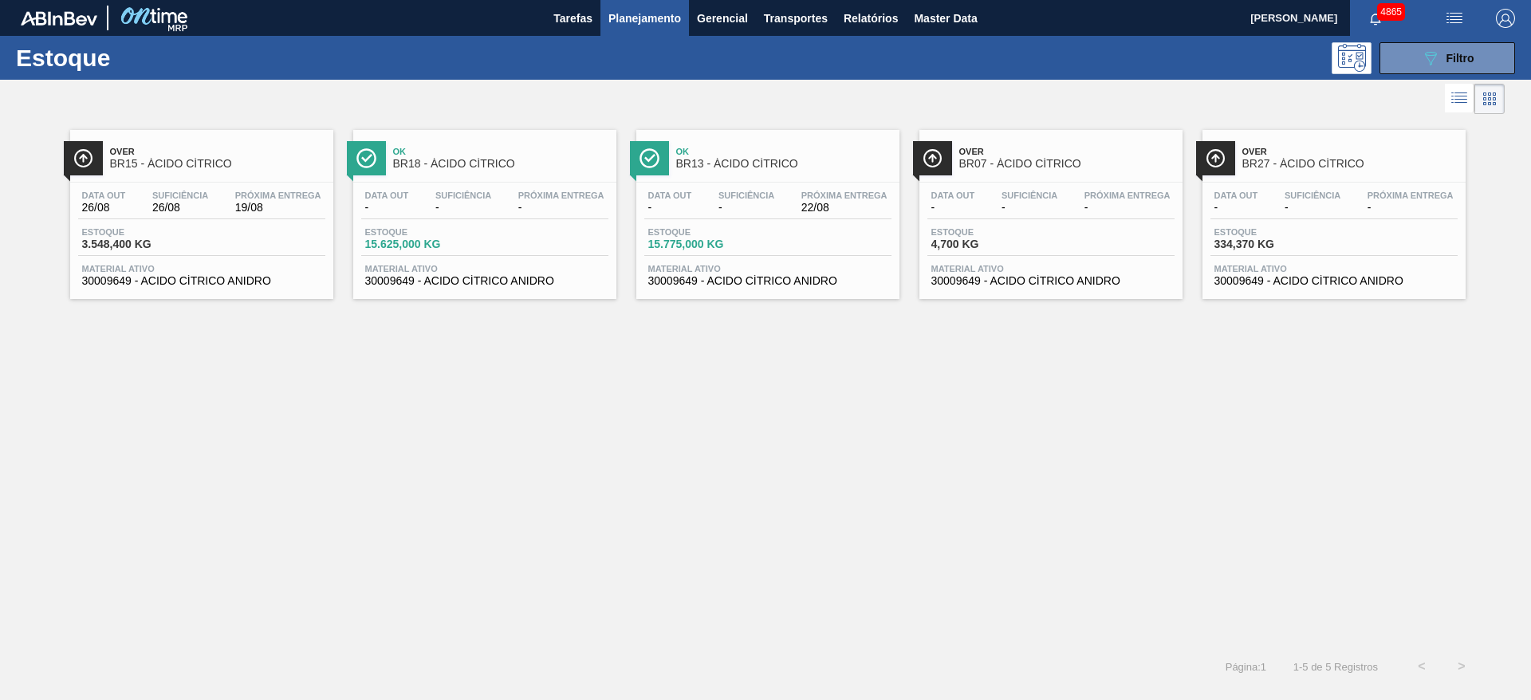
click at [1017, 281] on span "30009649 - ACIDO CÍTRICO ANIDRO" at bounding box center [1050, 281] width 239 height 12
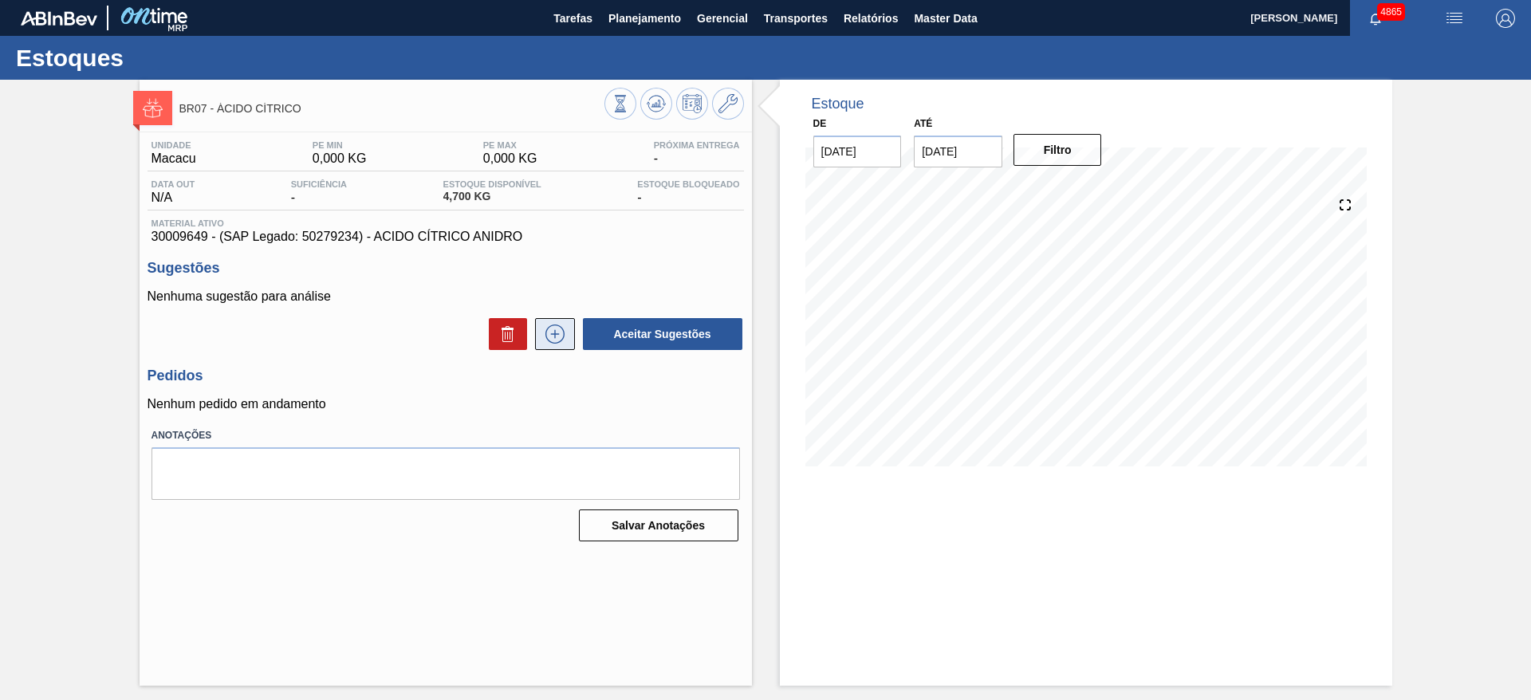
click at [550, 338] on icon at bounding box center [555, 334] width 26 height 19
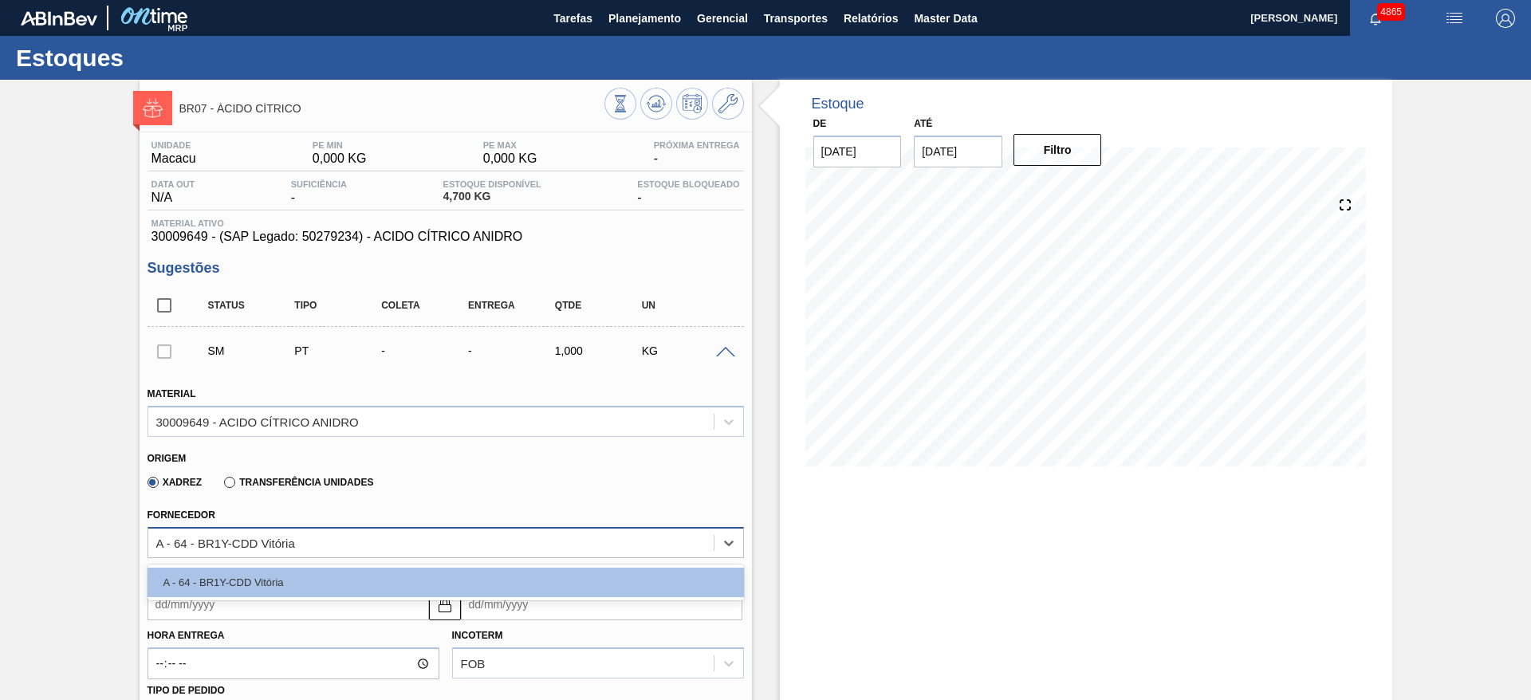
click at [324, 540] on div "A - 64 - BR1Y-CDD Vitória" at bounding box center [430, 542] width 565 height 23
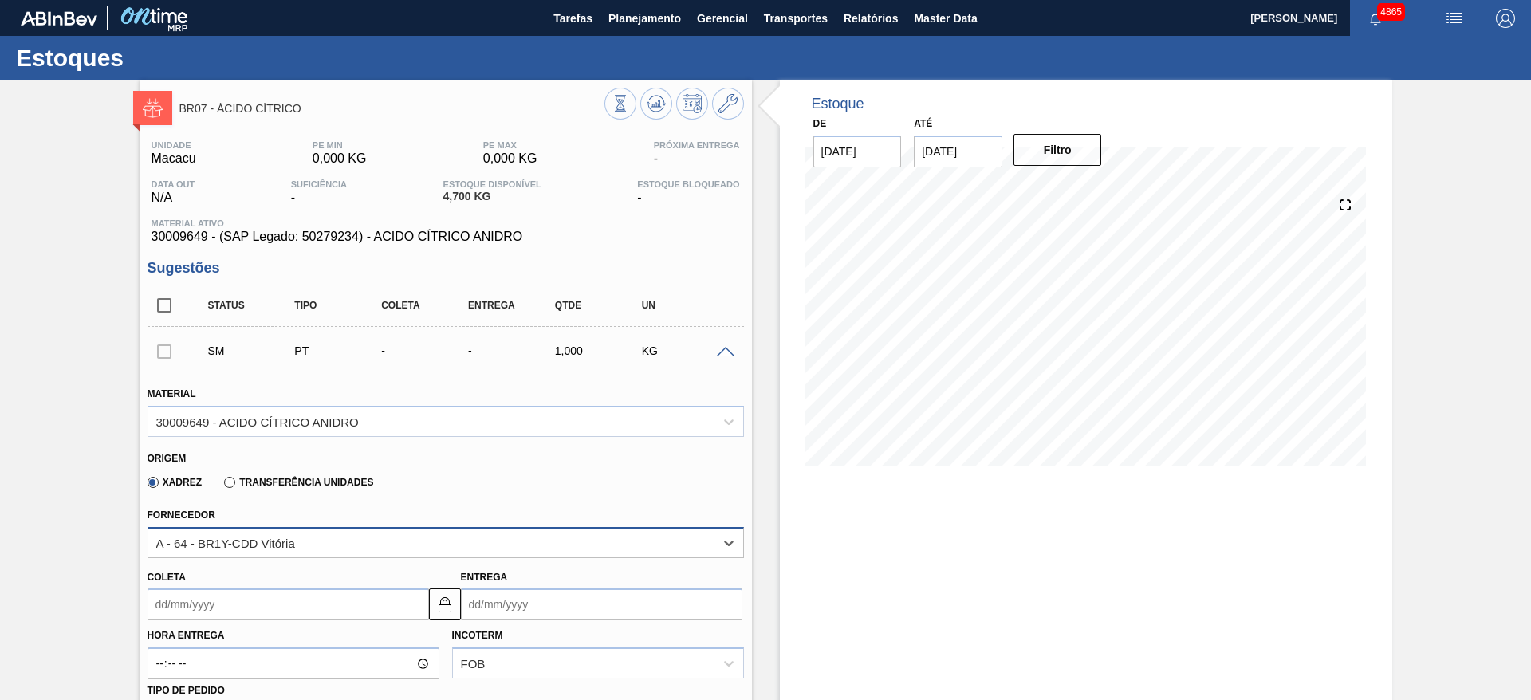
click at [322, 540] on div "A - 64 - BR1Y-CDD Vitória" at bounding box center [430, 542] width 565 height 23
click at [285, 477] on label "Transferência Unidades" at bounding box center [298, 482] width 149 height 11
click at [222, 486] on input "Transferência Unidades" at bounding box center [222, 486] width 0 height 0
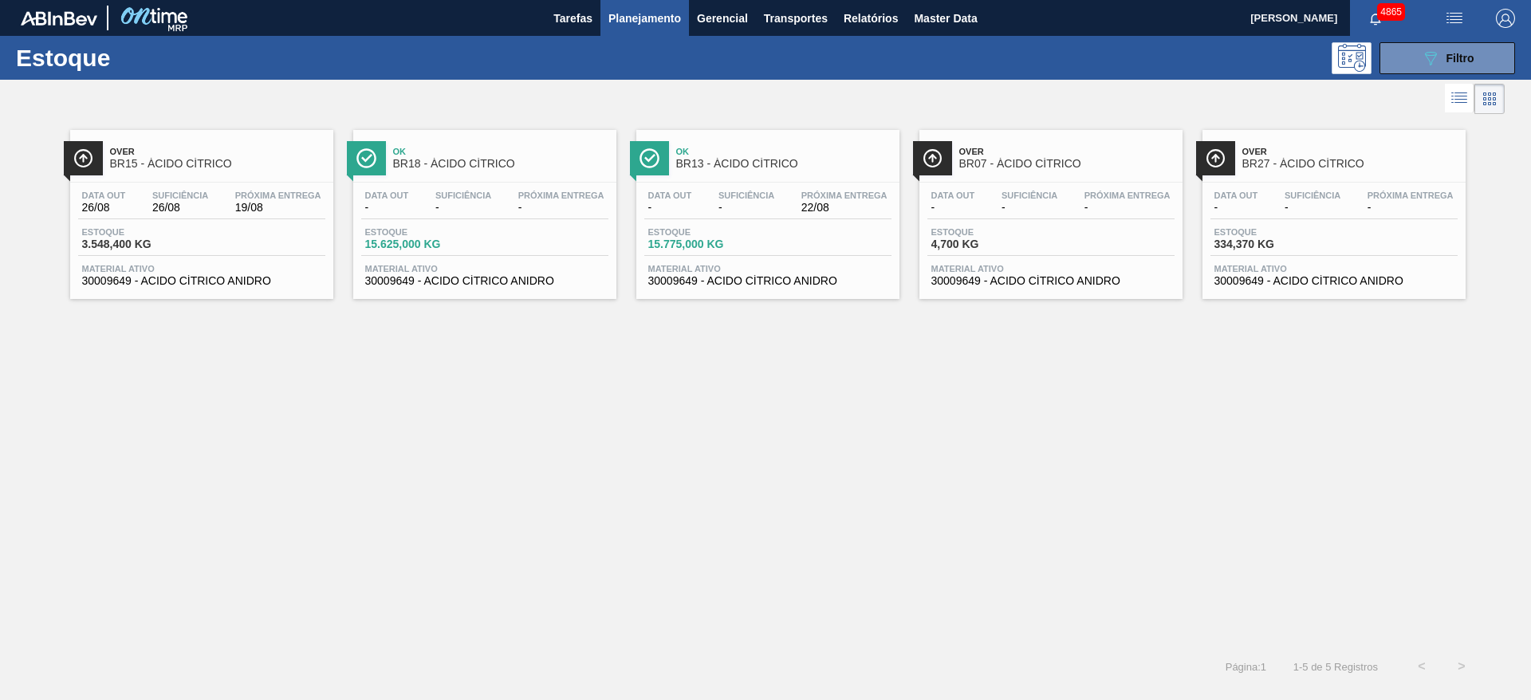
click at [226, 242] on div "Estoque 3.548,400 KG" at bounding box center [201, 241] width 247 height 29
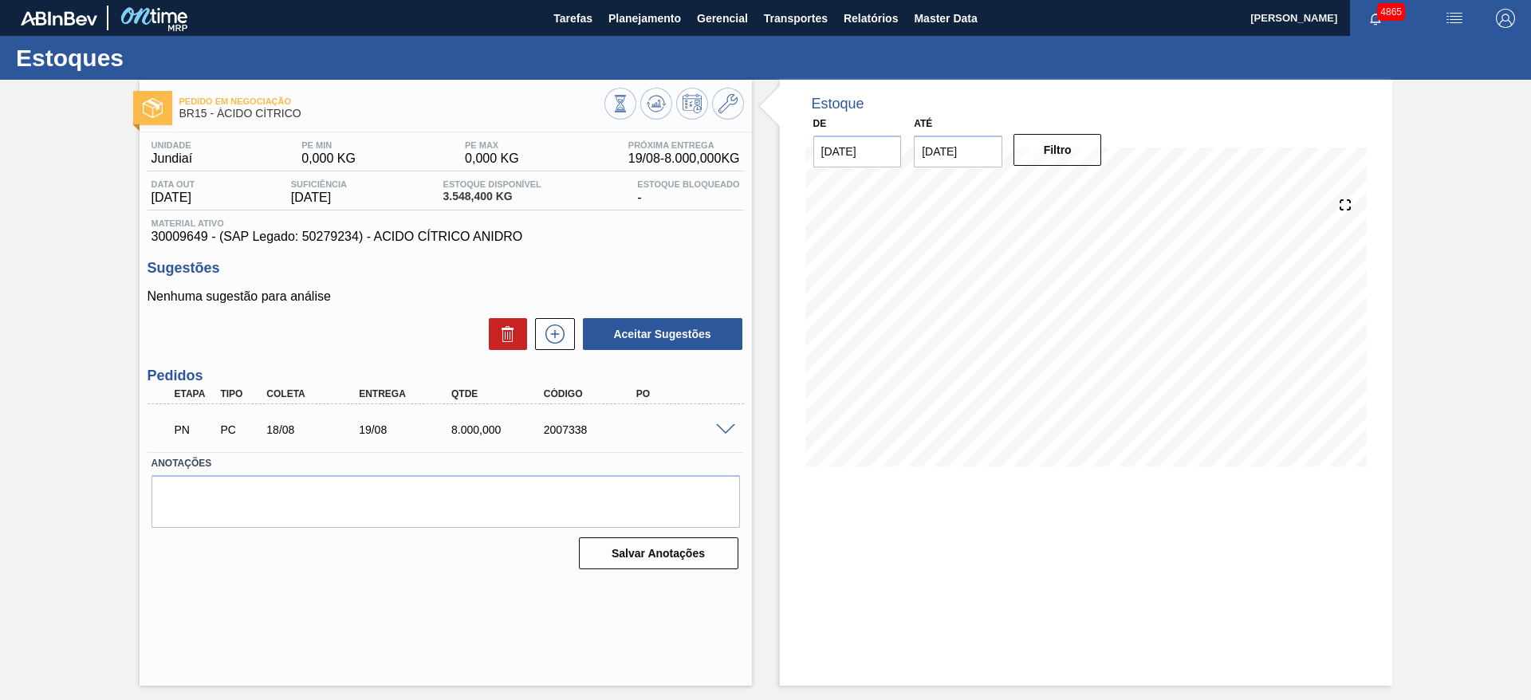
click at [725, 429] on span at bounding box center [725, 430] width 19 height 12
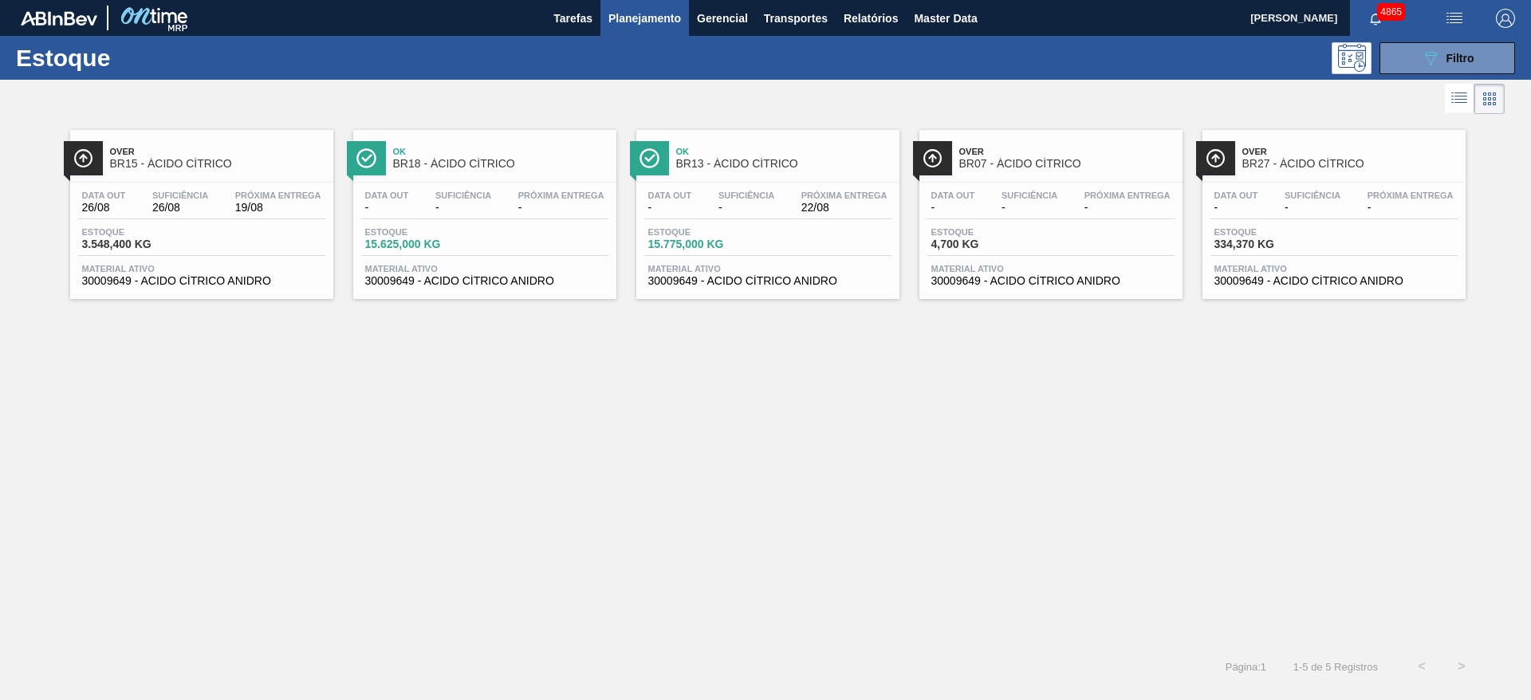
click at [1297, 240] on span "334,370 KG" at bounding box center [1270, 244] width 112 height 12
click at [129, 207] on div "Data out 26/08" at bounding box center [104, 202] width 52 height 23
click at [1308, 269] on span "Material ativo" at bounding box center [1333, 269] width 239 height 10
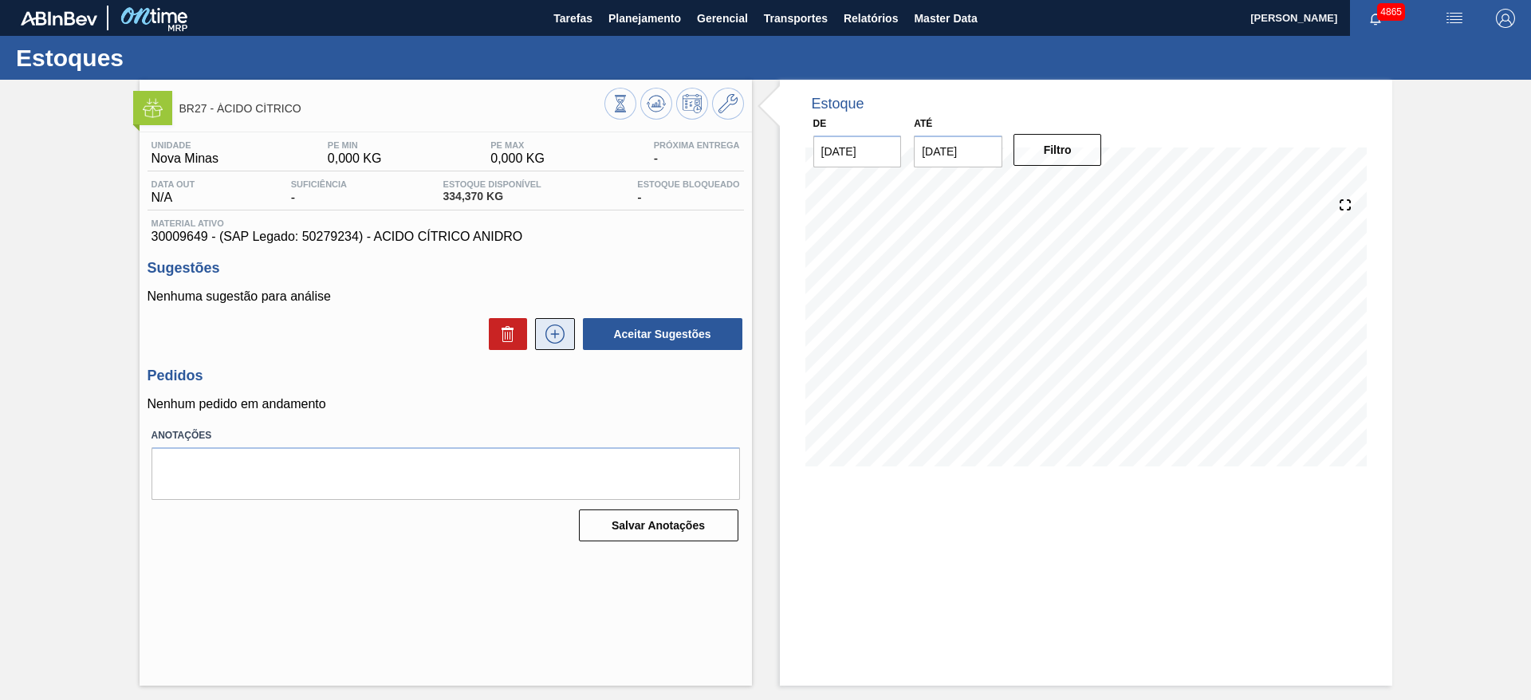
click at [560, 332] on icon at bounding box center [555, 334] width 26 height 19
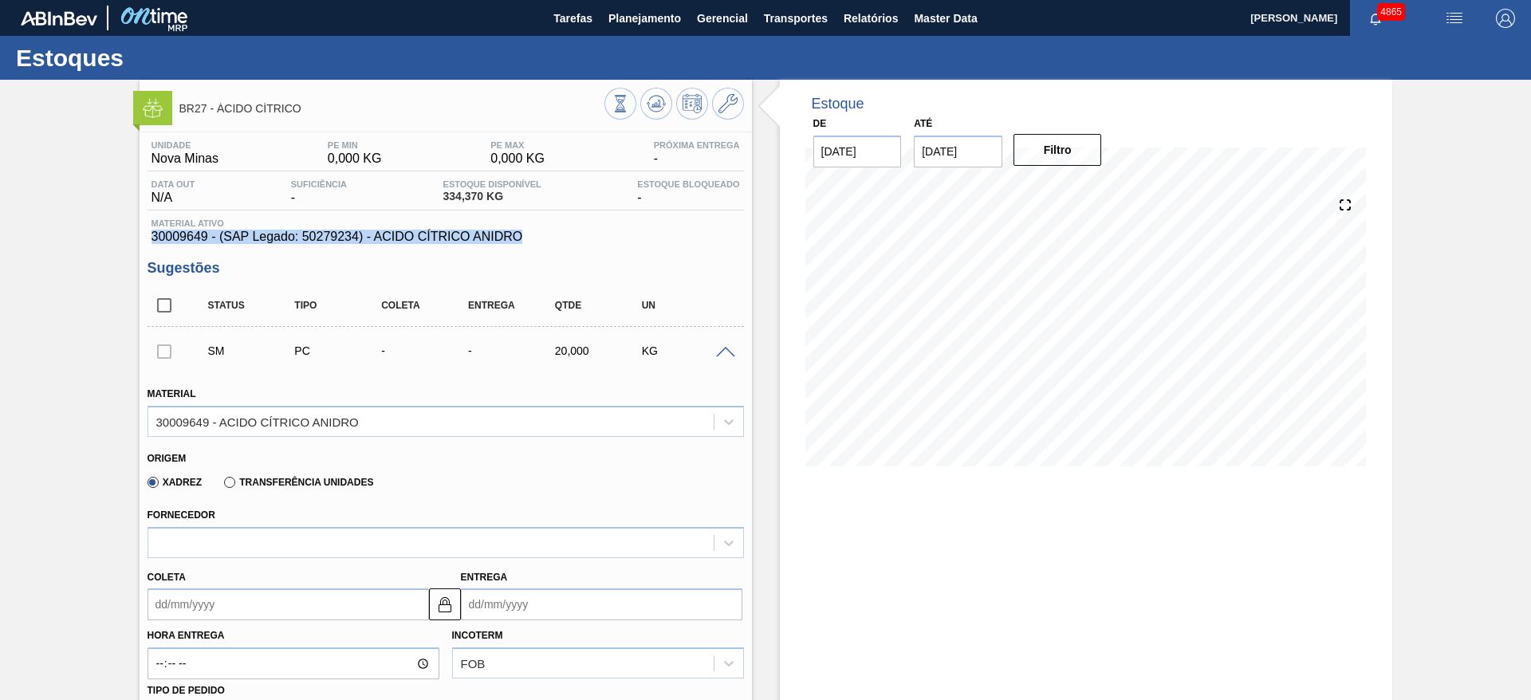
drag, startPoint x: 139, startPoint y: 240, endPoint x: 524, endPoint y: 231, distance: 385.2
click at [524, 231] on div "Unidade Nova Minas PE MIN 0,000 KG PE MAX 0,000 KG Próxima Entrega - Data out N…" at bounding box center [446, 699] width 612 height 1135
copy span "30009649 - (SAP Legado: 50279234) - ACIDO CÍTRICO ANIDRO"
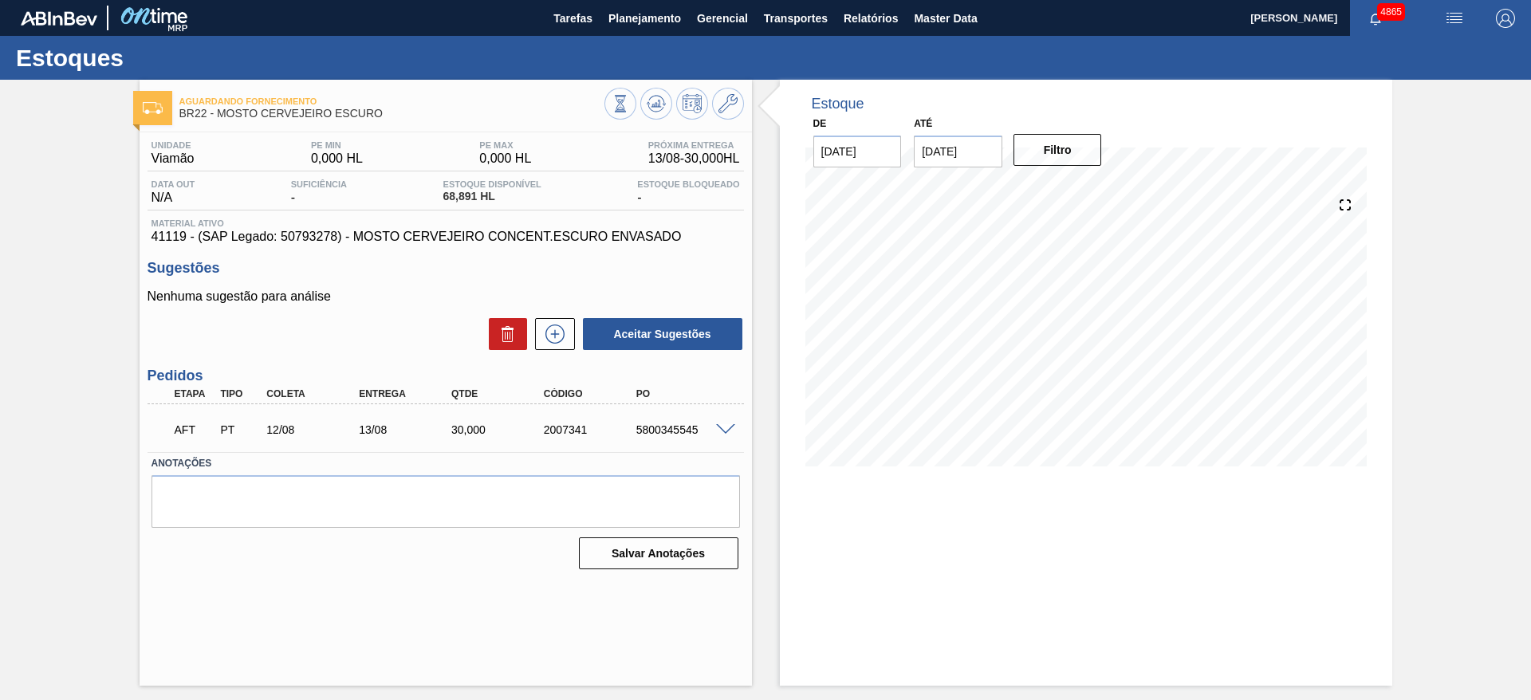
click at [724, 425] on span at bounding box center [725, 430] width 19 height 12
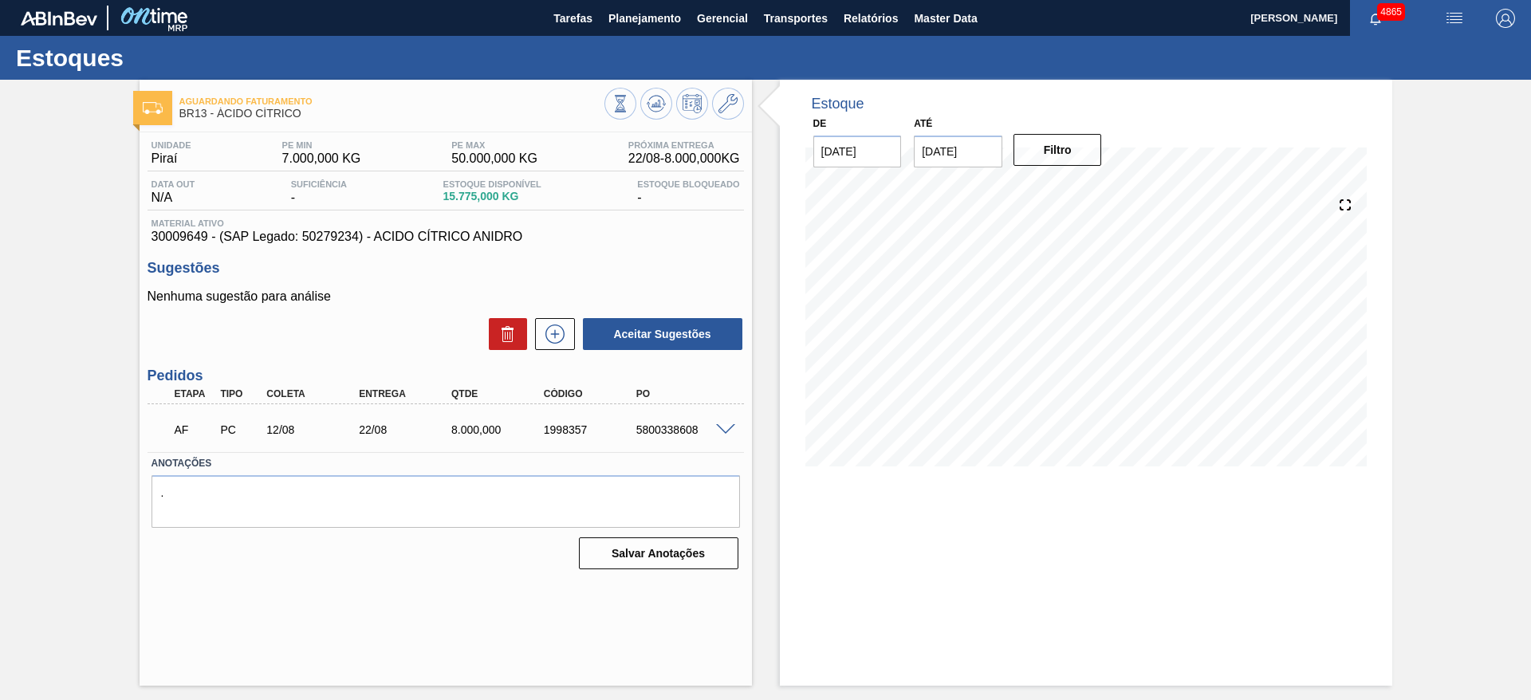
click at [720, 427] on span at bounding box center [725, 430] width 19 height 12
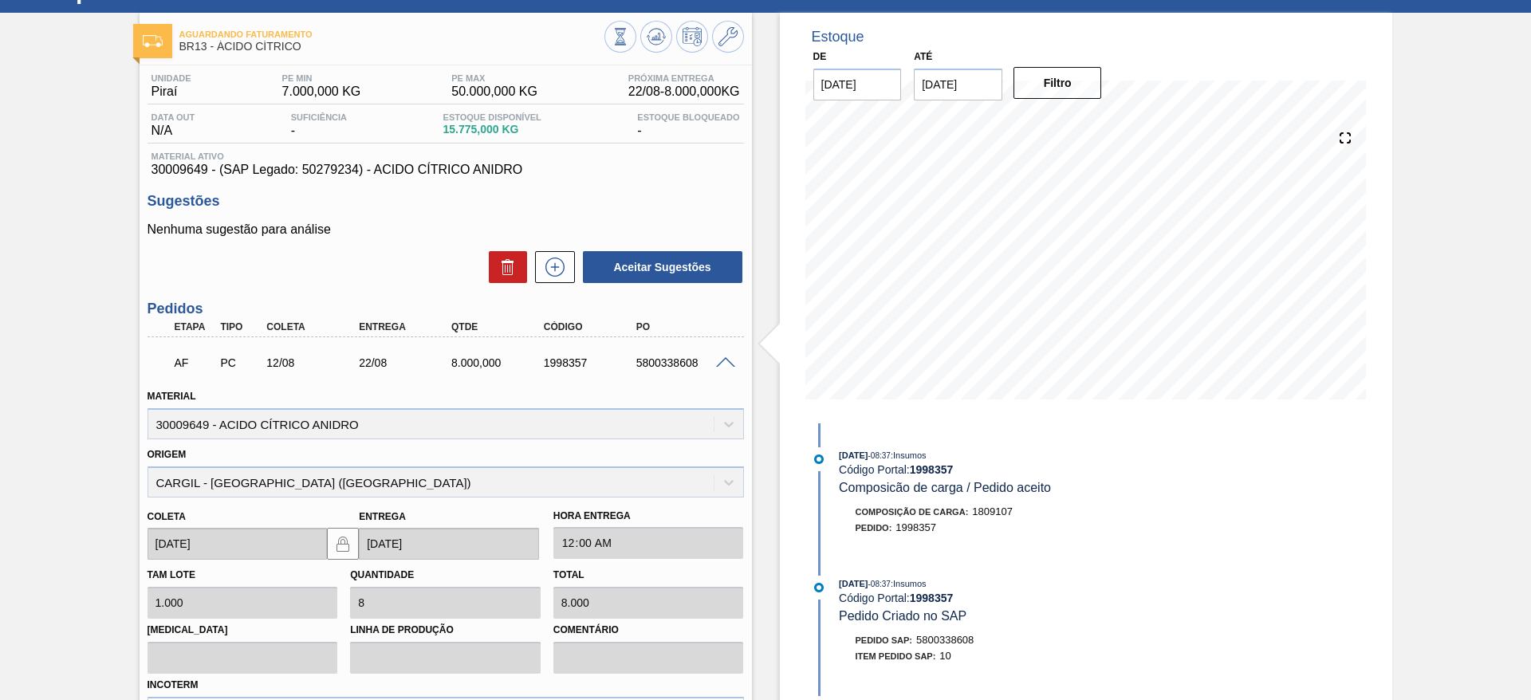
scroll to position [120, 0]
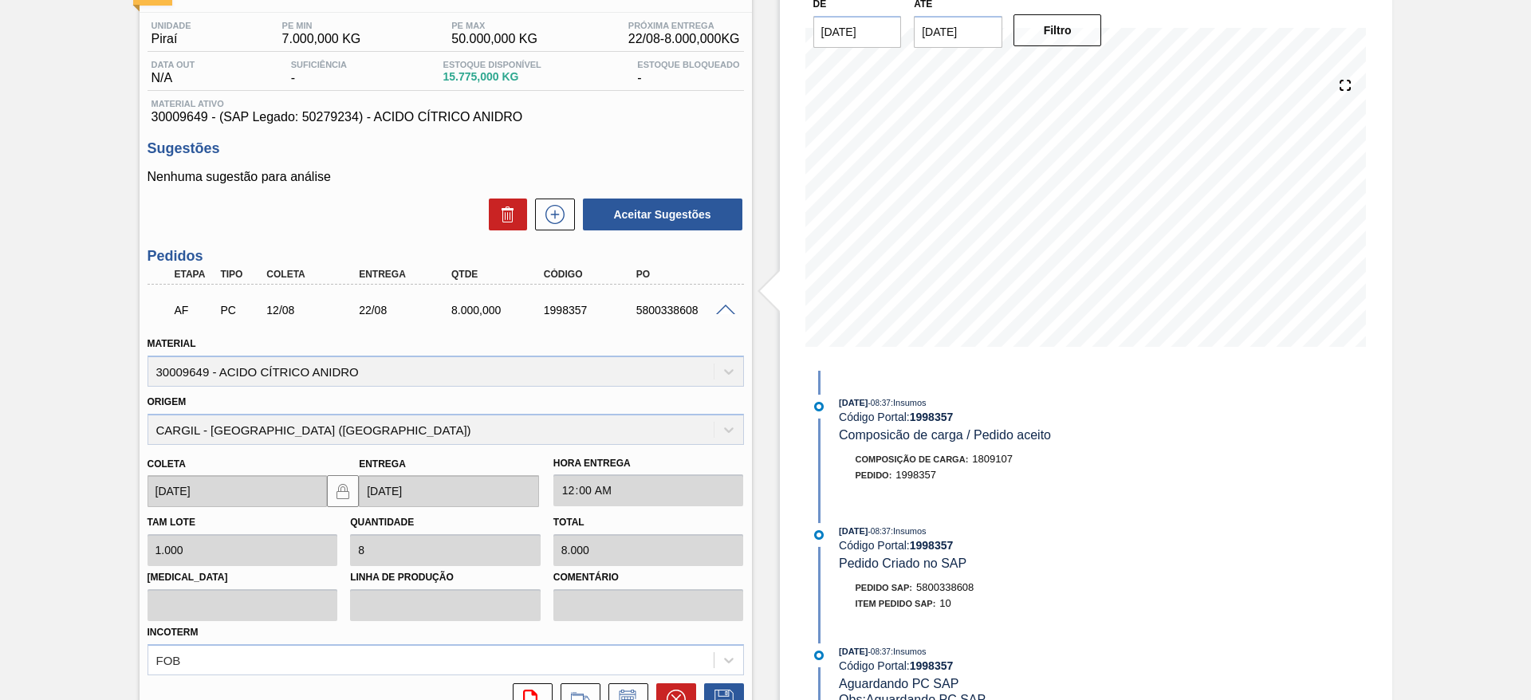
click at [725, 304] on div at bounding box center [728, 309] width 32 height 12
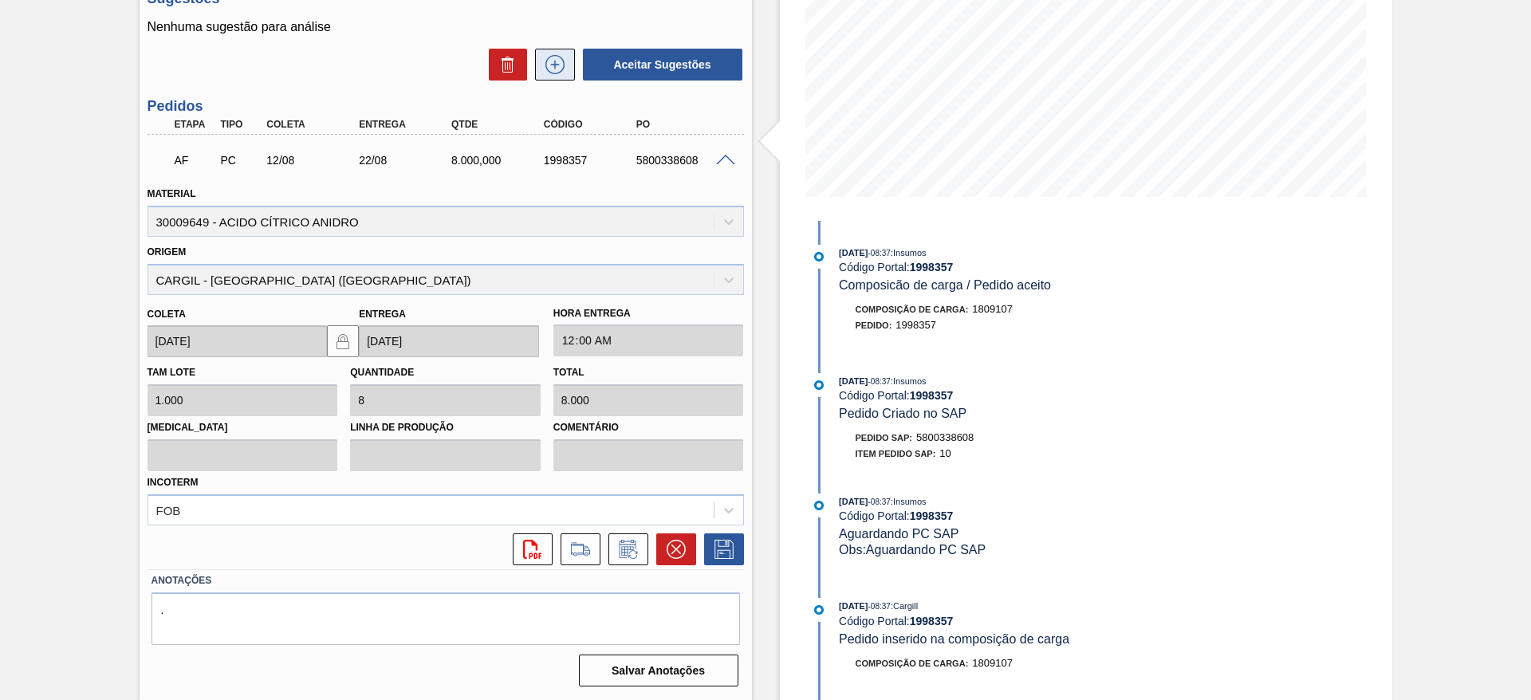
click at [561, 66] on icon at bounding box center [555, 64] width 26 height 19
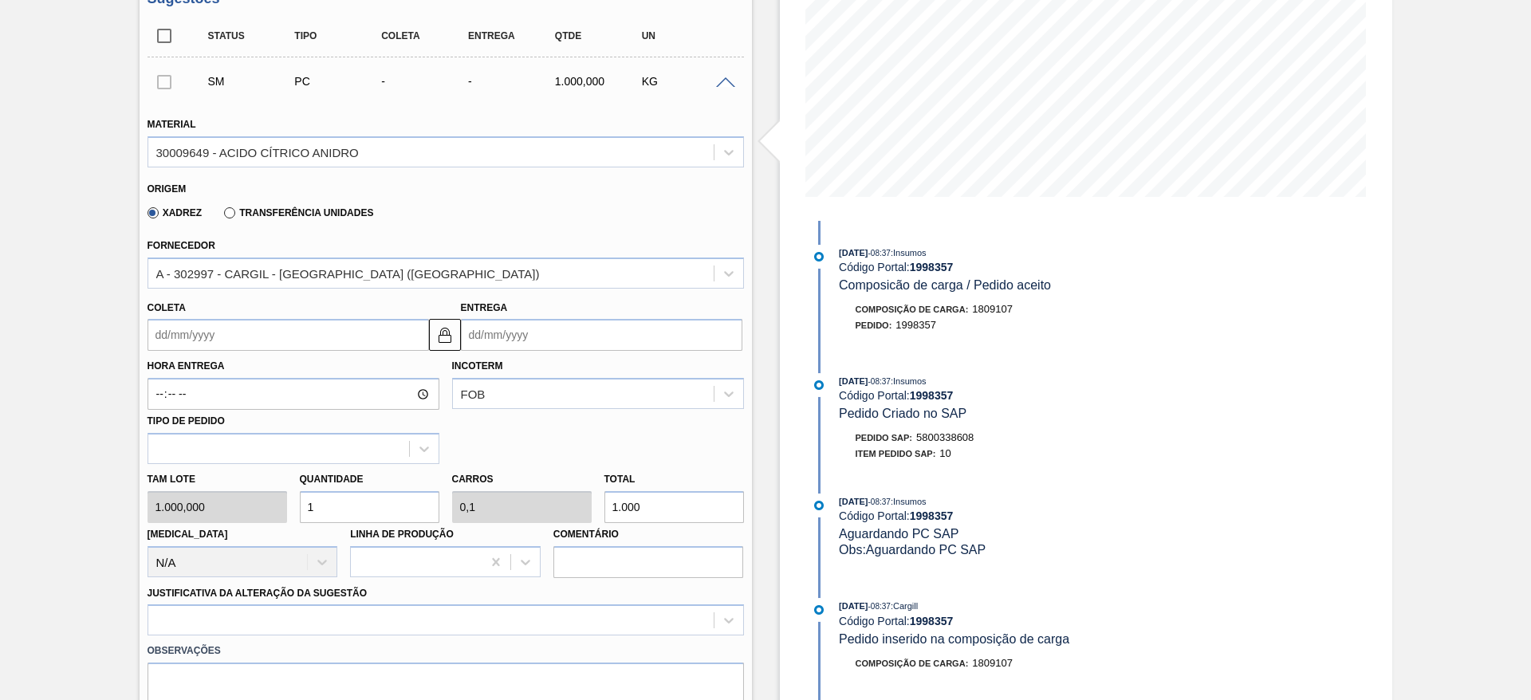
click at [353, 335] on input "Coleta" at bounding box center [288, 335] width 281 height 32
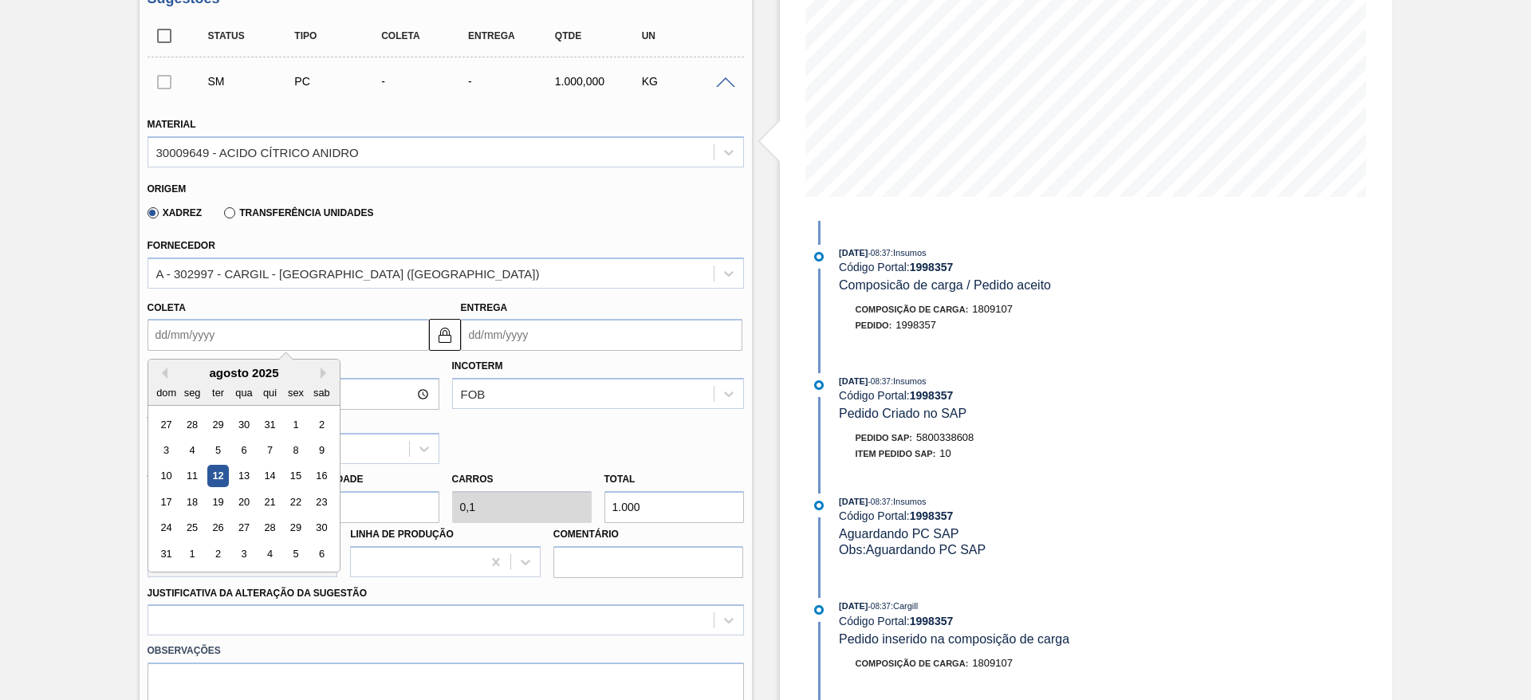
click at [214, 487] on div "10 11 12 13 14 15 16" at bounding box center [243, 476] width 181 height 26
click at [216, 499] on div "19" at bounding box center [218, 502] width 22 height 22
type input "[DATE]"
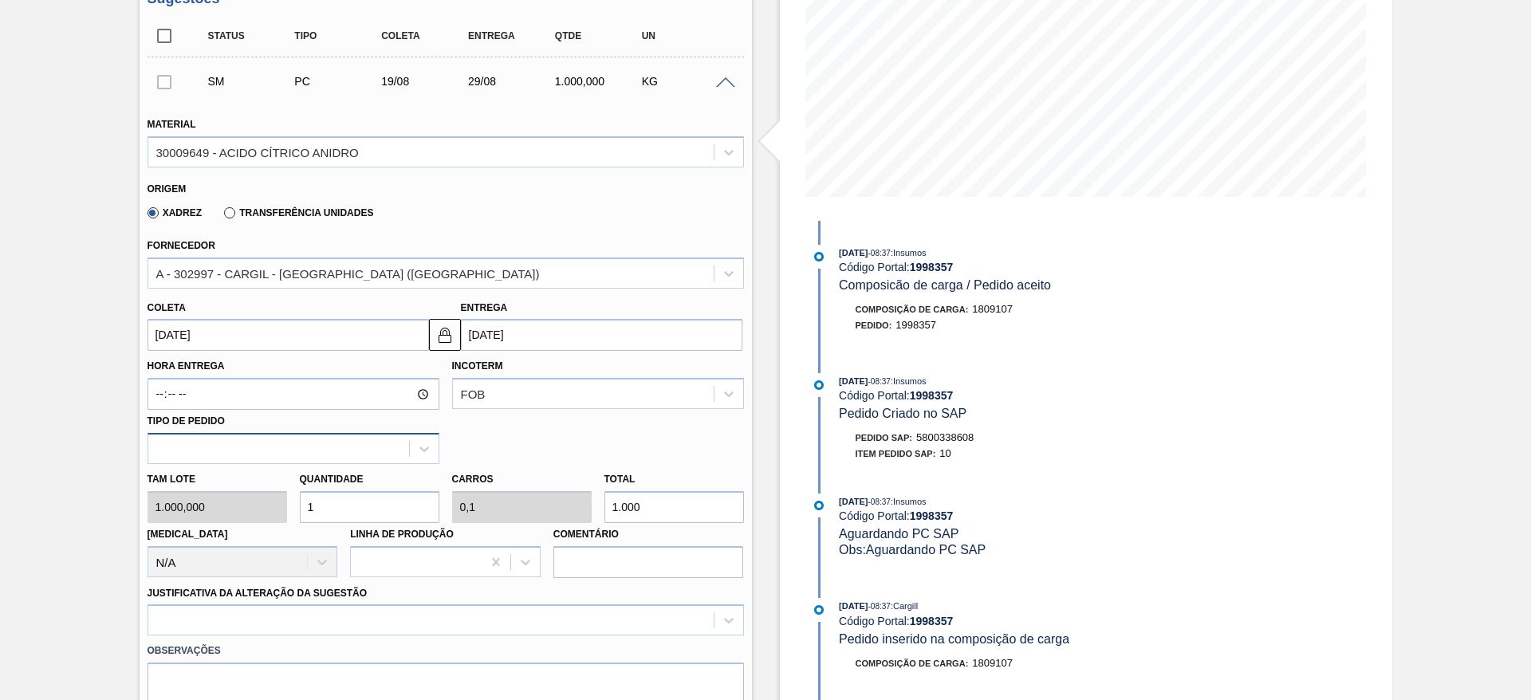
scroll to position [389, 0]
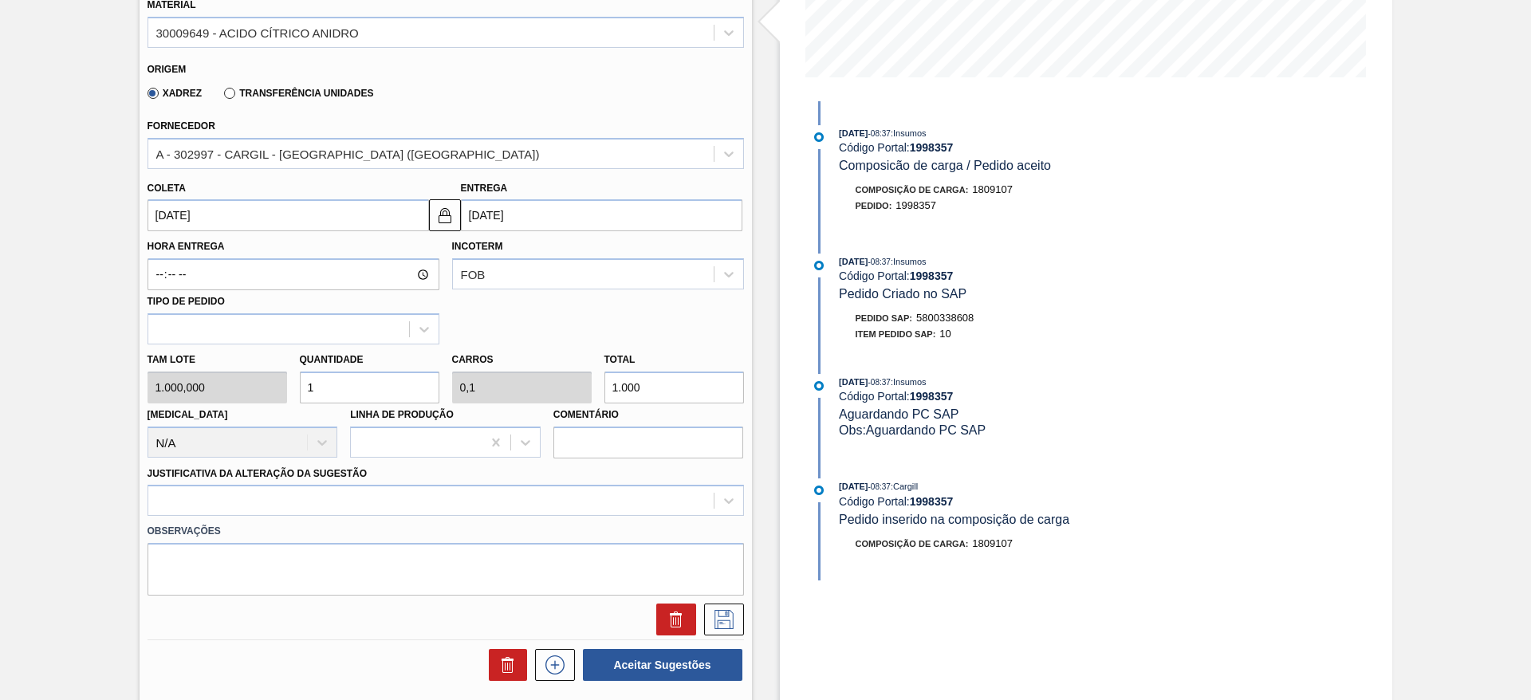
drag, startPoint x: 326, startPoint y: 380, endPoint x: 295, endPoint y: 391, distance: 33.0
click at [295, 391] on div "Quantidade 1" at bounding box center [369, 375] width 152 height 55
type input "6"
type input "0,6"
type input "6.000"
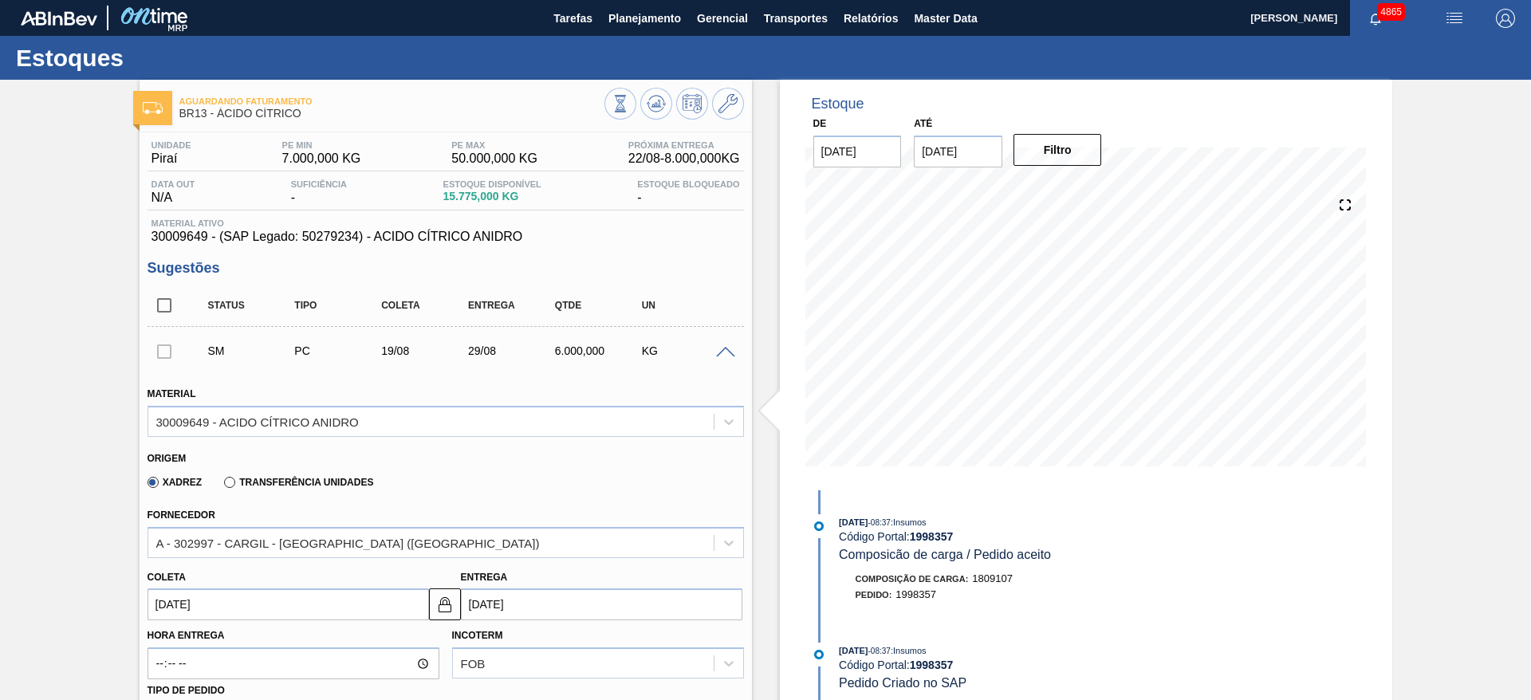
scroll to position [359, 0]
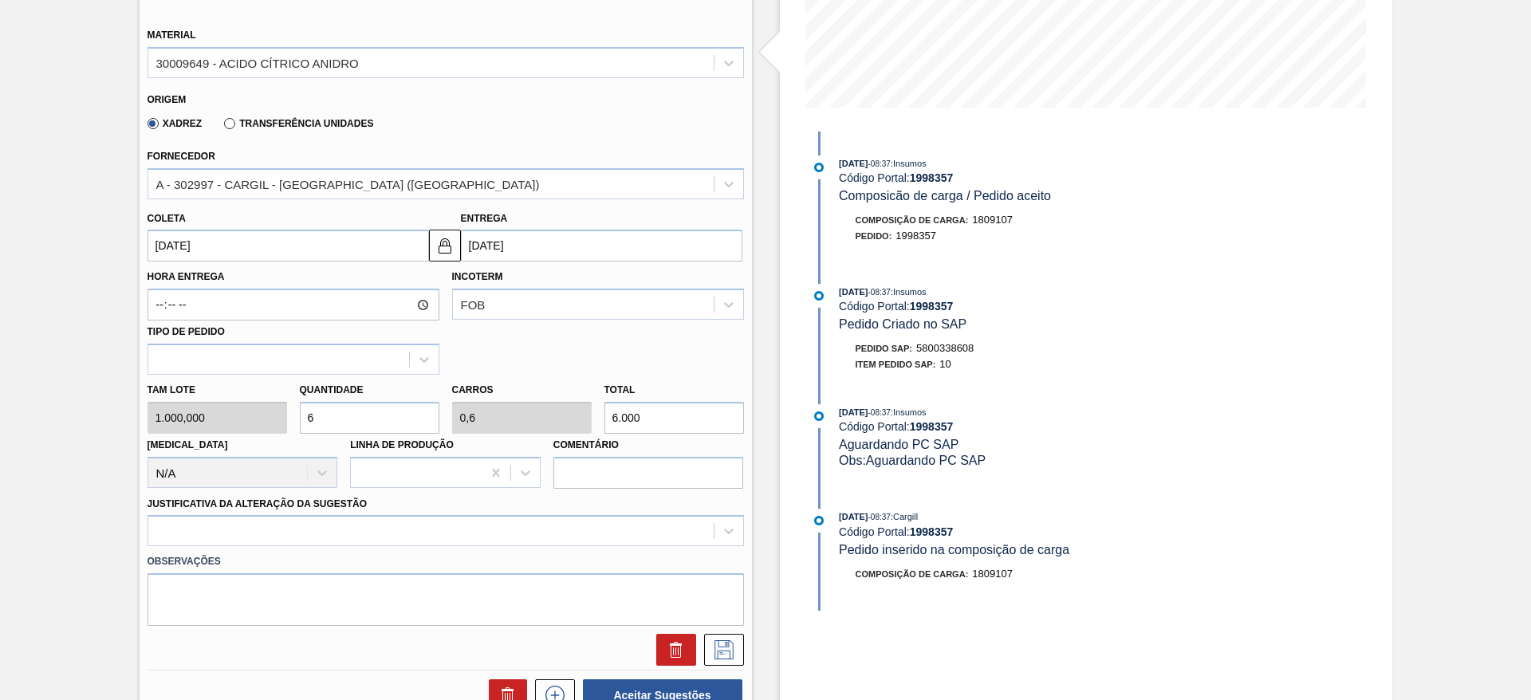
drag, startPoint x: 344, startPoint y: 419, endPoint x: 289, endPoint y: 417, distance: 55.8
click at [289, 417] on div "Tam lote 1.000,000 Quantidade 6 Carros 0,6 Total 6.000 [MEDICAL_DATA] N/A Linha…" at bounding box center [445, 432] width 609 height 114
type input "8"
type input "0,8"
type input "8.000"
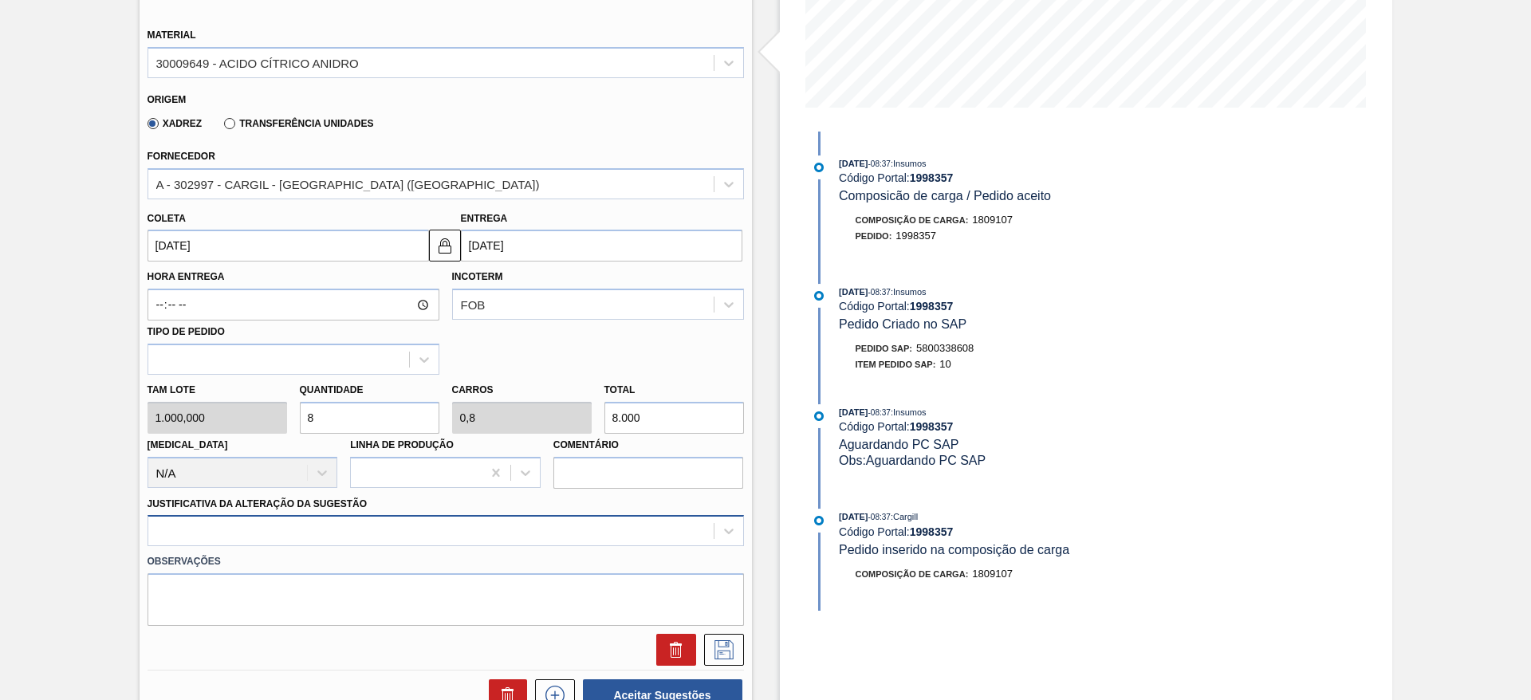
type input "8"
click at [376, 532] on div at bounding box center [446, 530] width 596 height 31
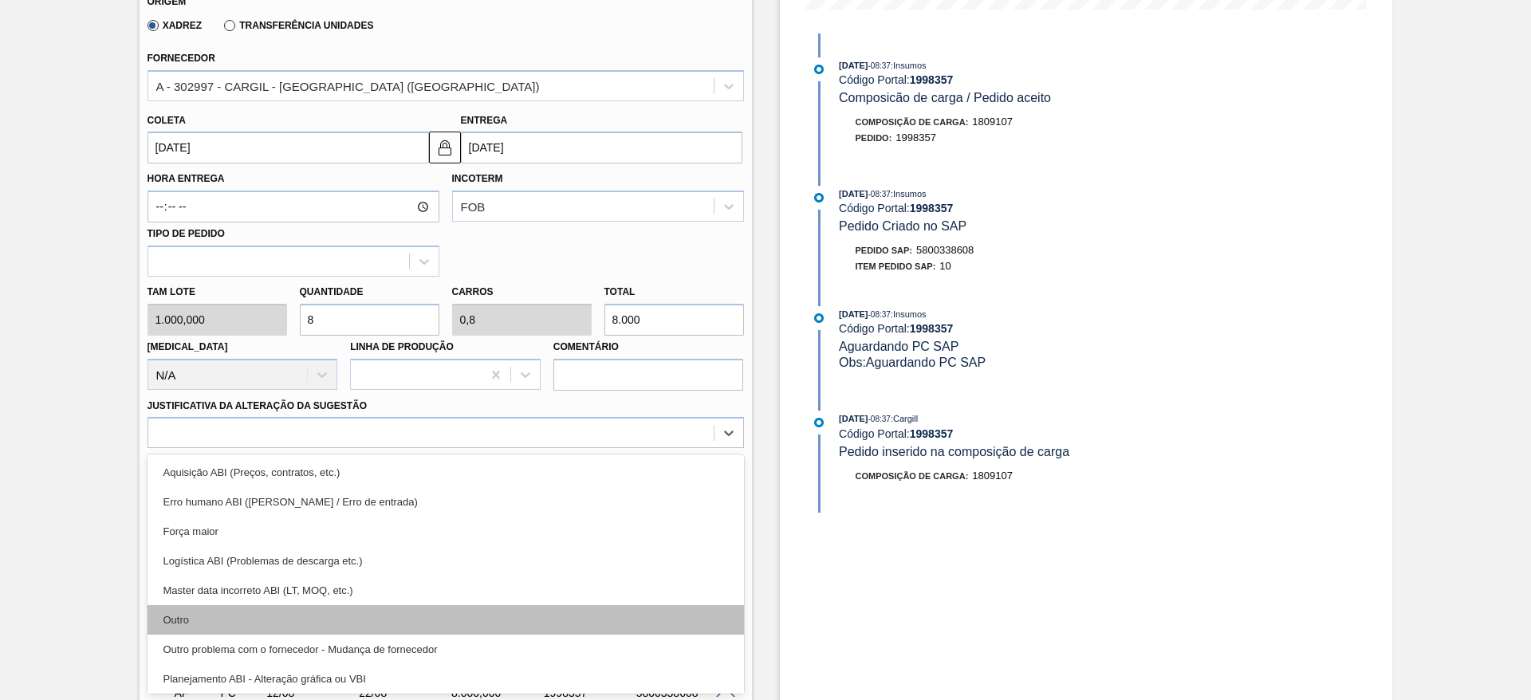
click at [375, 623] on div "Outro" at bounding box center [446, 620] width 596 height 30
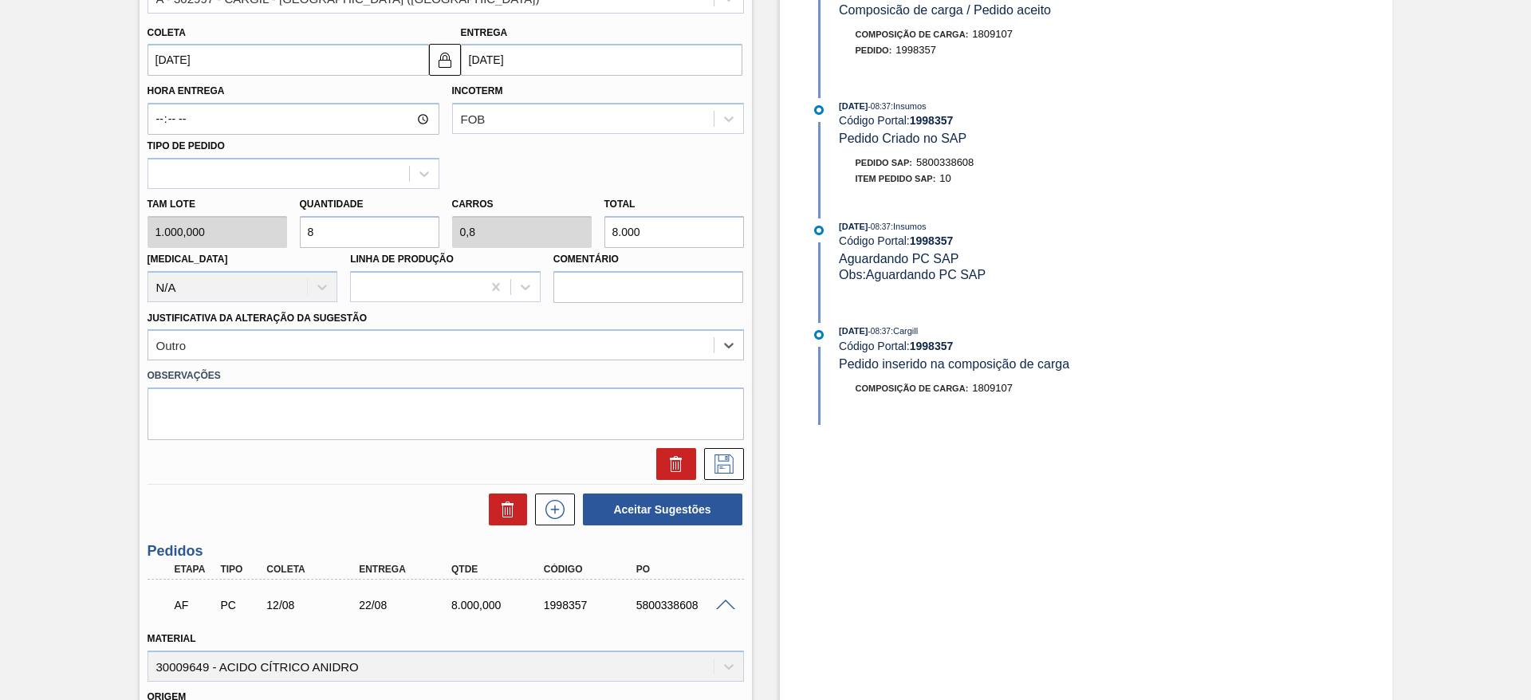
scroll to position [576, 0]
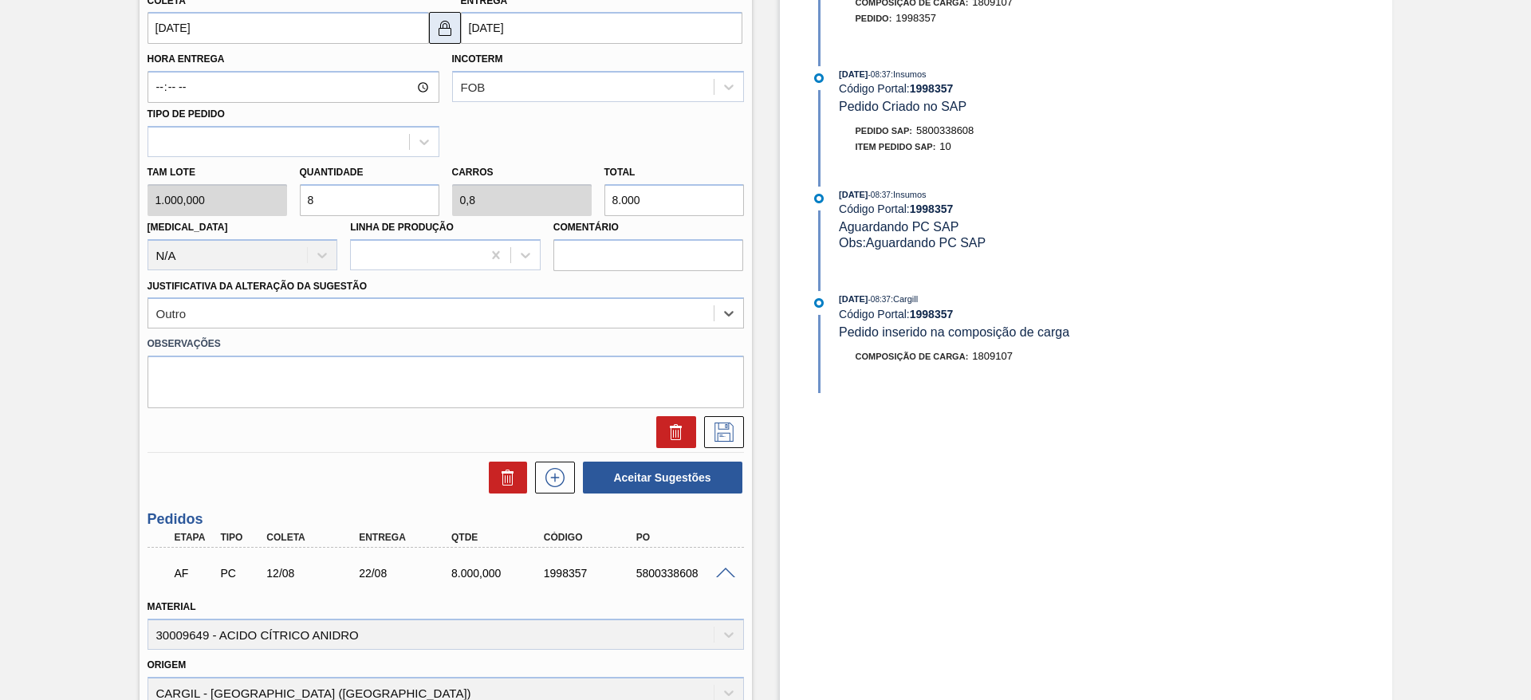
click at [439, 34] on img at bounding box center [444, 27] width 19 height 19
click at [497, 14] on input "[DATE]" at bounding box center [601, 28] width 281 height 32
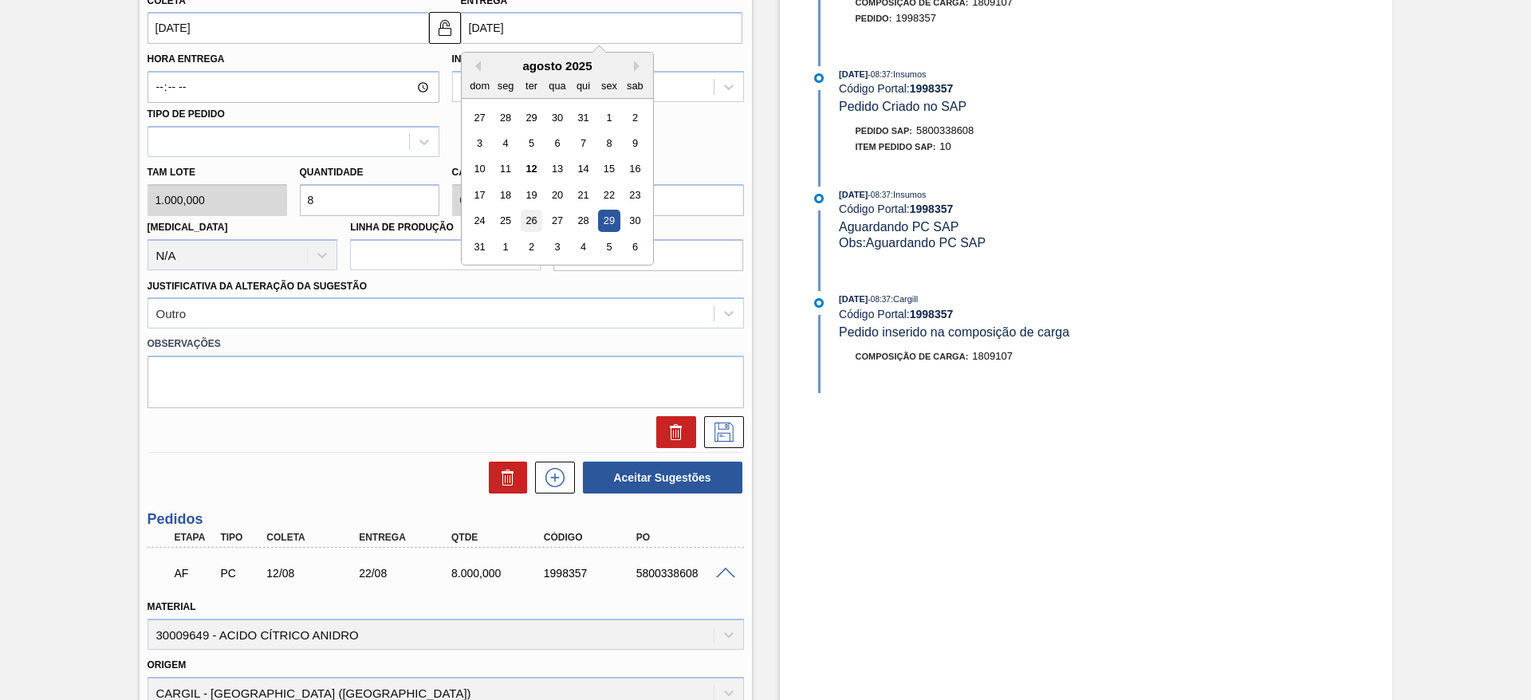
click at [533, 213] on div "26" at bounding box center [531, 221] width 22 height 22
type input "[DATE]"
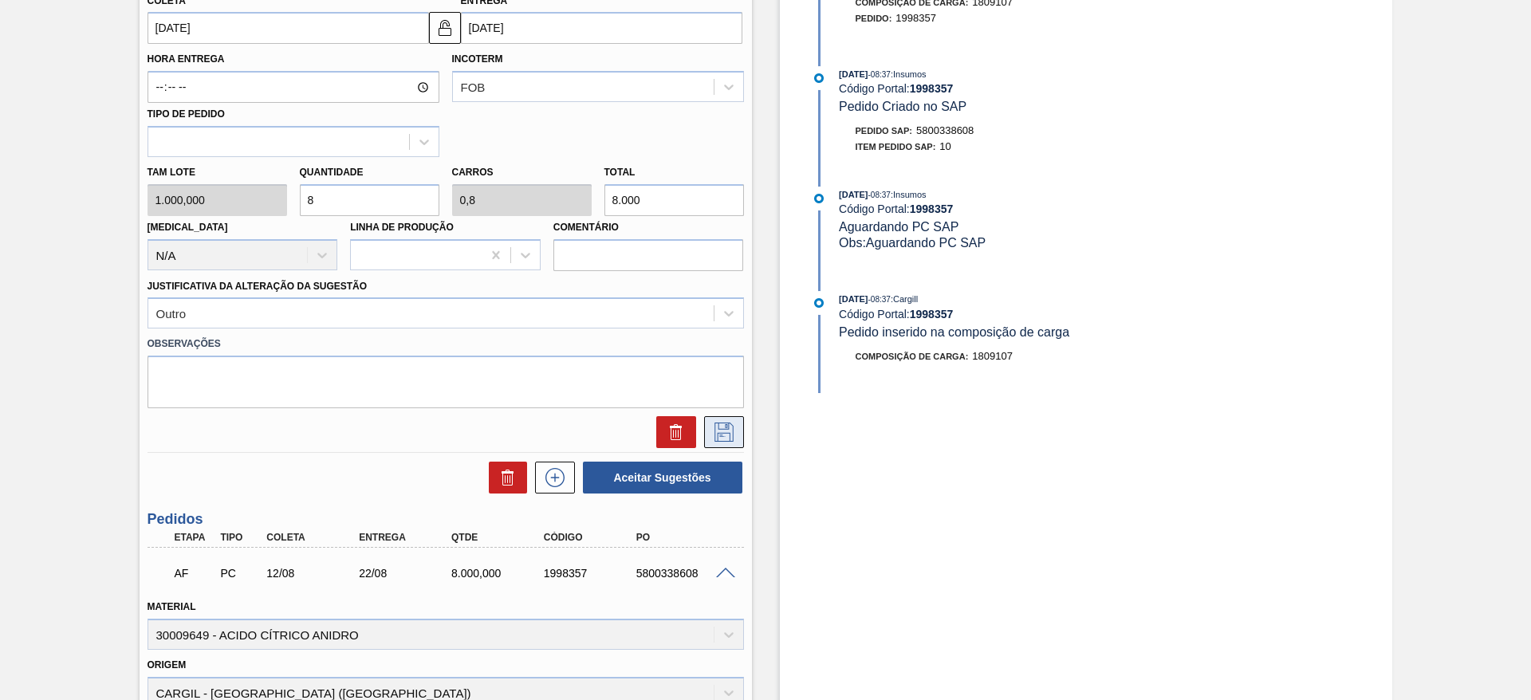
click at [729, 420] on button at bounding box center [724, 432] width 40 height 32
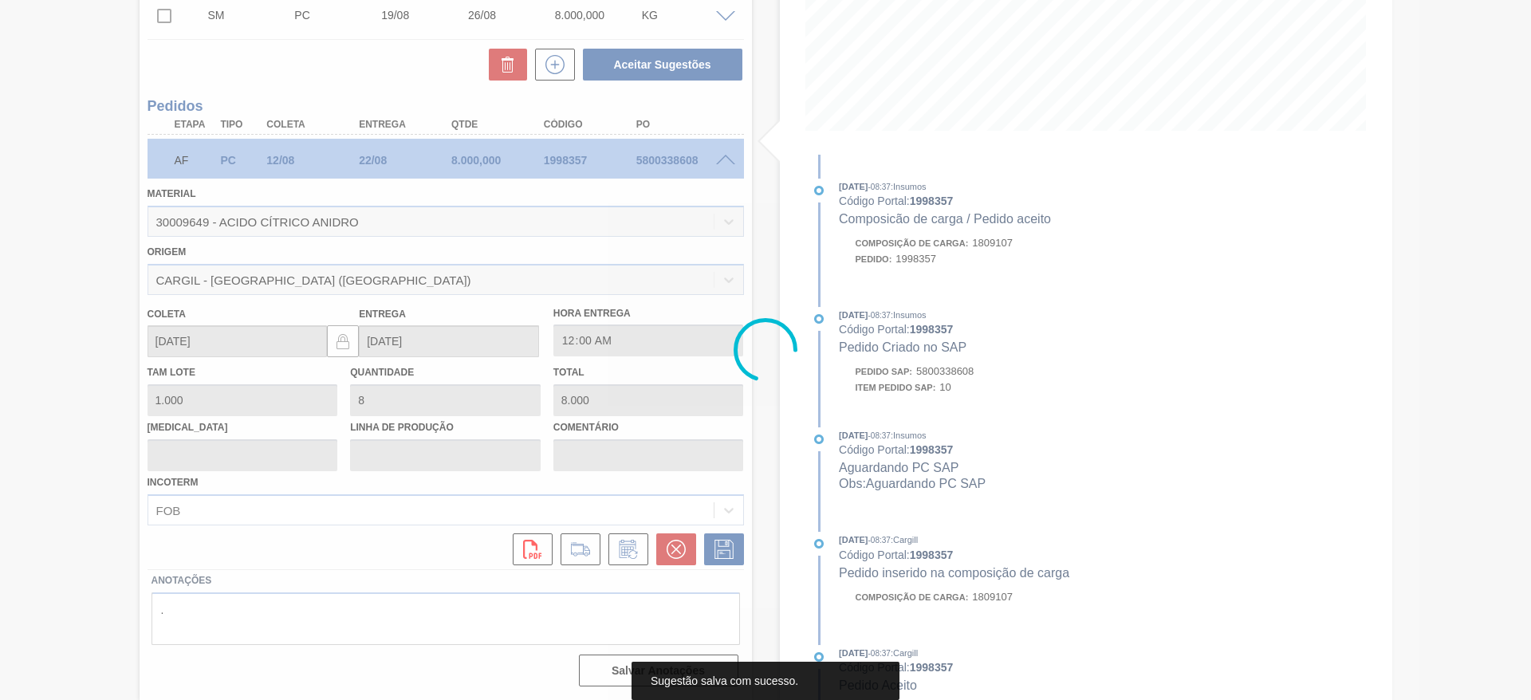
scroll to position [0, 0]
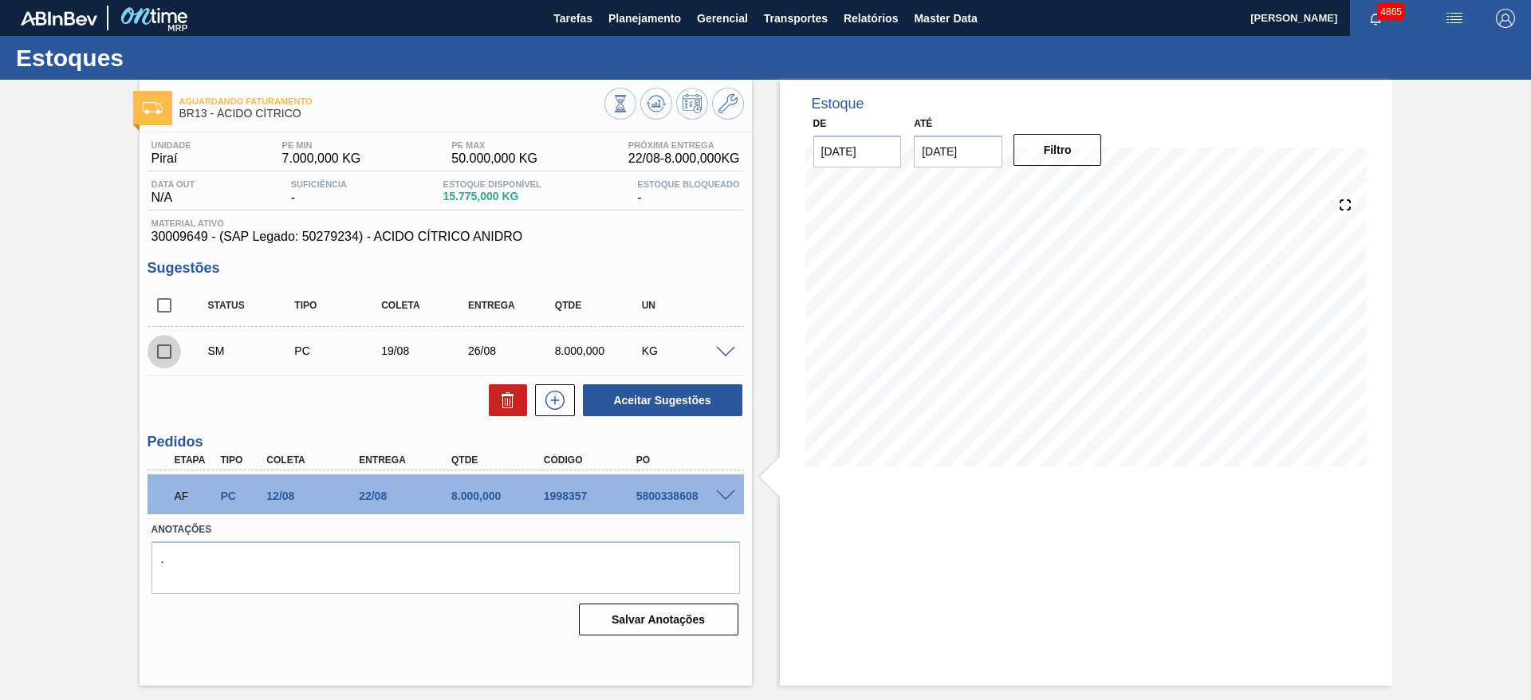
click at [156, 355] on input "checkbox" at bounding box center [164, 351] width 33 height 33
click at [704, 399] on button "Aceitar Sugestões" at bounding box center [662, 400] width 159 height 32
checkbox input "false"
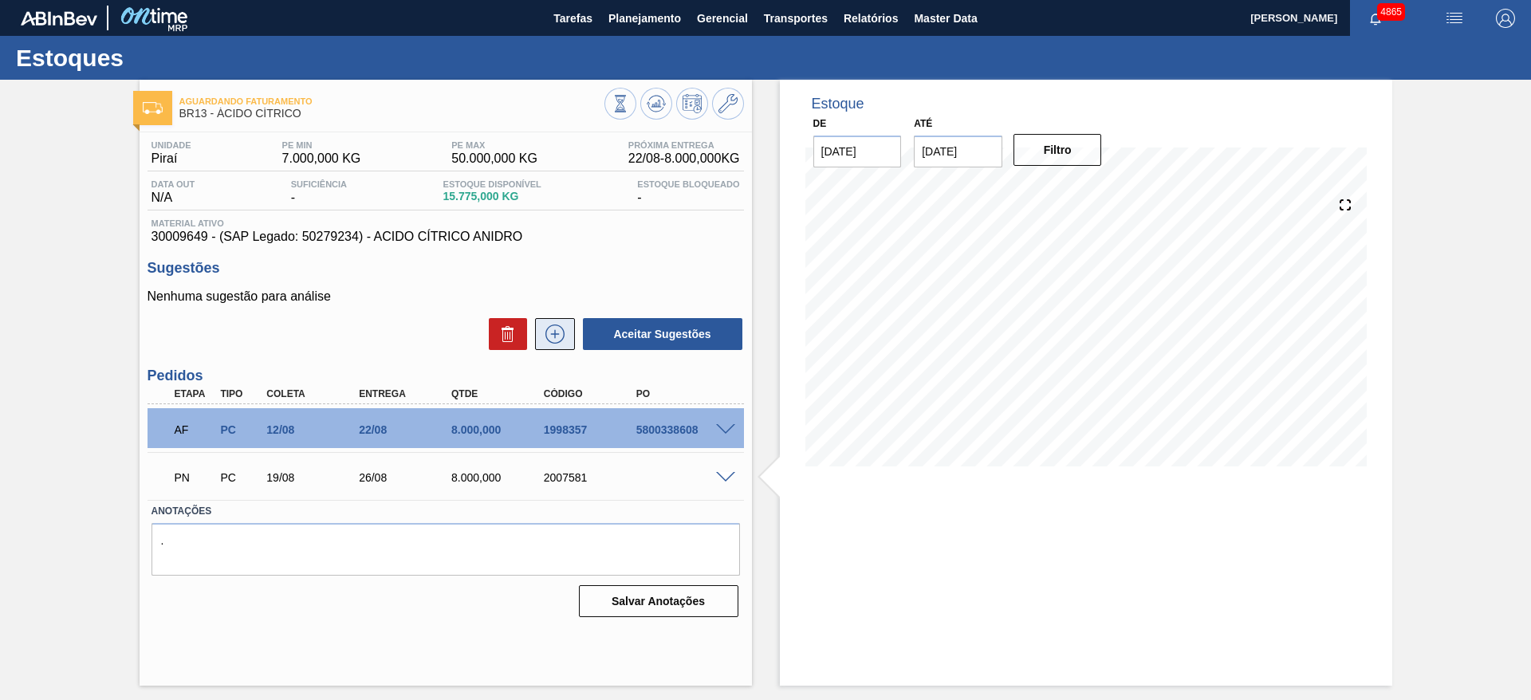
click at [545, 335] on icon at bounding box center [554, 334] width 19 height 19
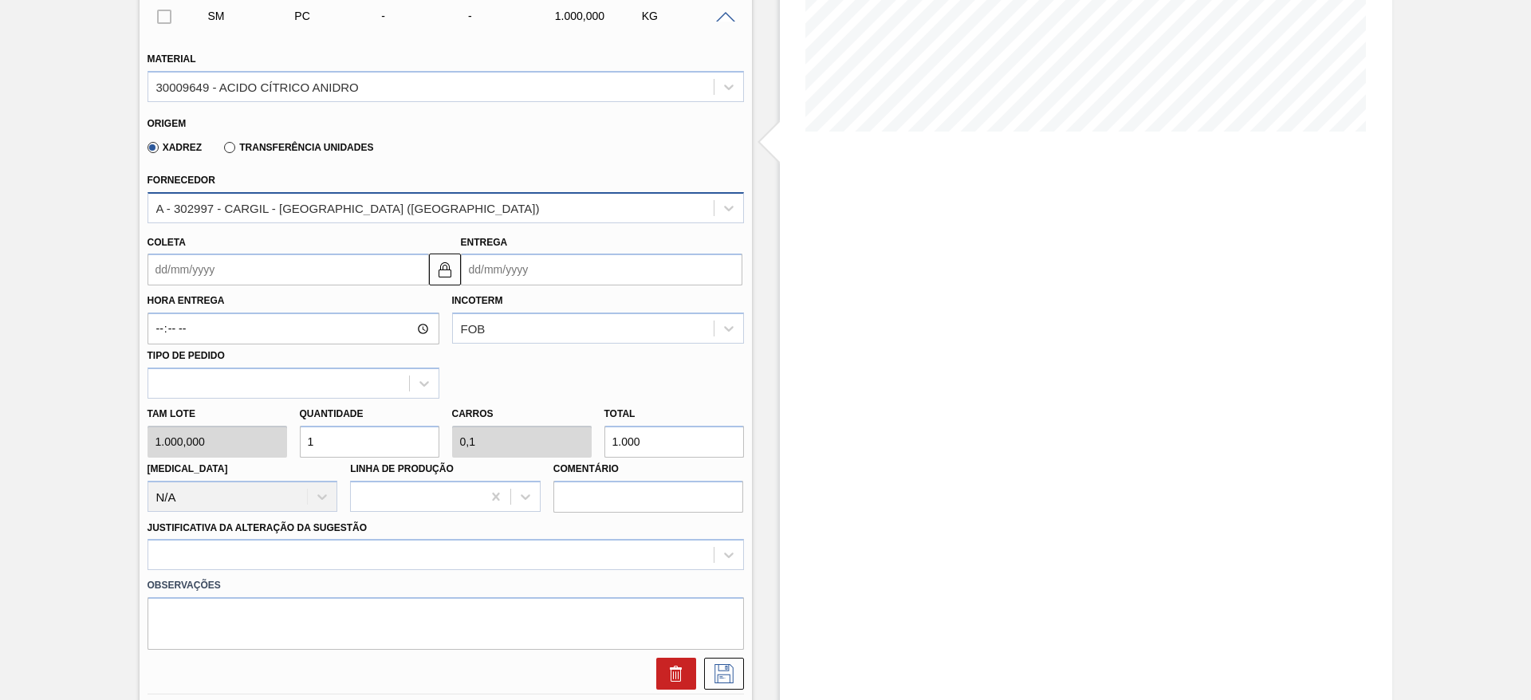
scroll to position [120, 0]
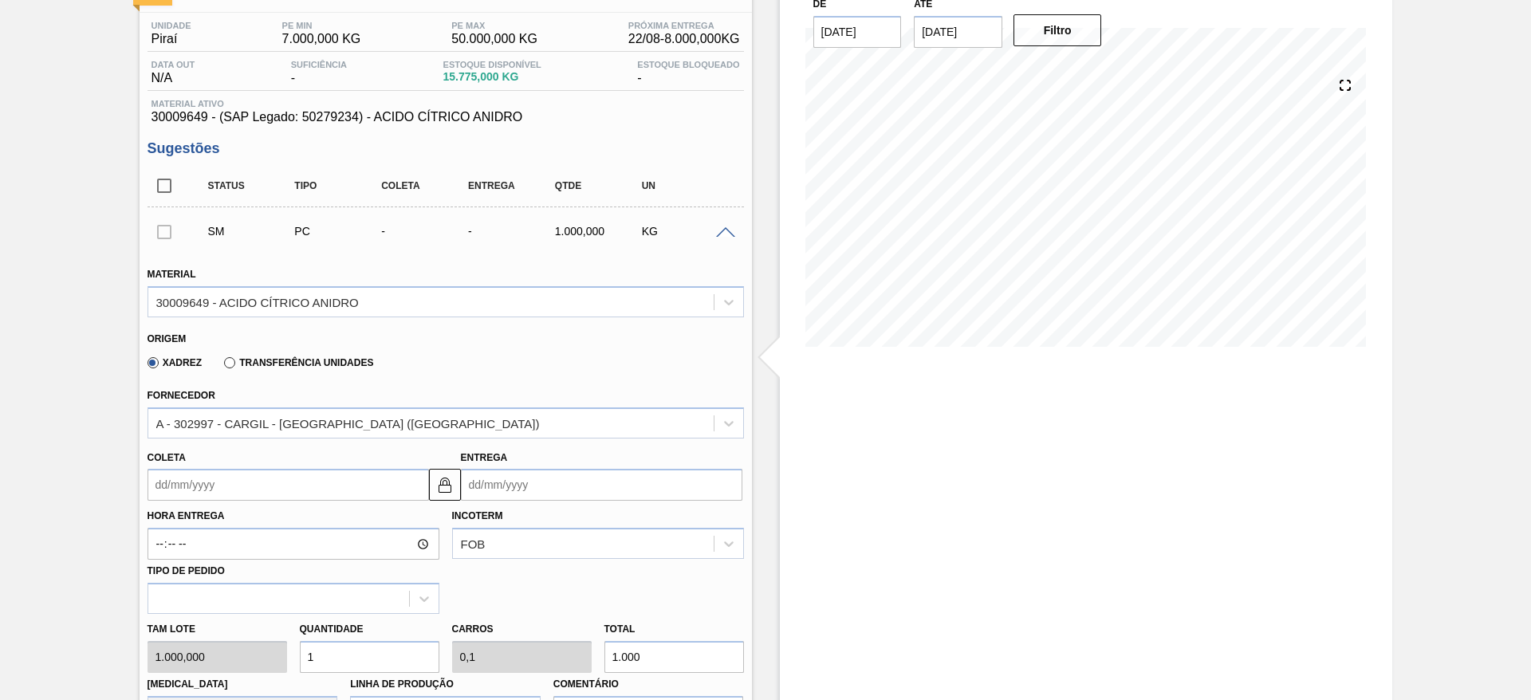
click at [729, 231] on span at bounding box center [725, 233] width 19 height 12
